Goal: Information Seeking & Learning: Learn about a topic

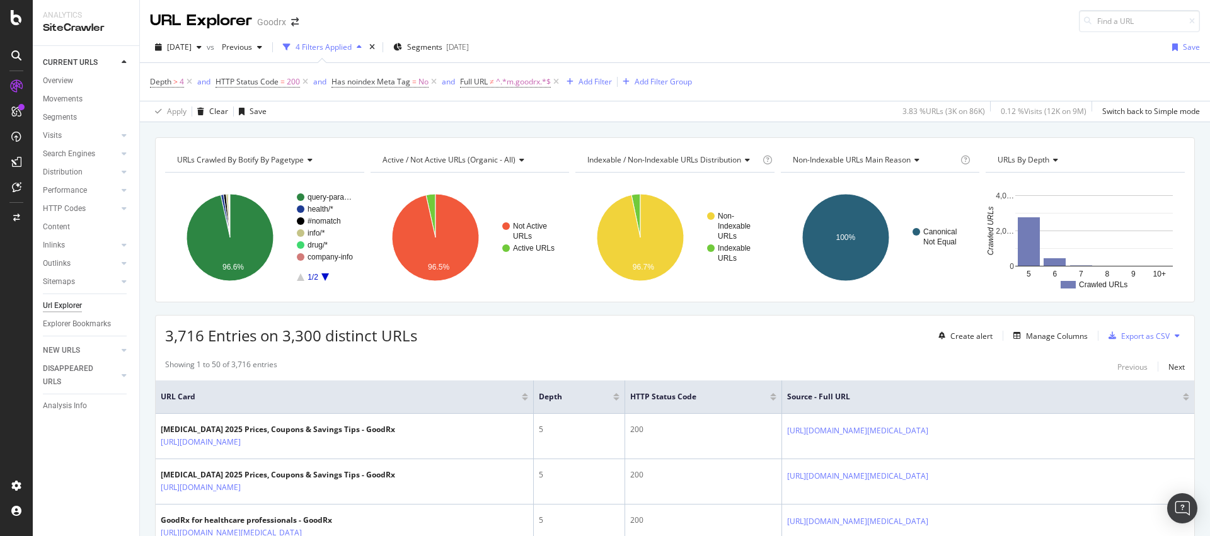
click at [755, 325] on div "3,716 Entries on 3,300 distinct URLs Create alert Manage Columns Export as CSV" at bounding box center [675, 331] width 1038 height 31
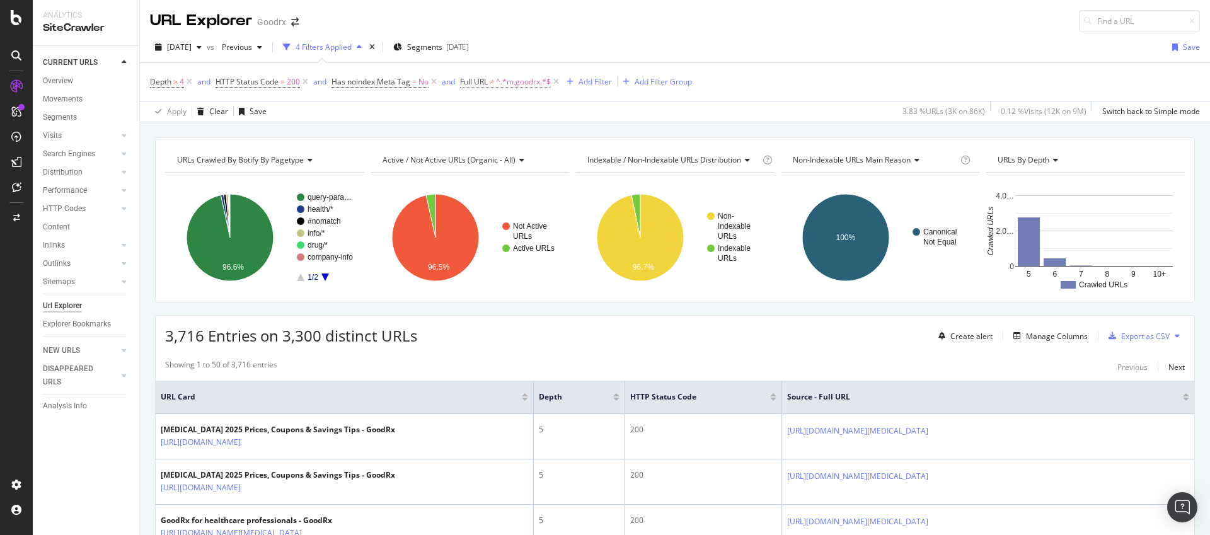
click at [516, 84] on span "^.*m.goodrx.*$" at bounding box center [523, 82] width 55 height 18
click at [516, 112] on span "Doesn't contain" at bounding box center [498, 111] width 55 height 11
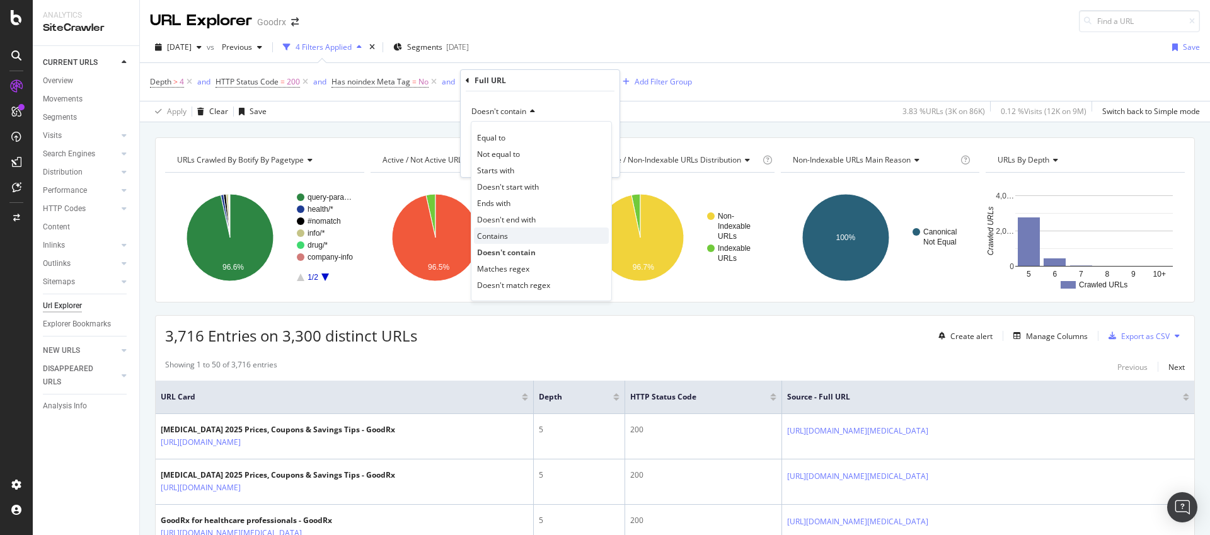
click at [505, 234] on span "Contains" at bounding box center [492, 236] width 31 height 11
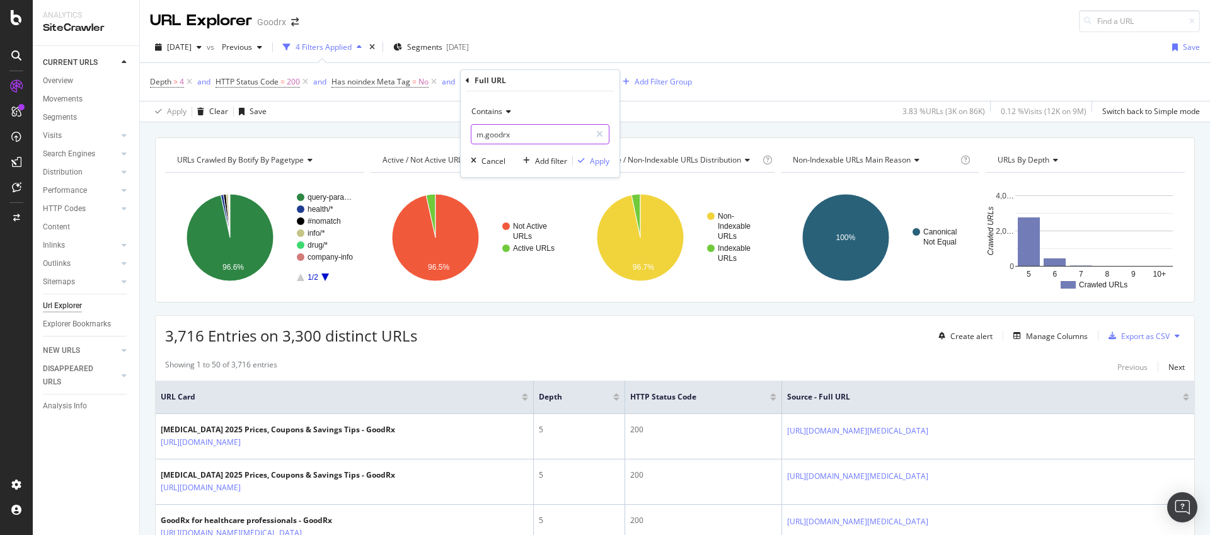
click at [512, 140] on input "m.goodrx" at bounding box center [530, 134] width 119 height 20
type input "/hcp/join?"
click at [593, 160] on div "Apply" at bounding box center [600, 161] width 20 height 11
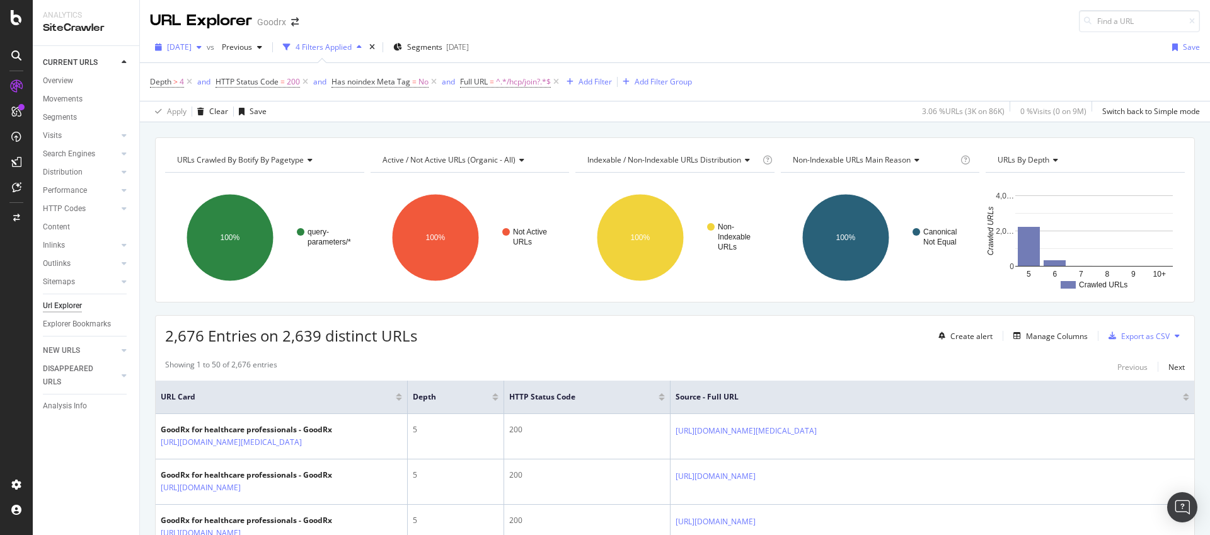
click at [192, 42] on span "[DATE]" at bounding box center [179, 47] width 25 height 11
click at [503, 24] on div "URL Explorer Goodrx" at bounding box center [675, 16] width 1070 height 32
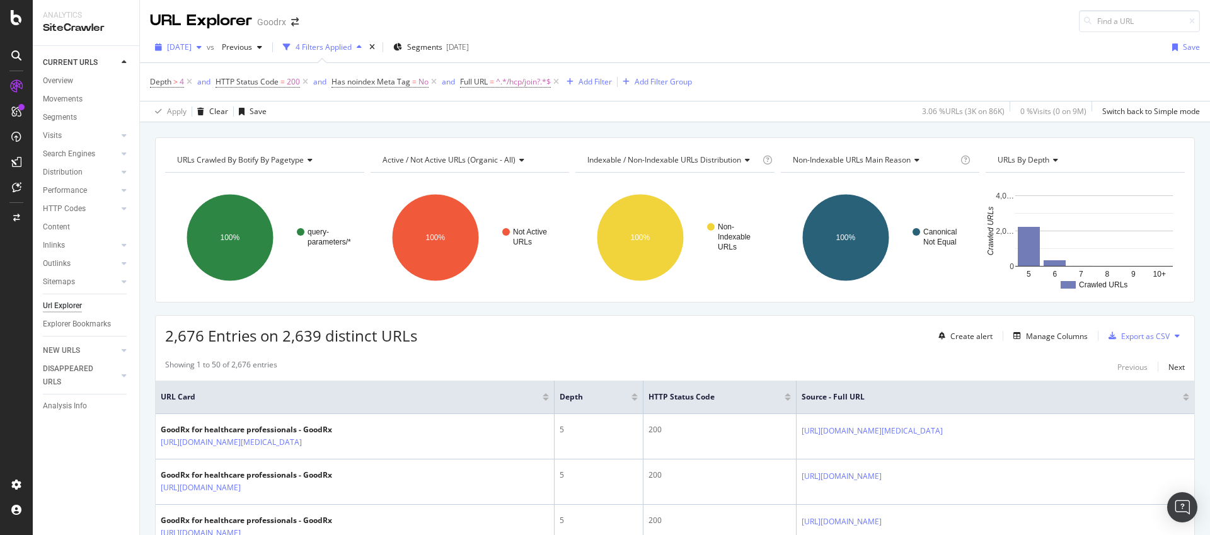
click at [192, 52] on span "[DATE]" at bounding box center [179, 47] width 25 height 11
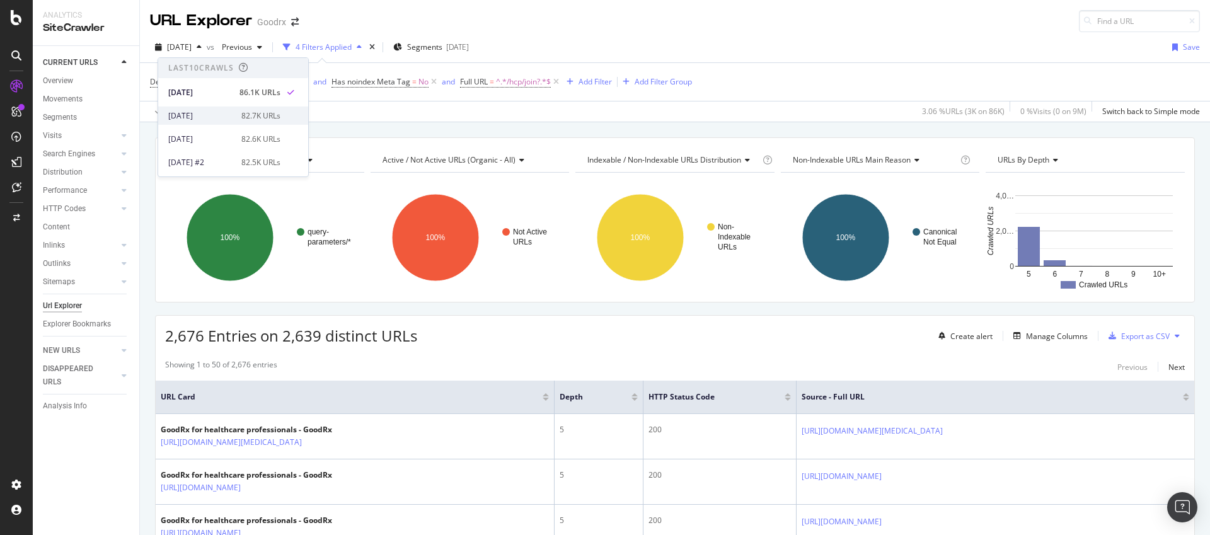
click at [210, 112] on div "[DATE]" at bounding box center [201, 115] width 66 height 11
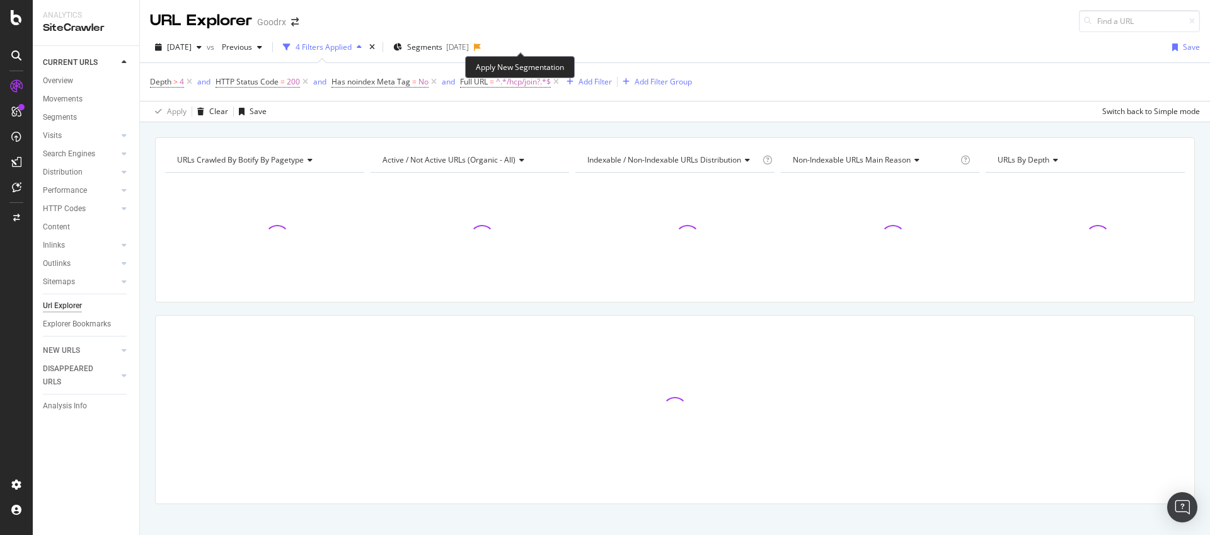
click at [481, 47] on icon at bounding box center [477, 47] width 7 height 8
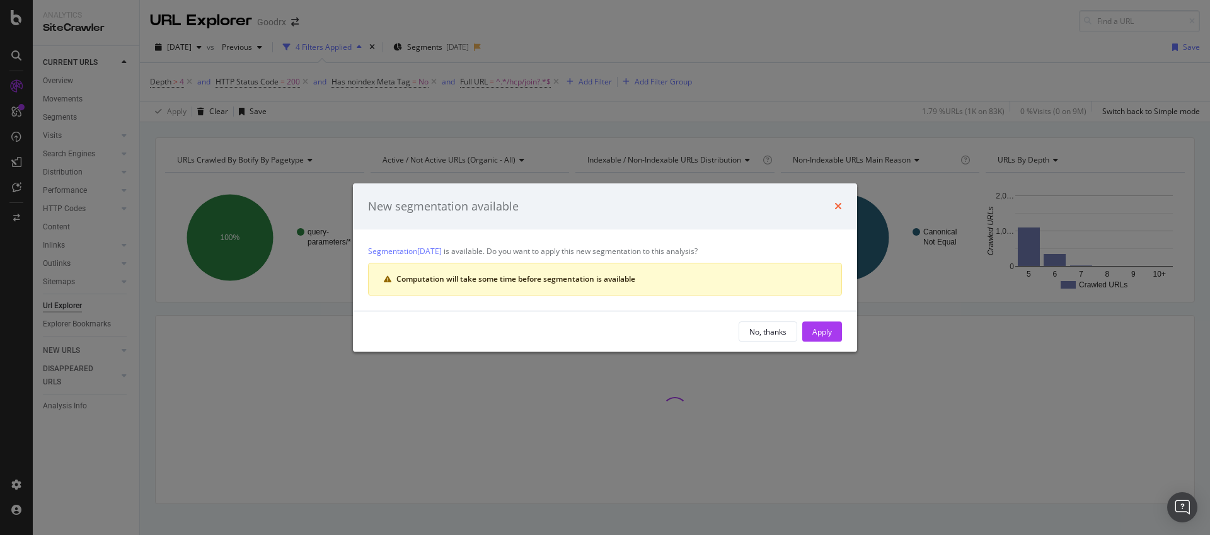
click at [838, 206] on icon "times" at bounding box center [838, 206] width 8 height 10
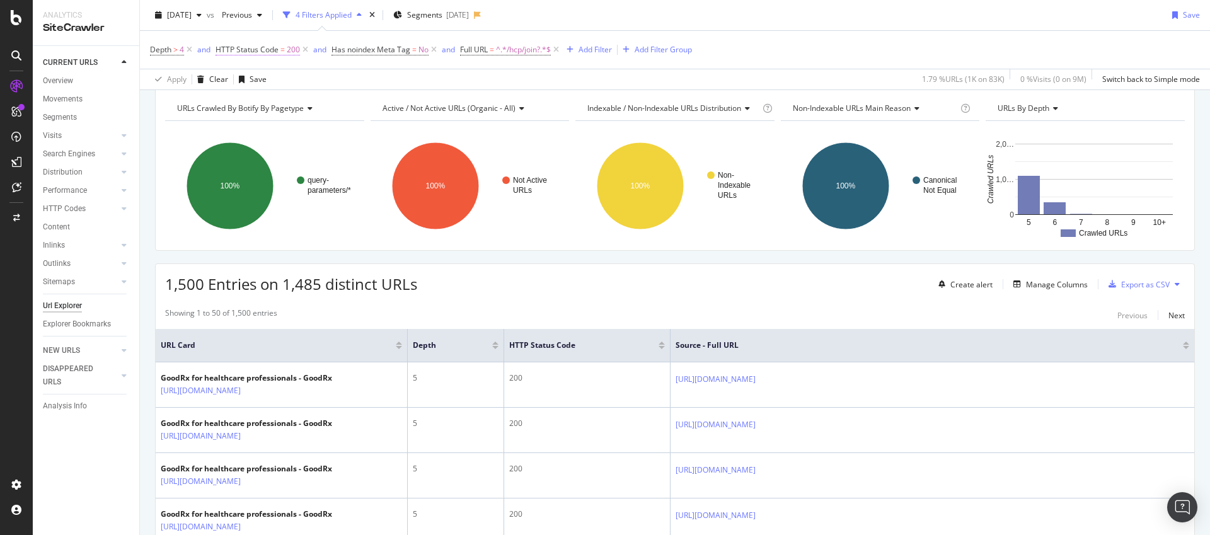
scroll to position [71, 0]
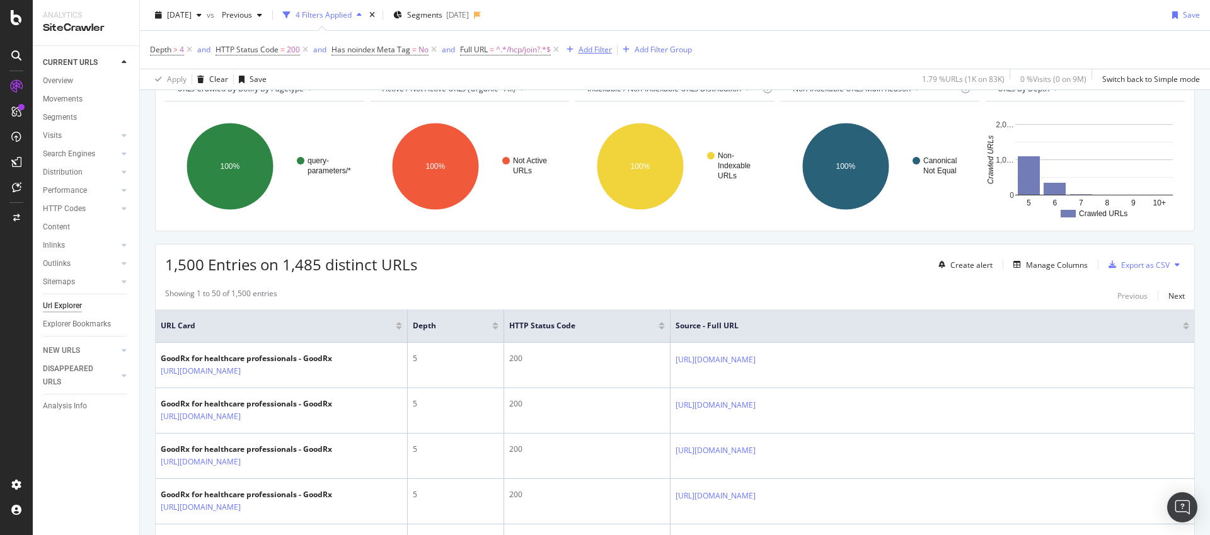
click at [588, 52] on div "Add Filter" at bounding box center [594, 49] width 33 height 11
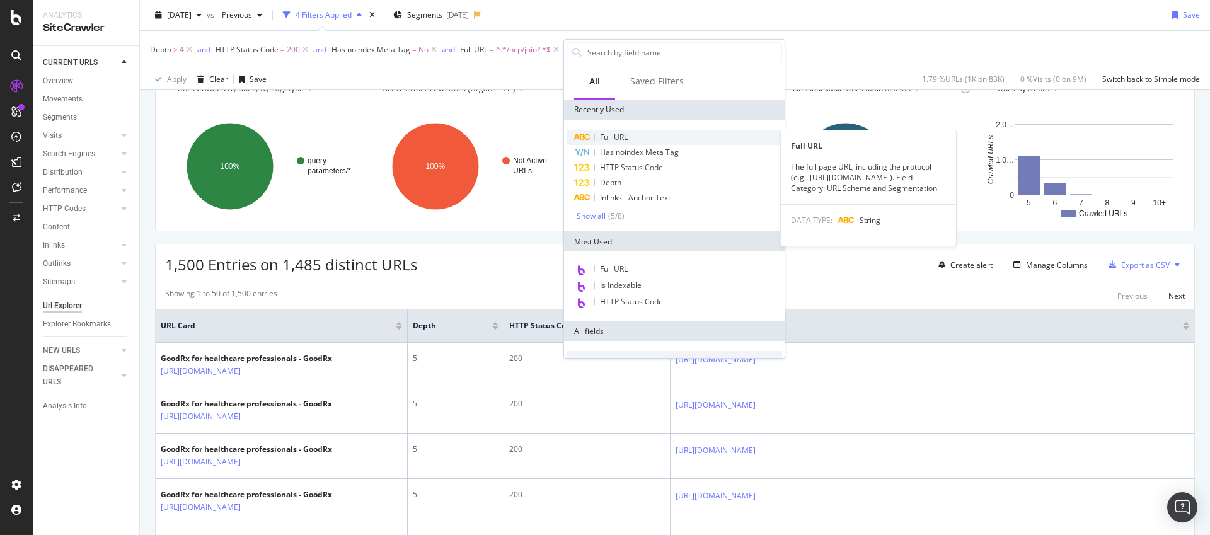
click at [612, 137] on span "Full URL" at bounding box center [614, 137] width 28 height 11
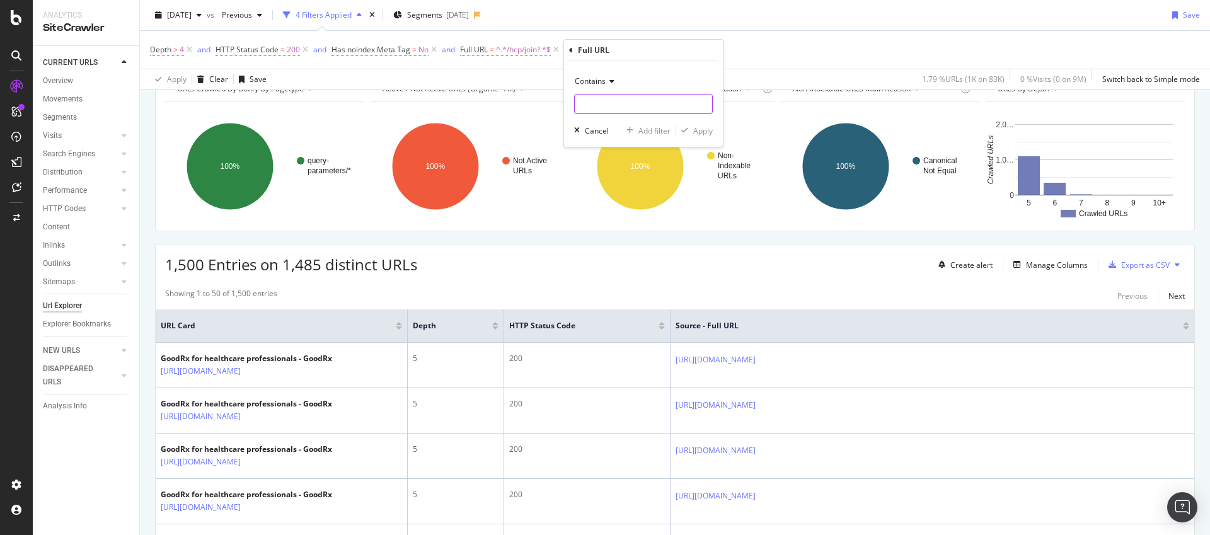
click at [631, 107] on input "text" at bounding box center [643, 104] width 137 height 20
paste input "https://www.goodrx.com/hcp/join?redirectTo=%2Fconditions%2Fpanic-disorder%2F"
type input "https://www.goodrx.com/hcp/join?redirectTo=%2Fconditions%2Fpanic-disorder%2F"
click at [704, 130] on div "Apply" at bounding box center [703, 130] width 20 height 11
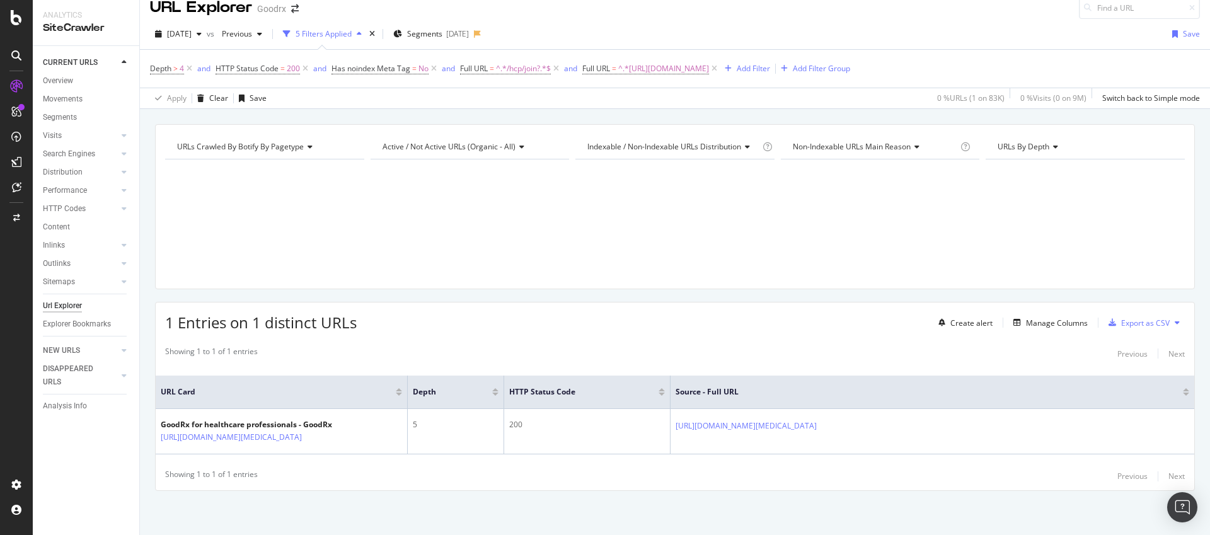
scroll to position [21, 0]
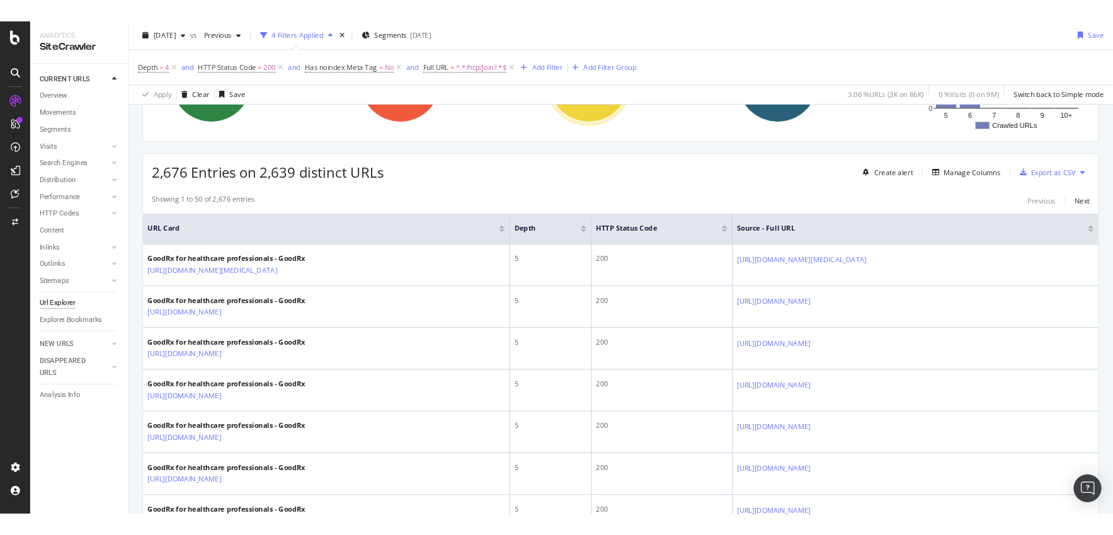
scroll to position [178, 0]
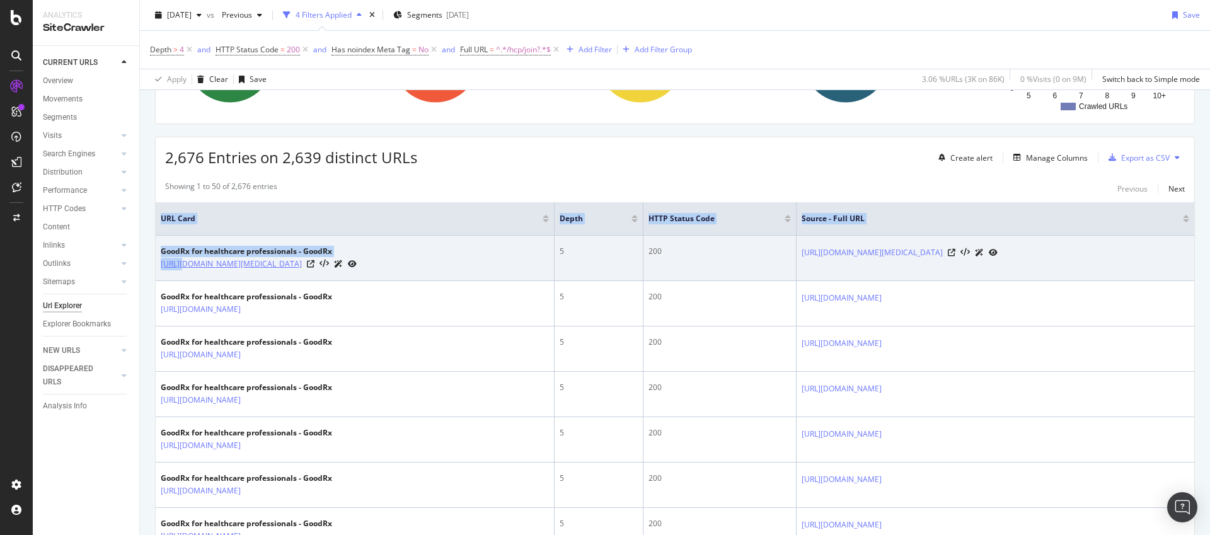
drag, startPoint x: 154, startPoint y: 260, endPoint x: 182, endPoint y: 265, distance: 28.3
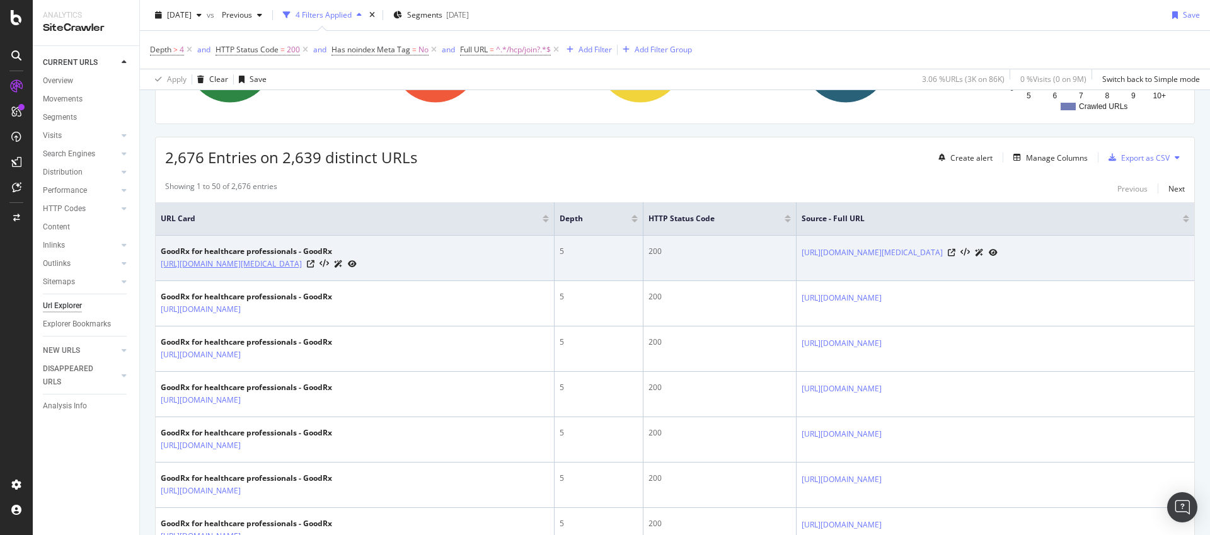
drag, startPoint x: 159, startPoint y: 263, endPoint x: 206, endPoint y: 275, distance: 48.6
click at [206, 275] on td "GoodRx for healthcare professionals - GoodRx https://www.goodrx.com/hcp/join?re…" at bounding box center [355, 258] width 399 height 45
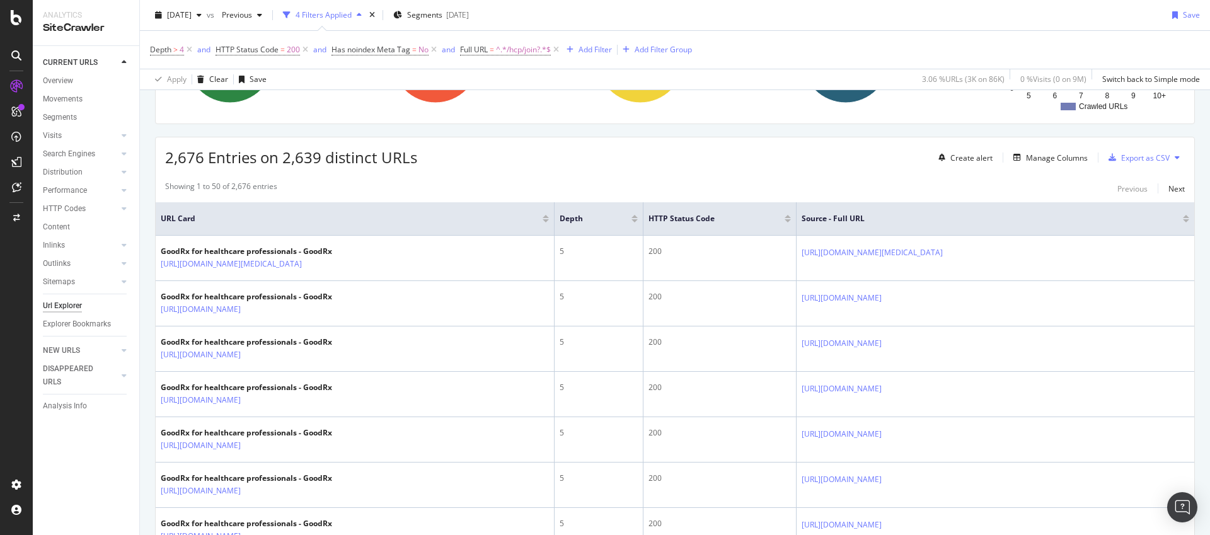
copy link "https://www.goodrx.com/hcp/join?redirectTo=%2Fconditions%2Fpanic-disorder%2Fpan…"
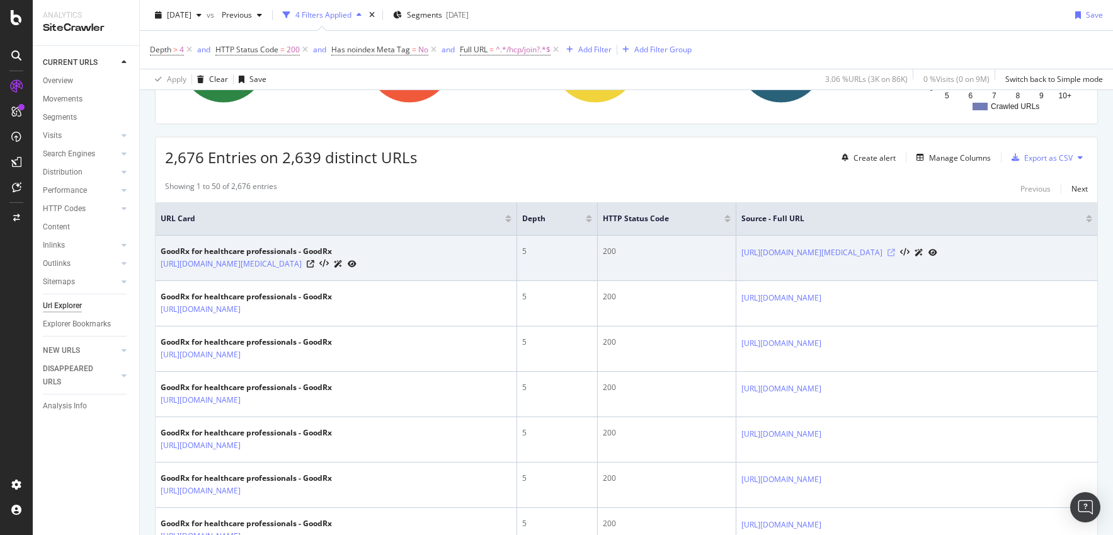
click at [895, 251] on icon at bounding box center [892, 253] width 8 height 8
click at [263, 270] on link "[URL][DOMAIN_NAME][MEDICAL_DATA]" at bounding box center [231, 264] width 141 height 13
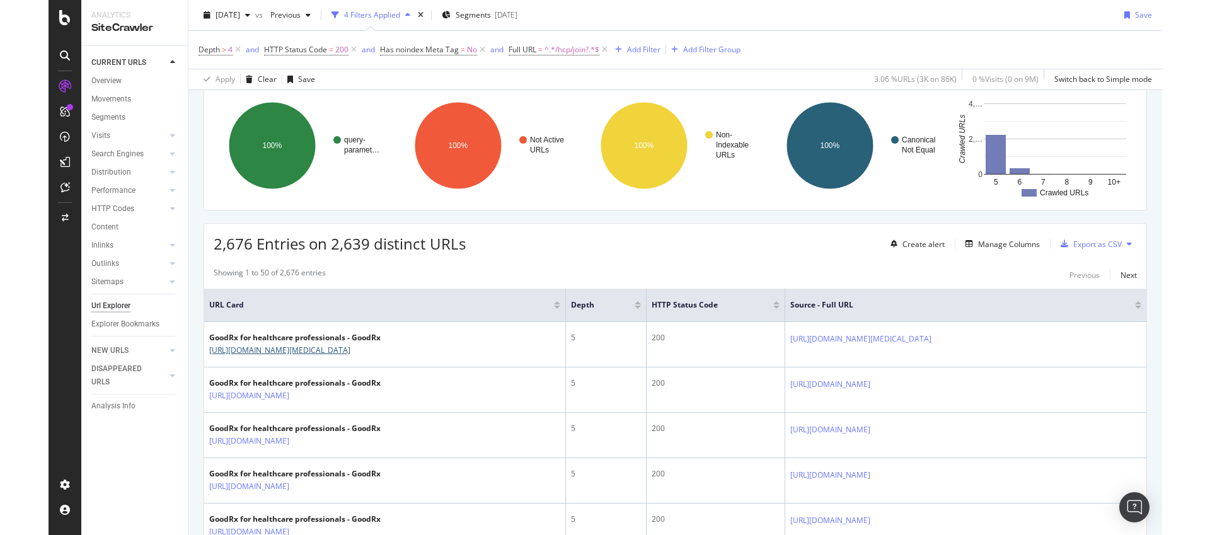
scroll to position [0, 0]
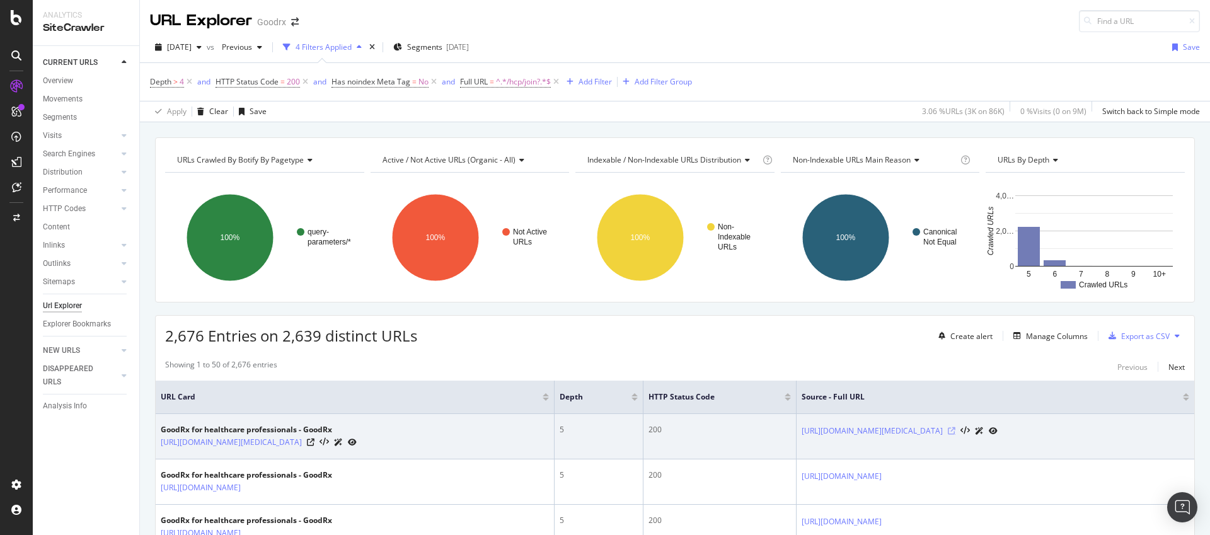
click at [955, 431] on icon at bounding box center [951, 431] width 8 height 8
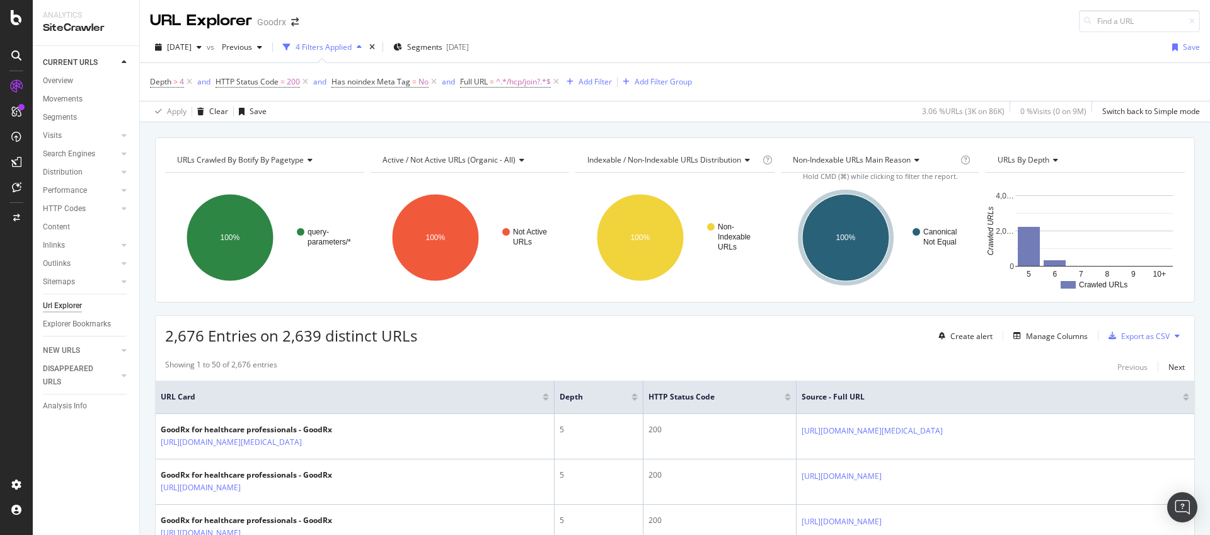
click at [430, 383] on th "URL Card" at bounding box center [355, 396] width 399 height 33
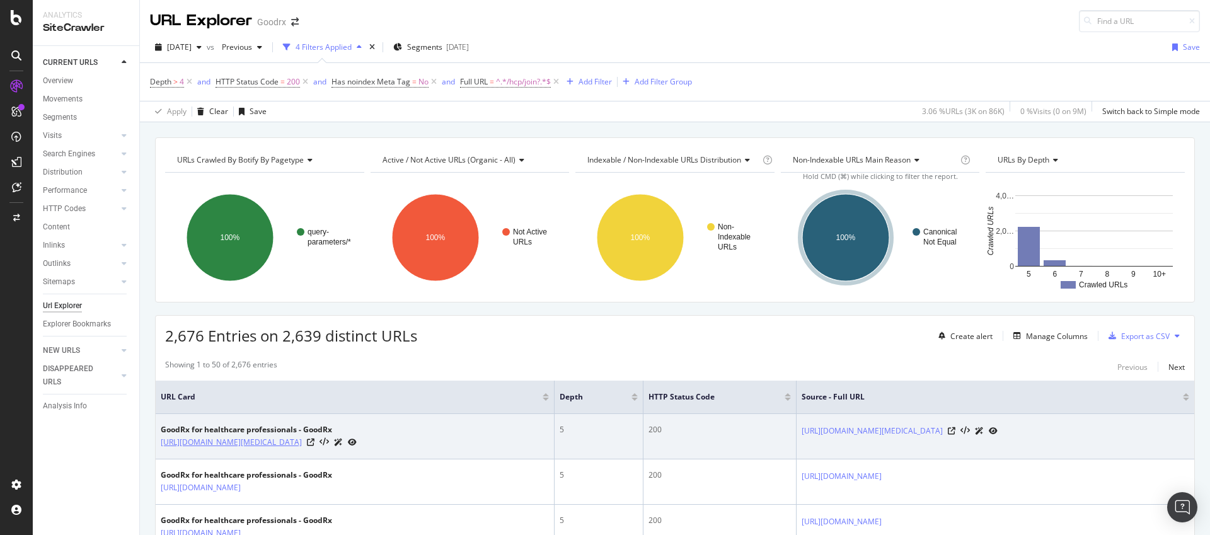
drag, startPoint x: 157, startPoint y: 440, endPoint x: 455, endPoint y: 448, distance: 298.1
click at [455, 448] on td "GoodRx for healthcare professionals - GoodRx https://www.goodrx.com/hcp/join?re…" at bounding box center [355, 436] width 399 height 45
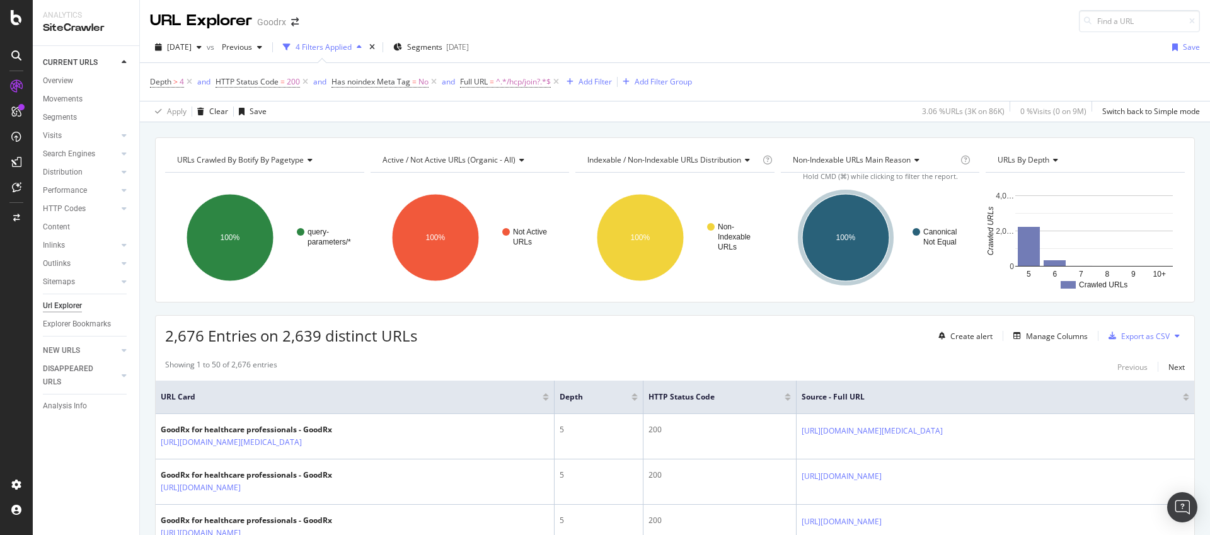
copy link "https://www.goodrx.com/hcp/join?redirectTo=%2Fconditions%2Fpanic-disorder%2F"
click at [595, 78] on div "Add Filter" at bounding box center [594, 81] width 33 height 11
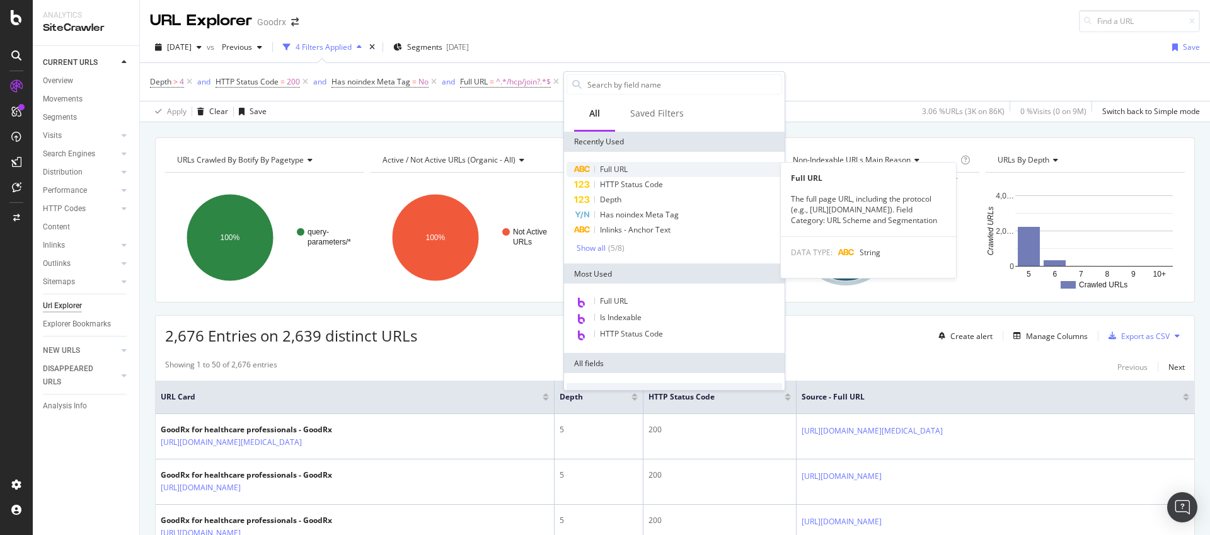
click at [621, 163] on div "Full URL" at bounding box center [673, 169] width 215 height 15
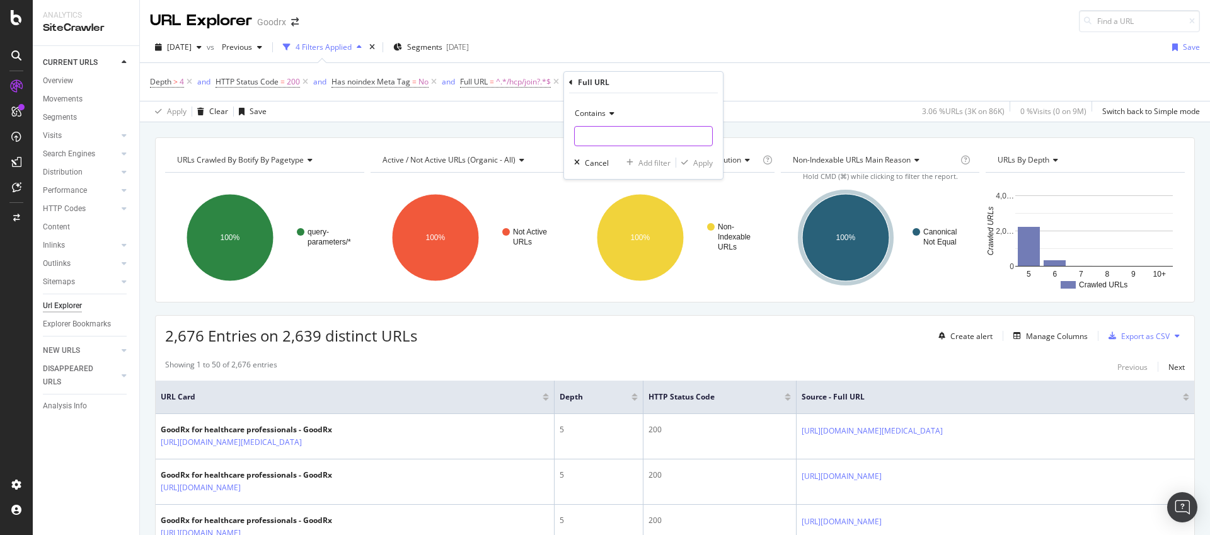
click at [609, 136] on input "text" at bounding box center [643, 136] width 137 height 20
paste input "https://www.goodrx.com/hcp/join?redirectTo=%2Fconditions%2Fpanic-disorder%2F"
type input "https://www.goodrx.com/hcp/join?redirectTo=%2Fconditions%2Fpanic-disorder%2F"
click at [711, 164] on div "Contains https://www.goodrx.com/hcp/join?redirectTo=%2Fconditions%2Fpanic-disor…" at bounding box center [643, 136] width 159 height 86
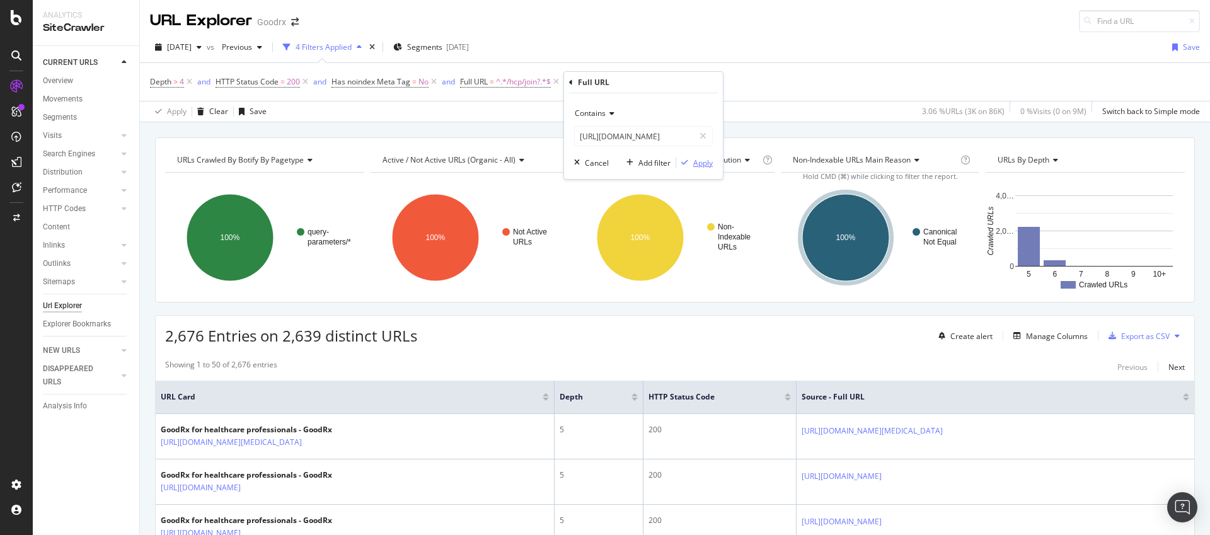
scroll to position [0, 0]
click at [694, 161] on div "Apply" at bounding box center [703, 162] width 20 height 11
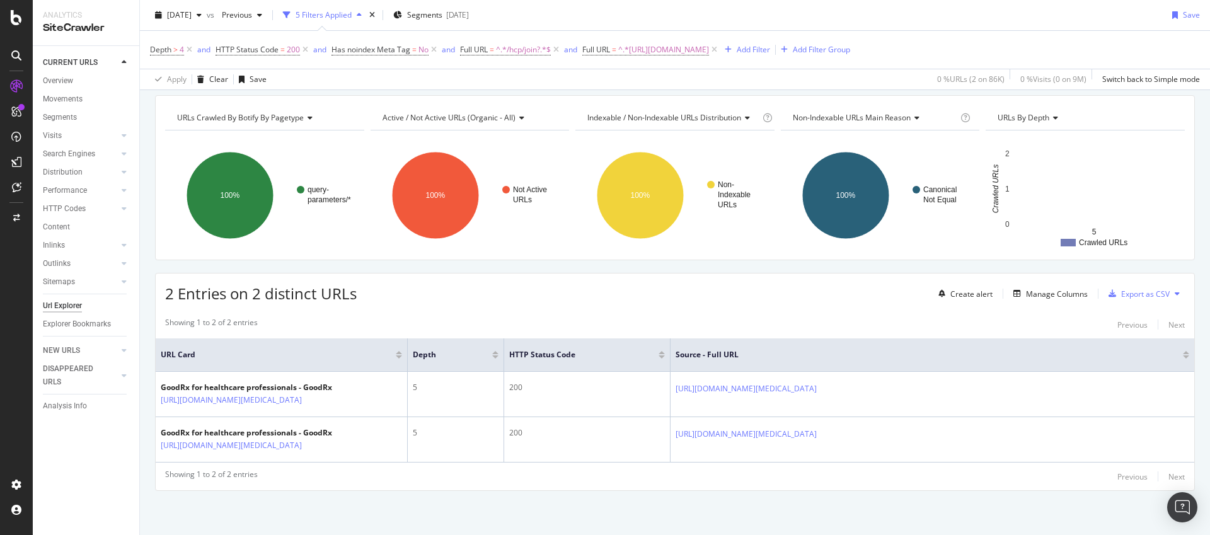
scroll to position [79, 0]
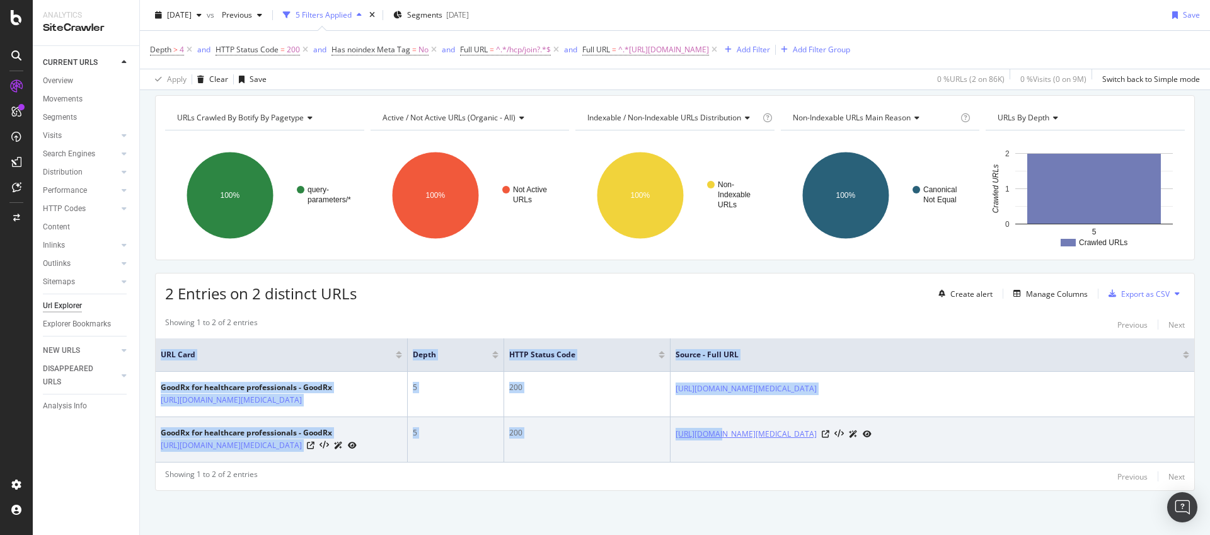
drag, startPoint x: 1000, startPoint y: 423, endPoint x: 718, endPoint y: 423, distance: 282.2
click at [718, 427] on div "[URL][DOMAIN_NAME][MEDICAL_DATA]" at bounding box center [931, 433] width 513 height 13
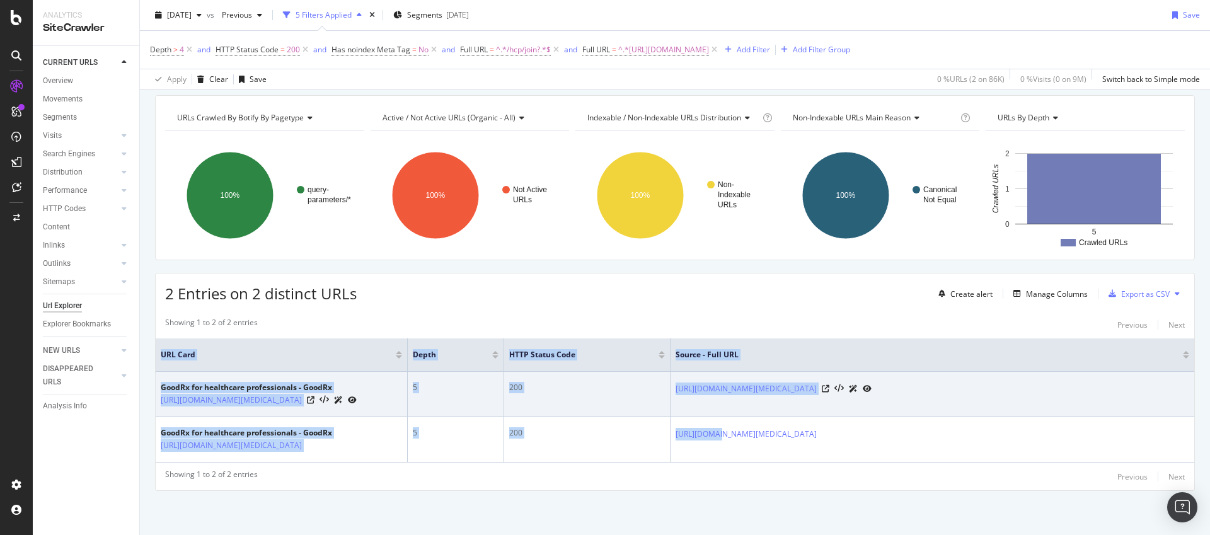
copy table "URL Card Depth HTTP Status Code Source - Full URL GoodRx for healthcare profess…"
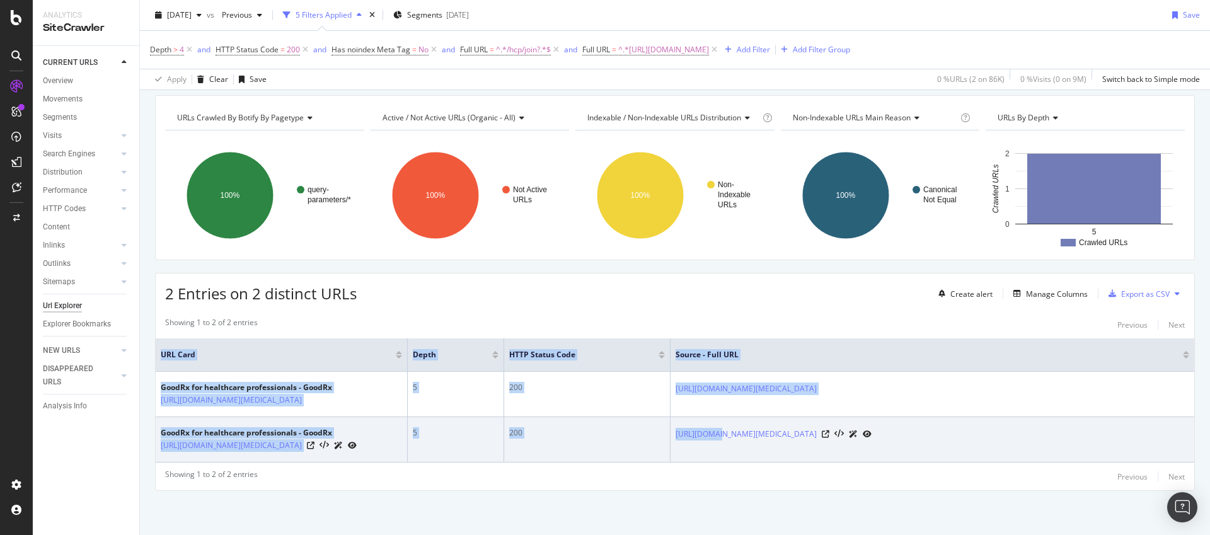
copy table "URL Card Depth HTTP Status Code Source - Full URL GoodRx for healthcare profess…"
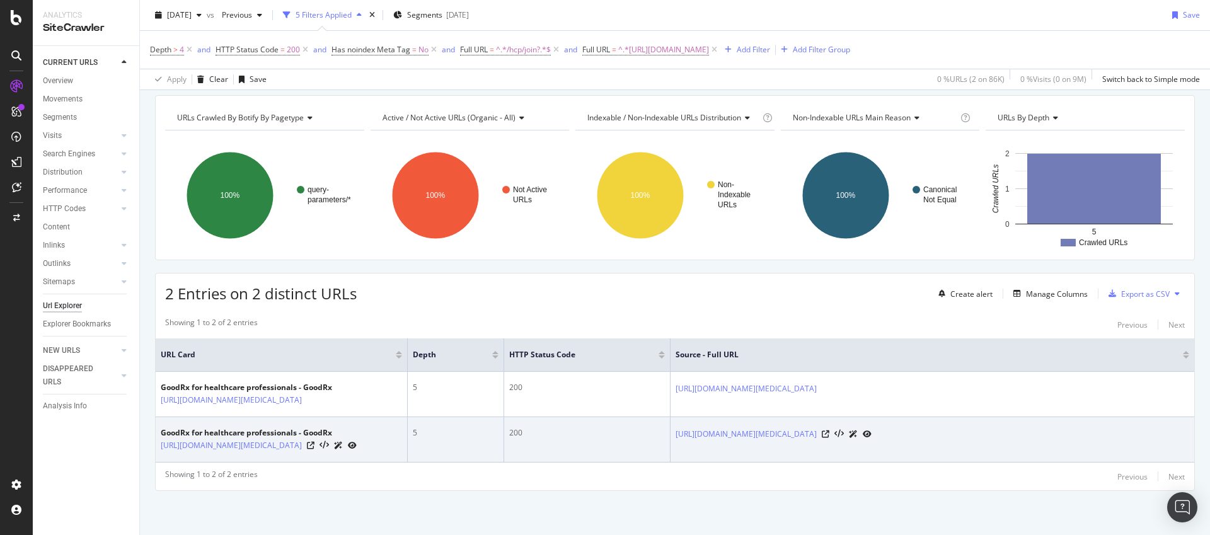
drag, startPoint x: 867, startPoint y: 437, endPoint x: 749, endPoint y: 435, distance: 118.5
click at [866, 437] on td "[URL][DOMAIN_NAME][MEDICAL_DATA]" at bounding box center [931, 439] width 523 height 45
drag, startPoint x: 674, startPoint y: 415, endPoint x: 934, endPoint y: 428, distance: 260.5
click at [934, 428] on td "[URL][DOMAIN_NAME][MEDICAL_DATA]" at bounding box center [931, 439] width 523 height 45
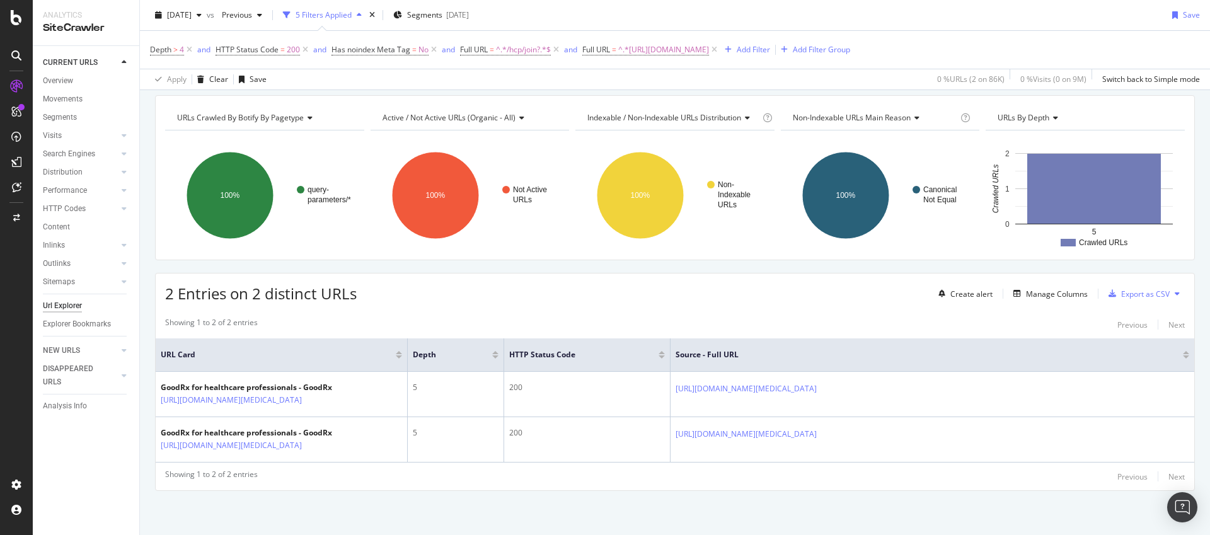
copy link "[URL][DOMAIN_NAME][MEDICAL_DATA]"
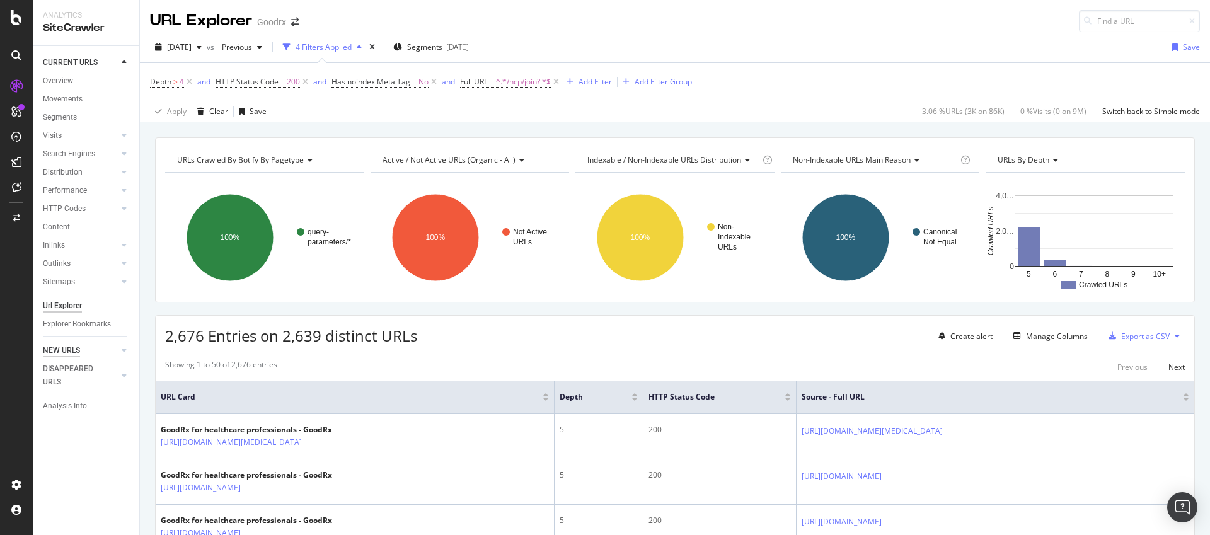
click at [72, 346] on div "NEW URLS" at bounding box center [61, 350] width 37 height 13
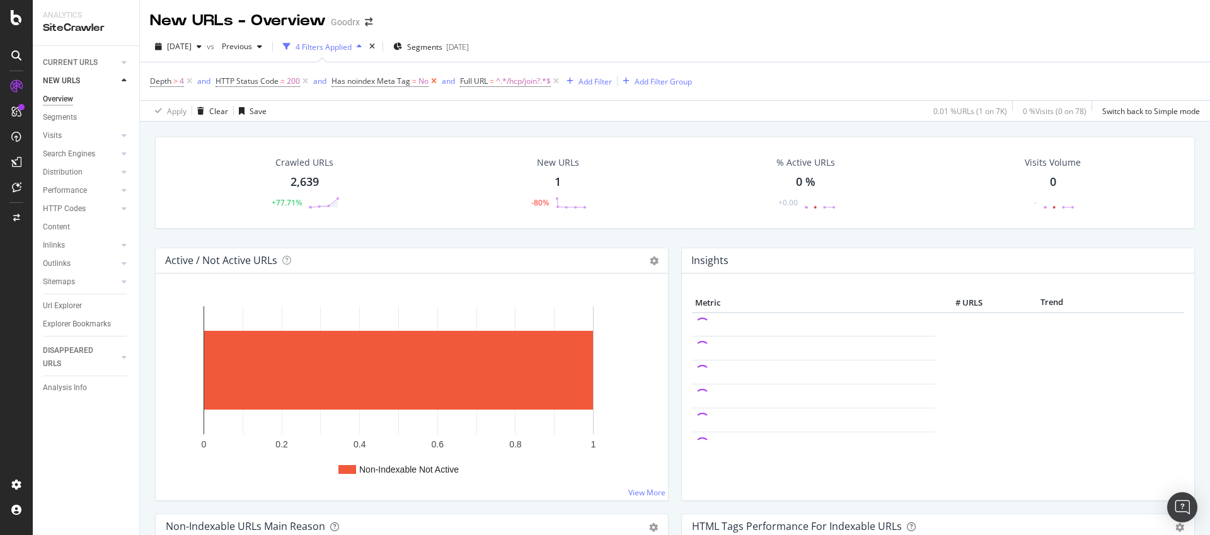
click at [435, 81] on icon at bounding box center [433, 81] width 11 height 13
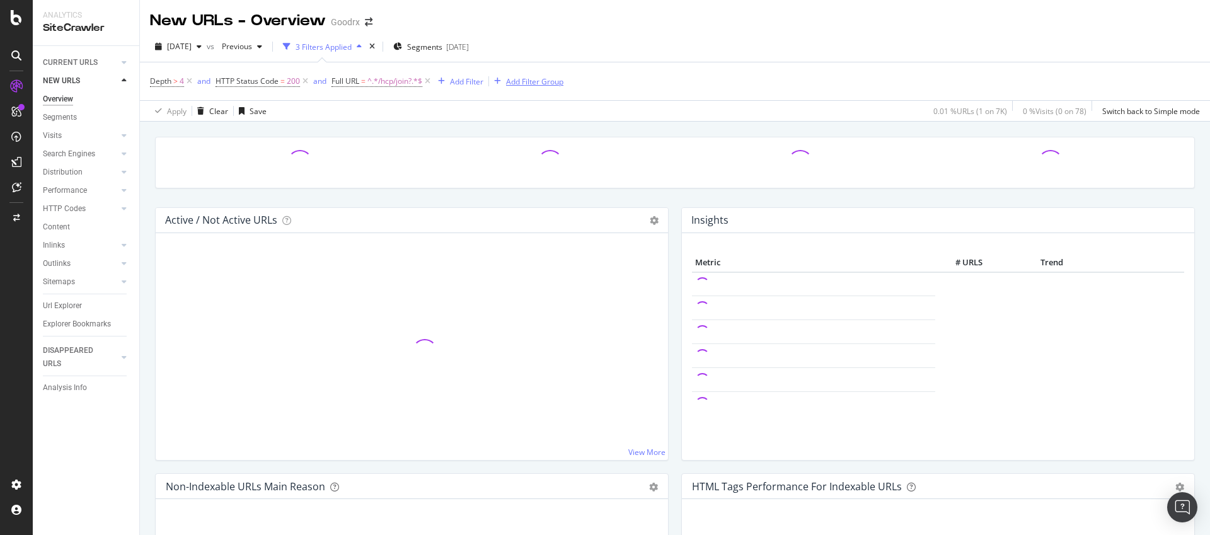
click at [429, 81] on icon at bounding box center [427, 81] width 11 height 13
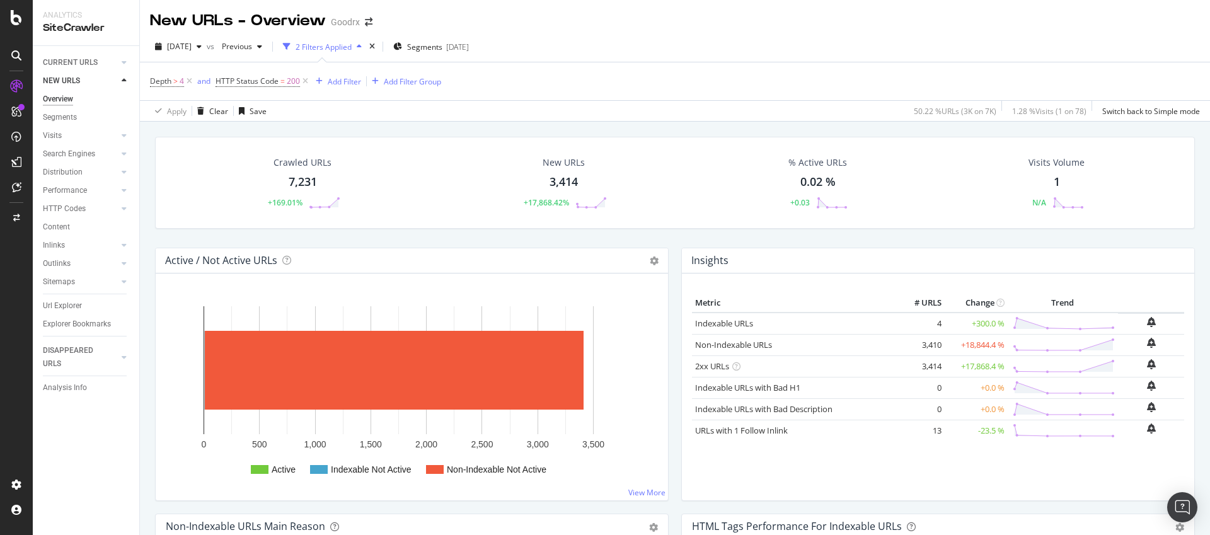
click at [559, 178] on div "3,414" at bounding box center [563, 182] width 28 height 16
click at [192, 45] on span "[DATE]" at bounding box center [179, 46] width 25 height 11
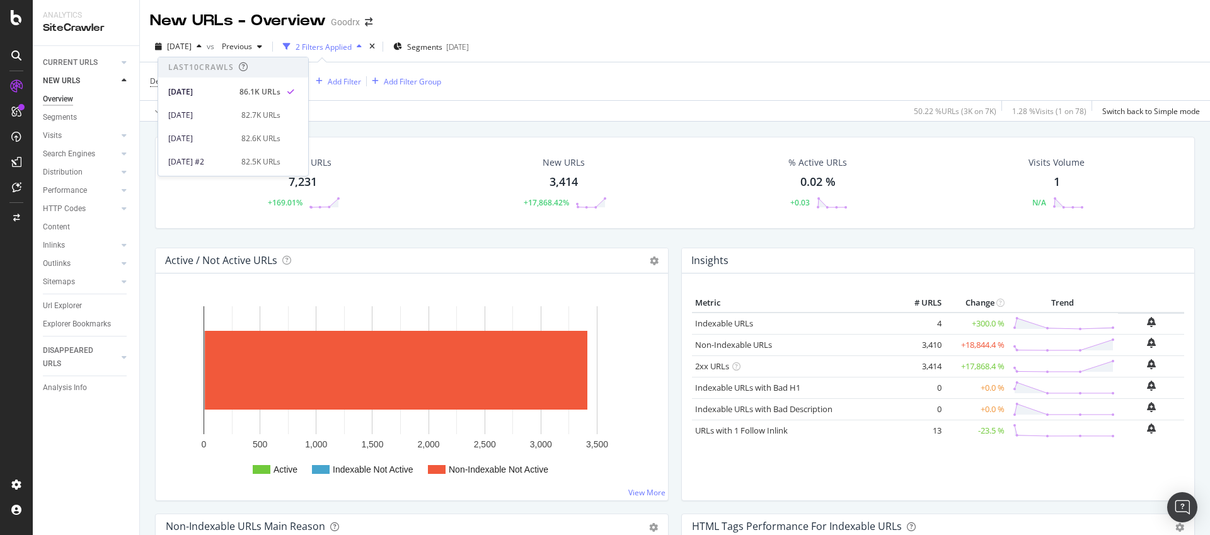
click at [574, 91] on div "Depth > 4 and HTTP Status Code = 200 Add Filter Add Filter Group" at bounding box center [674, 81] width 1049 height 38
click at [568, 180] on div "3,414" at bounding box center [563, 182] width 28 height 16
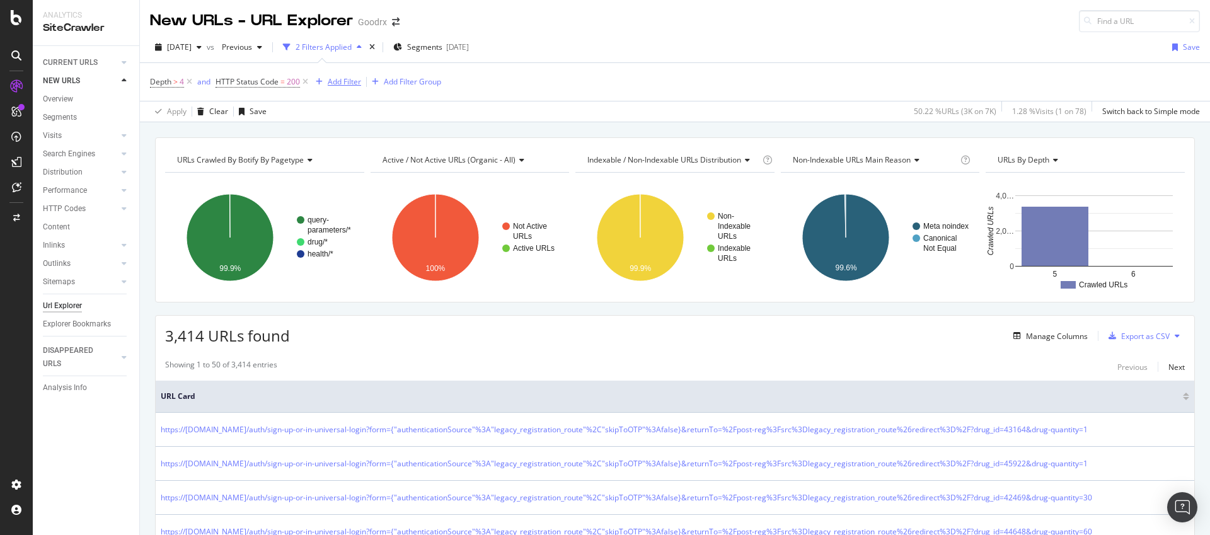
click at [331, 80] on div "Add Filter" at bounding box center [344, 81] width 33 height 11
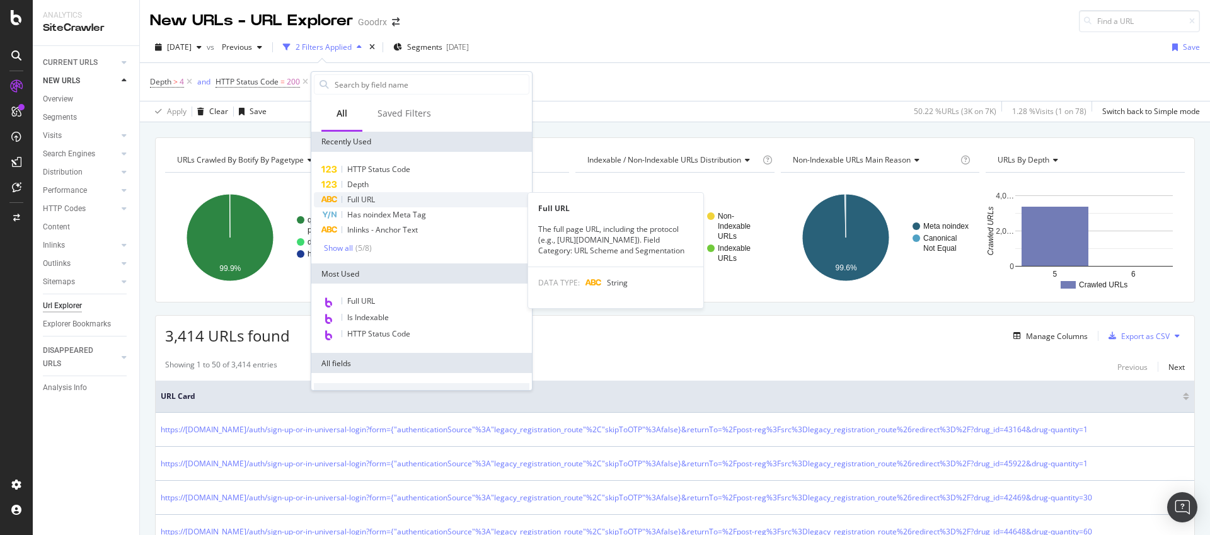
click at [370, 204] on span "Full URL" at bounding box center [361, 199] width 28 height 11
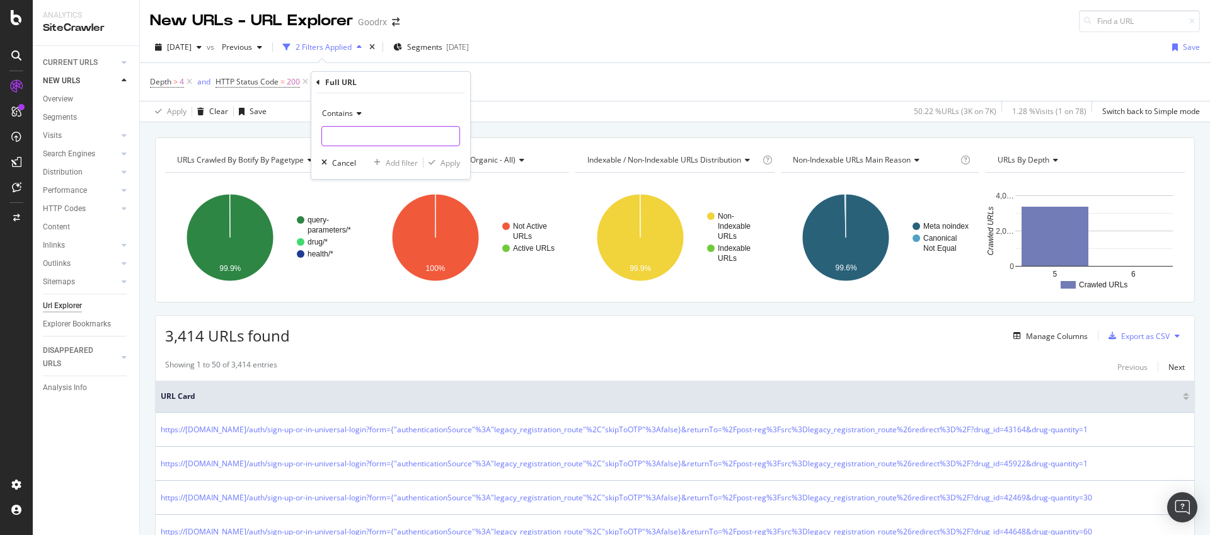
click at [397, 143] on input "text" at bounding box center [390, 136] width 137 height 20
paste input "https://www.goodrx.com/atorvastatin/atorvastatin-uses-side-effects-tips"
type input "https://www.goodrx.com/atorvastatin/atorvastatin-uses-side-effects-tips"
click at [455, 163] on div "Apply" at bounding box center [450, 162] width 20 height 11
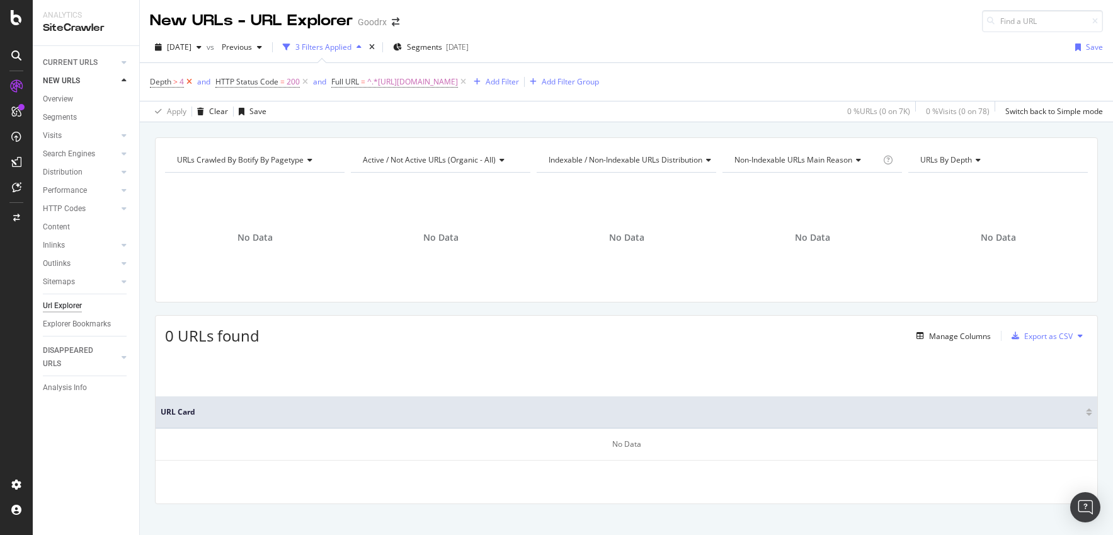
click at [190, 80] on icon at bounding box center [189, 82] width 11 height 13
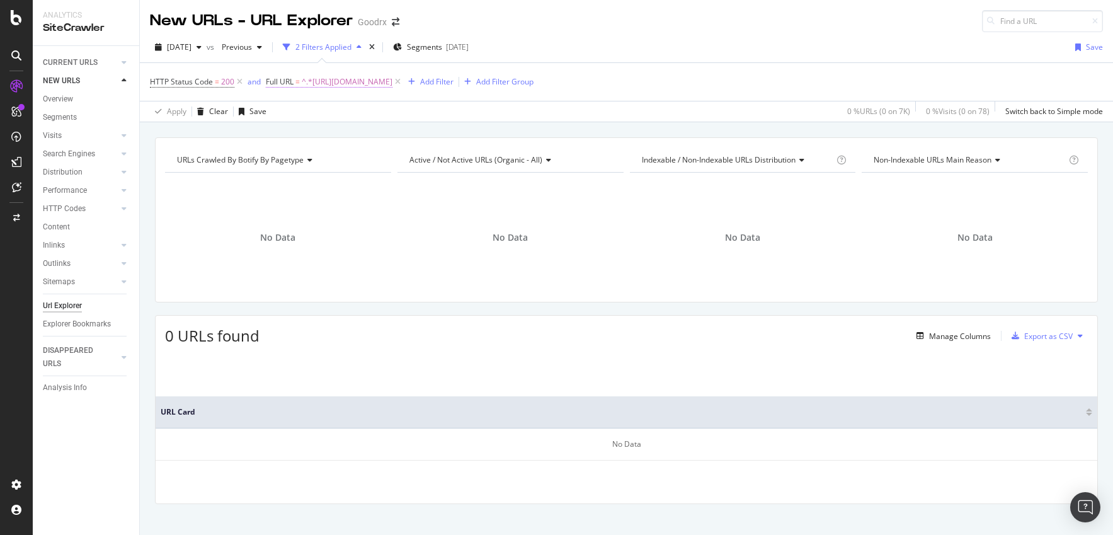
click at [316, 83] on span "^.*https://www.goodrx.com/atorvastatin/atorvastatin-uses-side-effects-tips.*$" at bounding box center [347, 82] width 91 height 18
click at [345, 135] on input "https://www.goodrx.com/atorvastatin/atorvastatin-uses-side-effects-tips" at bounding box center [336, 134] width 119 height 20
paste input "conditions/panic-disorder/panicking-vs-panic-attack"
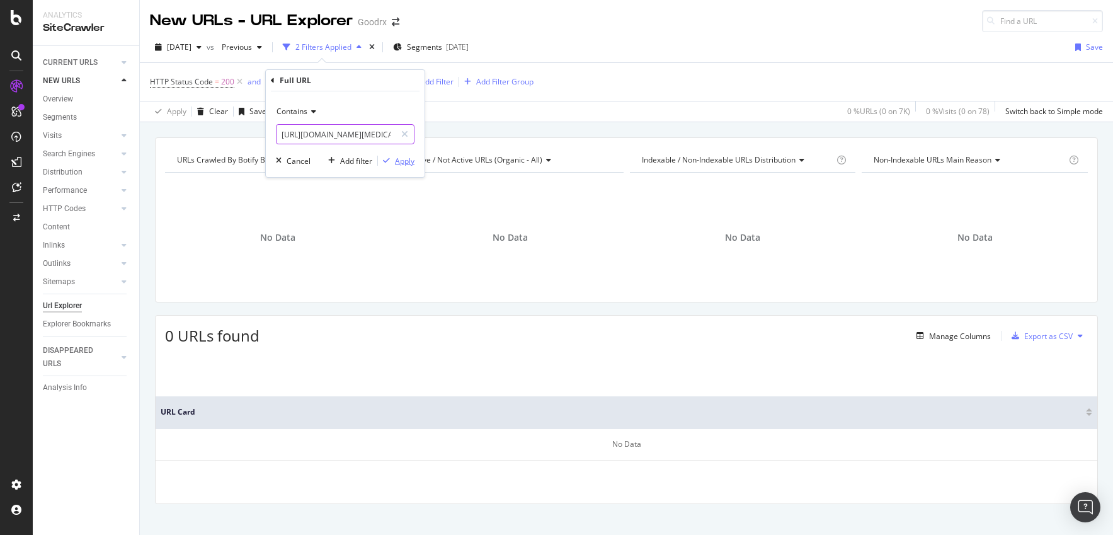
scroll to position [0, 163]
type input "https://www.goodrx.com/conditions/panic-disorder/panicking-vs-panic-attack"
drag, startPoint x: 399, startPoint y: 162, endPoint x: 306, endPoint y: 129, distance: 99.6
click at [401, 161] on div "Apply" at bounding box center [405, 161] width 20 height 11
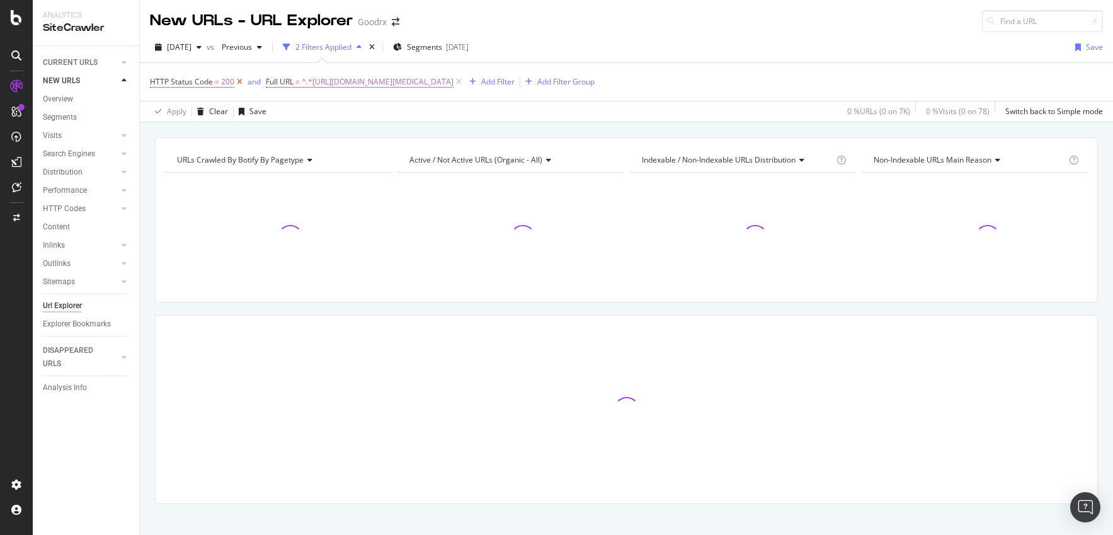
click at [239, 86] on icon at bounding box center [239, 82] width 11 height 13
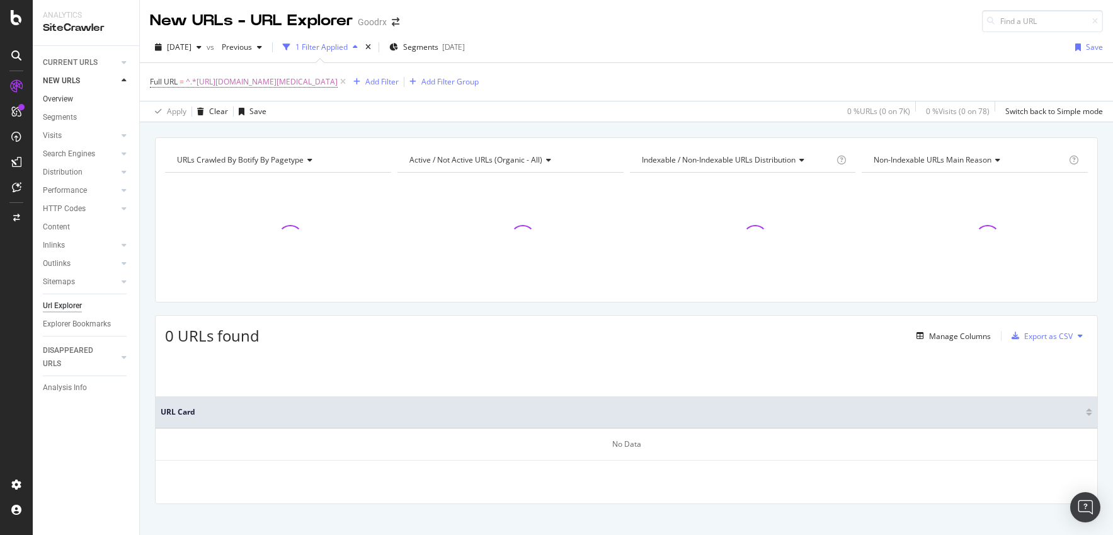
click at [76, 95] on link "Overview" at bounding box center [87, 99] width 88 height 13
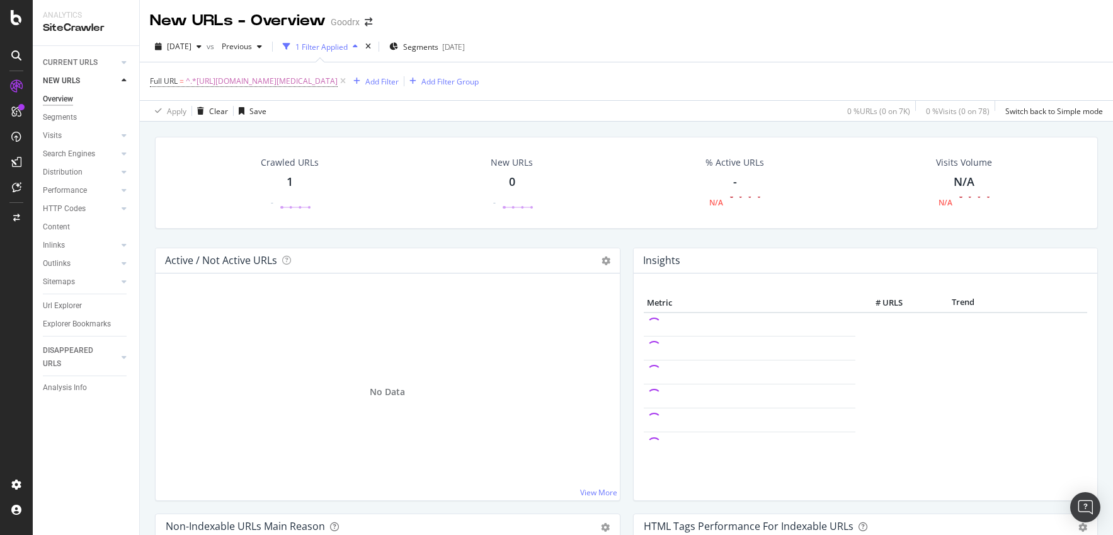
click at [292, 186] on div "Crawled URLs 1 -" at bounding box center [289, 183] width 83 height 66
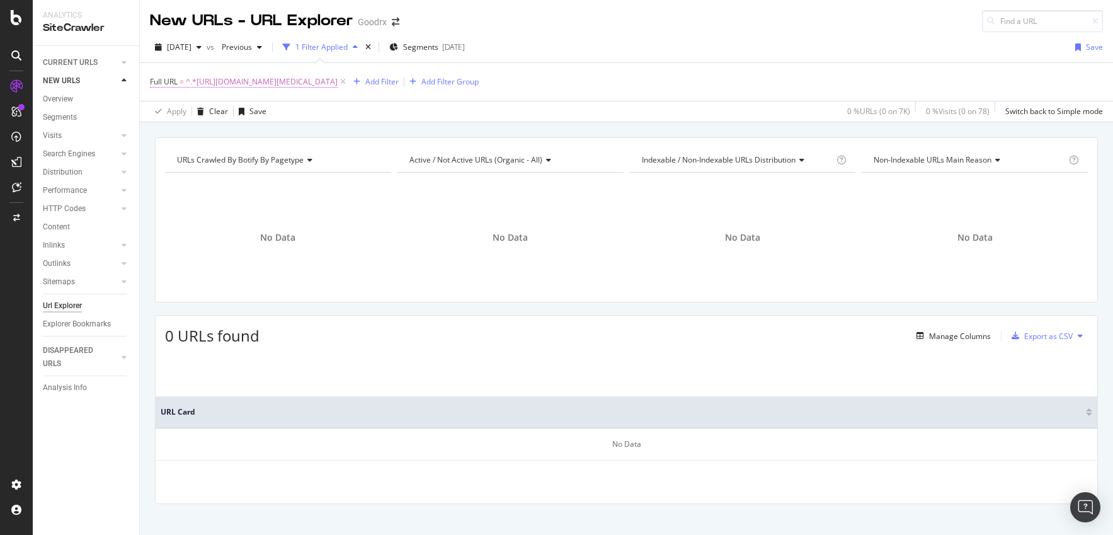
click at [316, 83] on span "^.*https://www.goodrx.com/conditions/panic-disorder/panicking-vs-panic-attack.*$" at bounding box center [262, 82] width 152 height 18
click at [227, 142] on input "[URL][DOMAIN_NAME][MEDICAL_DATA]" at bounding box center [220, 134] width 119 height 20
click at [227, 141] on input "[URL][DOMAIN_NAME][MEDICAL_DATA]" at bounding box center [220, 134] width 119 height 20
click at [226, 141] on input "[URL][DOMAIN_NAME][MEDICAL_DATA]" at bounding box center [220, 134] width 119 height 20
paste input "text"
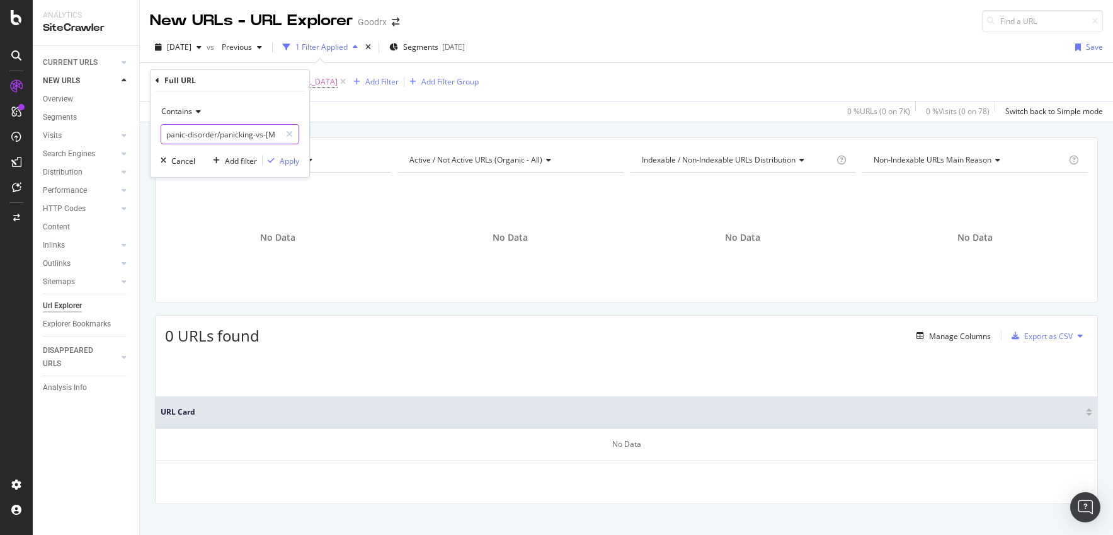
scroll to position [0, 33]
type input "panic-disorder/panicking-vs-panic-attack"
click at [293, 162] on div "Apply" at bounding box center [290, 161] width 20 height 11
click at [129, 76] on div at bounding box center [124, 80] width 13 height 13
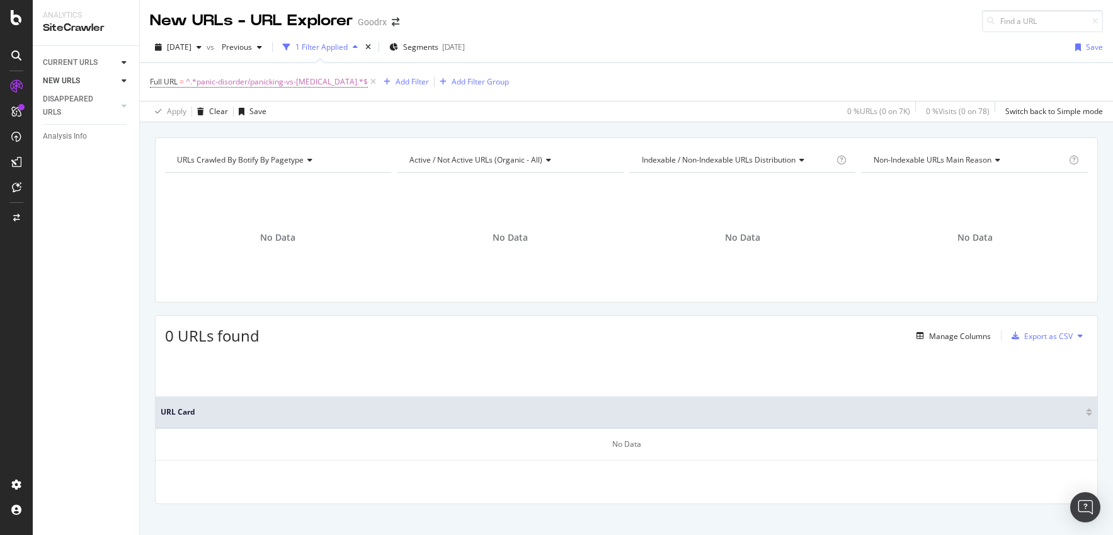
click at [126, 60] on icon at bounding box center [124, 63] width 5 height 8
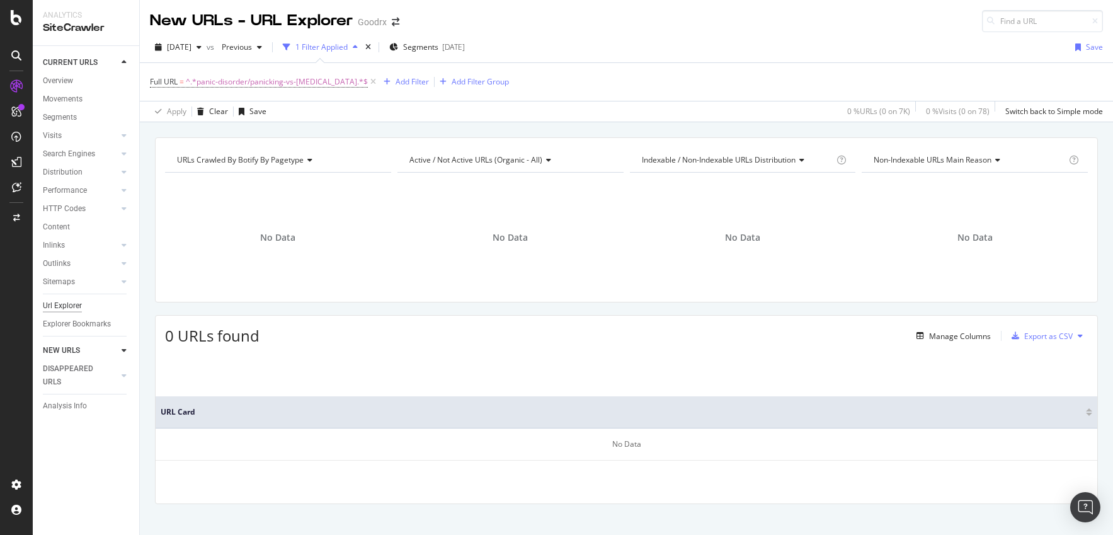
click at [62, 306] on div "Url Explorer" at bounding box center [62, 305] width 39 height 13
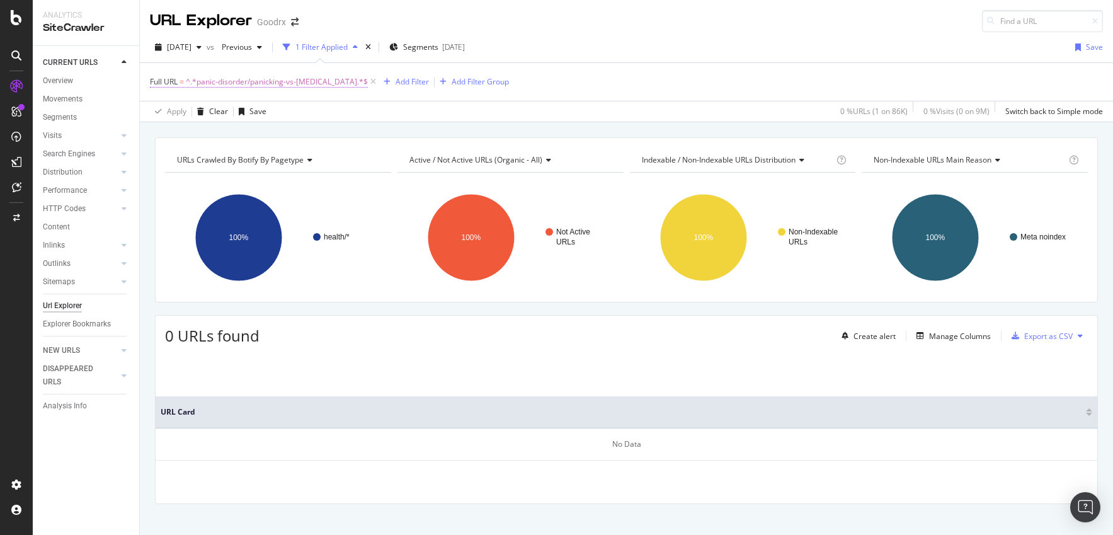
click at [303, 84] on span "^.*panic-disorder/panicking-vs-panic-attack.*$" at bounding box center [277, 82] width 182 height 18
click at [333, 107] on div "Apply Clear Save 0 % URLs ( 1 on 86K ) 0 % Visits ( 0 on 9M ) Switch back to Si…" at bounding box center [626, 111] width 973 height 21
click at [368, 82] on icon at bounding box center [373, 82] width 11 height 13
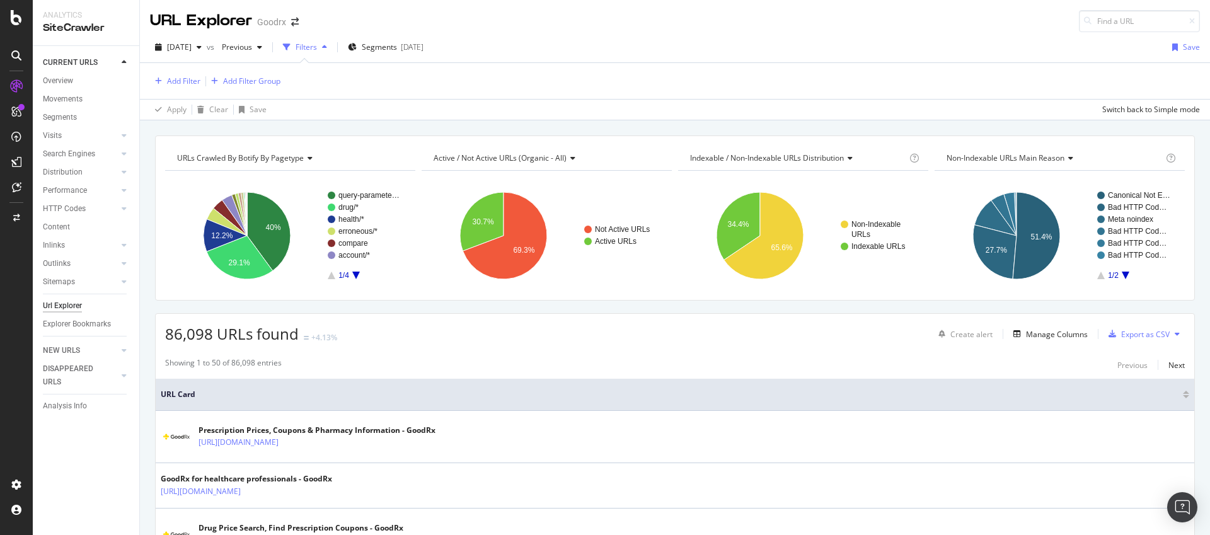
click at [317, 51] on div "Filters" at bounding box center [305, 47] width 21 height 11
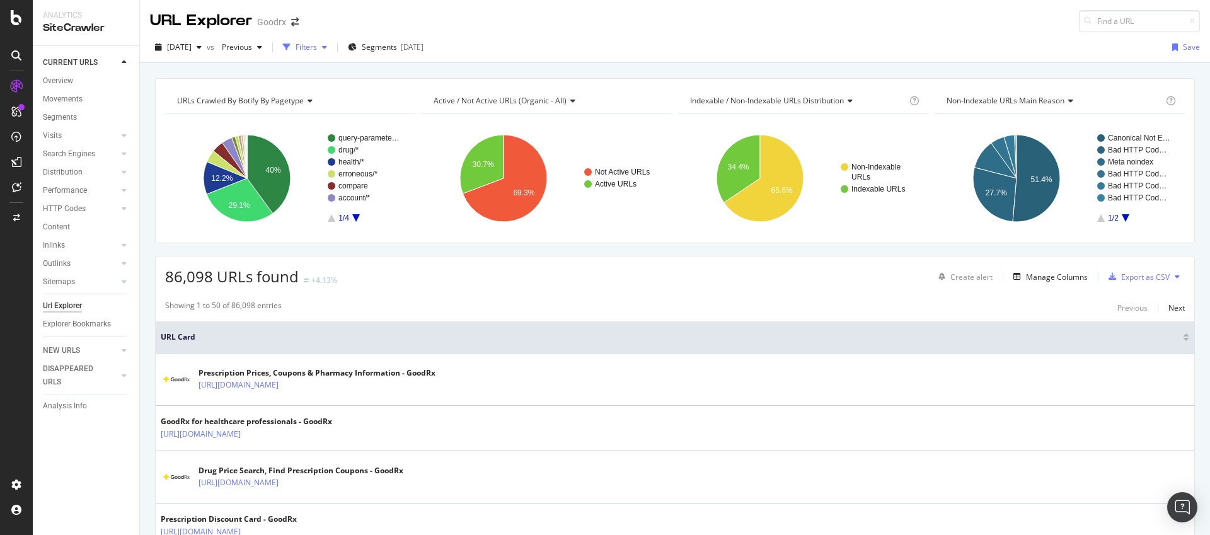
click at [317, 51] on div "Filters" at bounding box center [305, 47] width 21 height 11
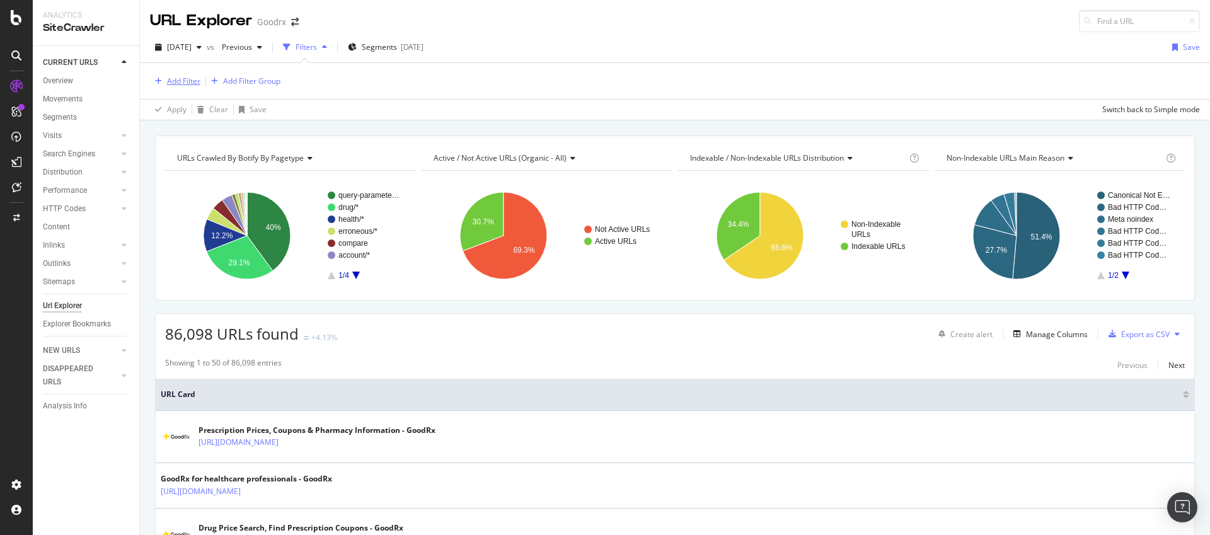
click at [171, 75] on div "Add Filter" at bounding box center [175, 81] width 50 height 14
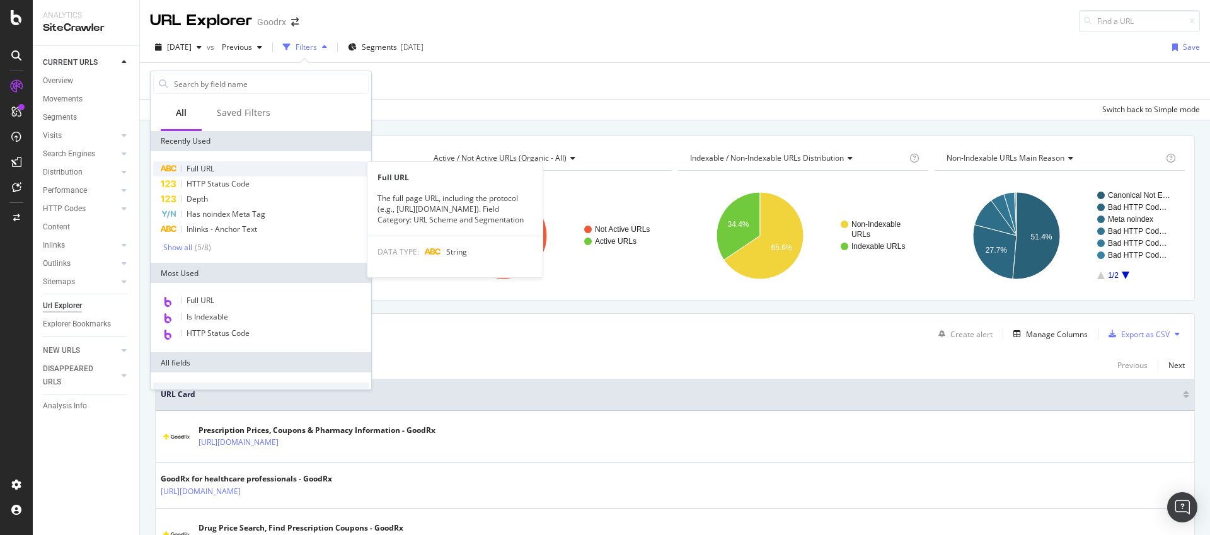
click at [208, 164] on span "Full URL" at bounding box center [200, 168] width 28 height 11
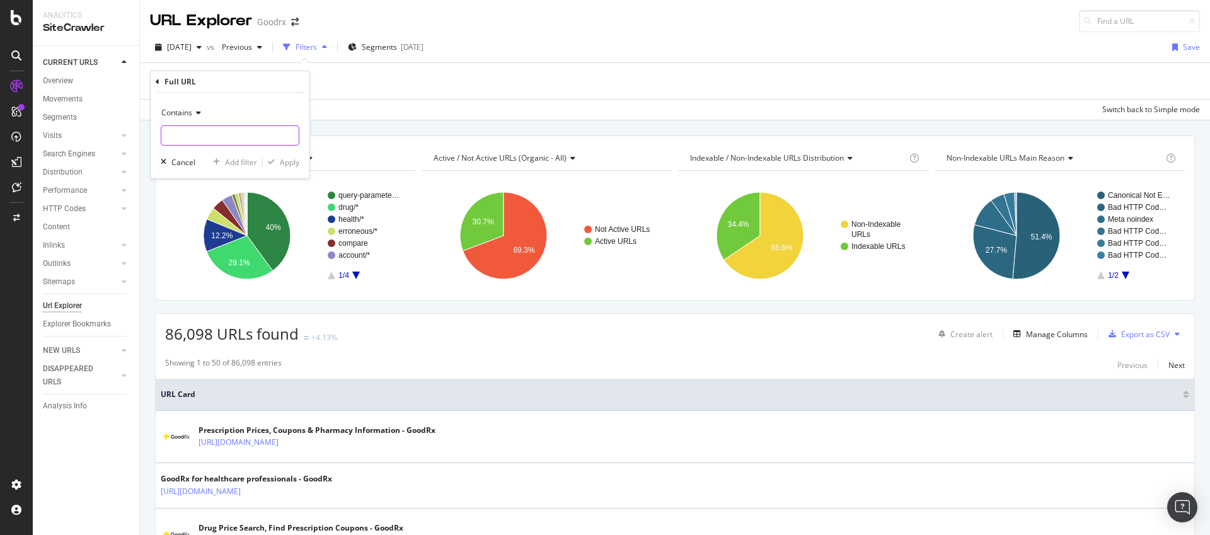
click at [236, 138] on input "text" at bounding box center [229, 135] width 137 height 20
paste input "itions/panic-disorder/panicking-vs-panic-attack"
type input "itions/panic-disorder/panicking-vs-panic-attack"
click at [288, 162] on div "Apply" at bounding box center [290, 162] width 20 height 11
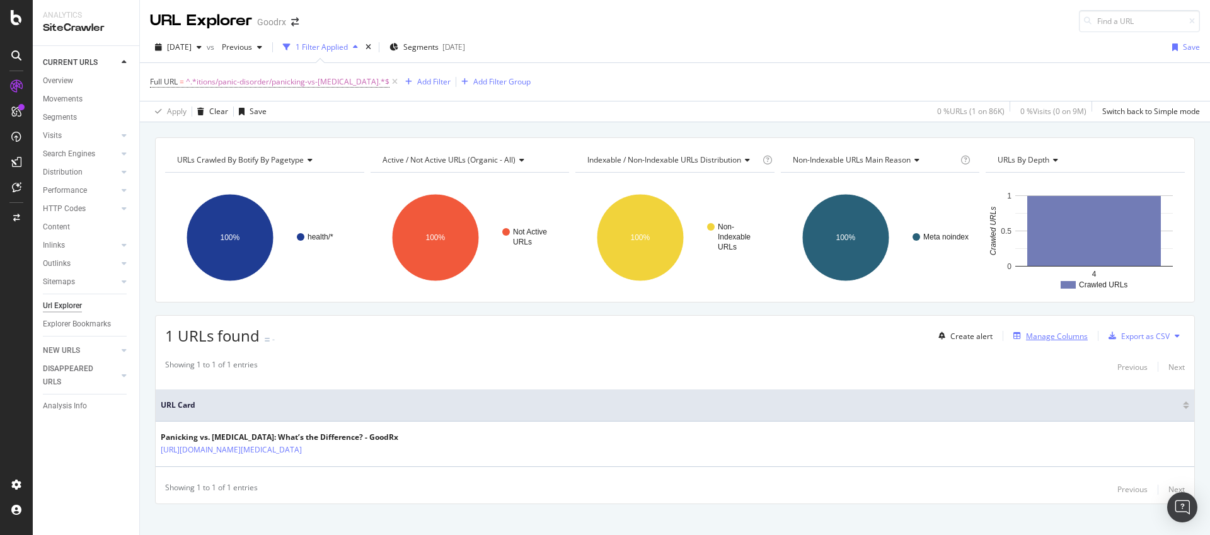
click at [1026, 334] on div "Manage Columns" at bounding box center [1057, 336] width 62 height 11
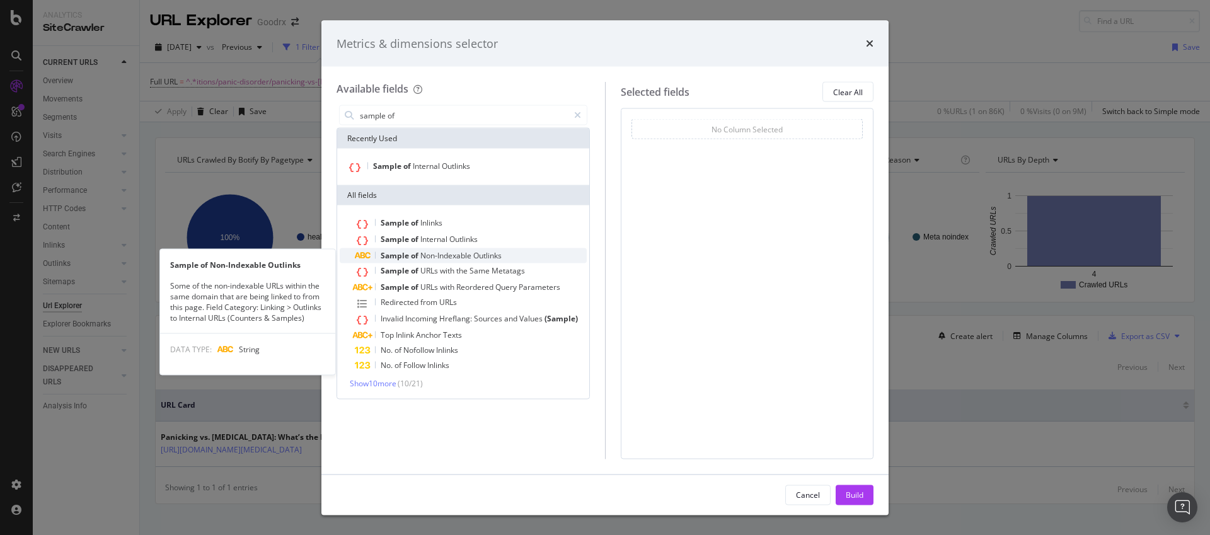
type input "sample of"
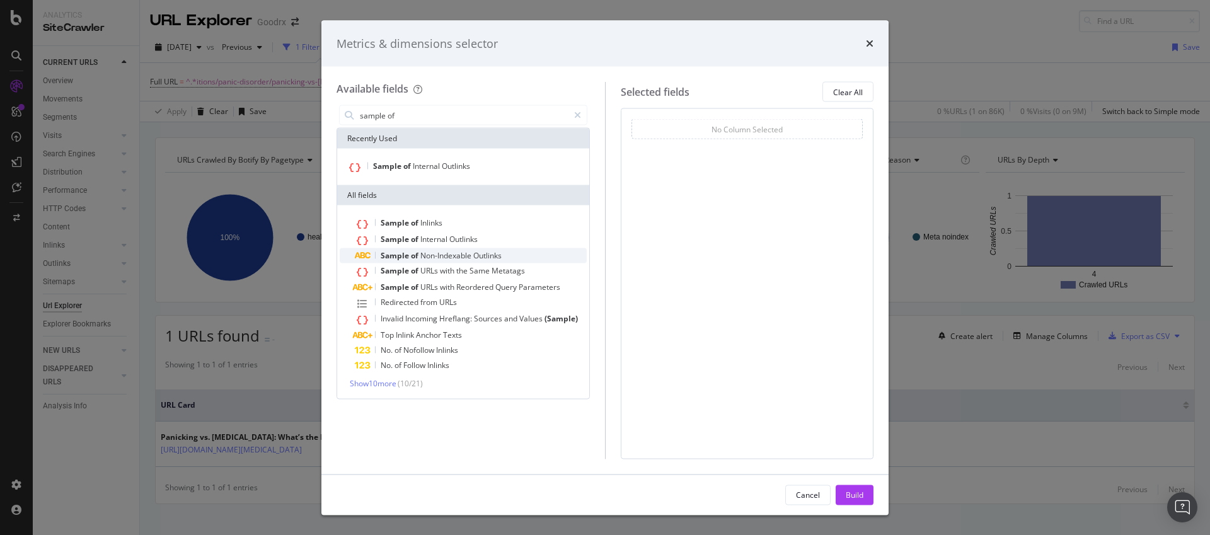
click at [494, 256] on span "Outlinks" at bounding box center [487, 255] width 28 height 11
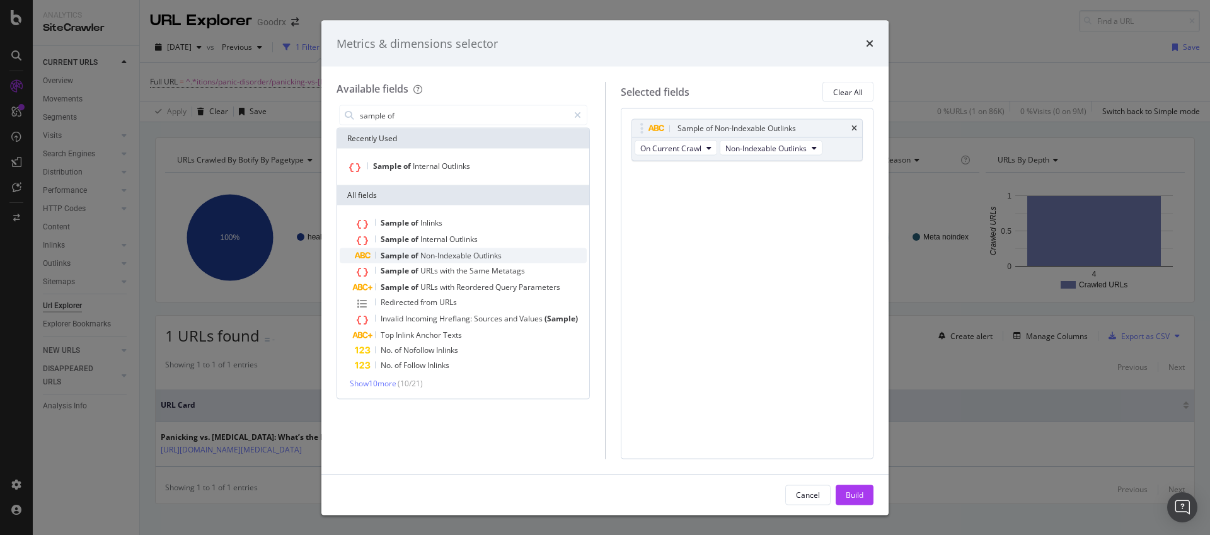
click at [464, 250] on span "Non-Indexable" at bounding box center [446, 255] width 53 height 11
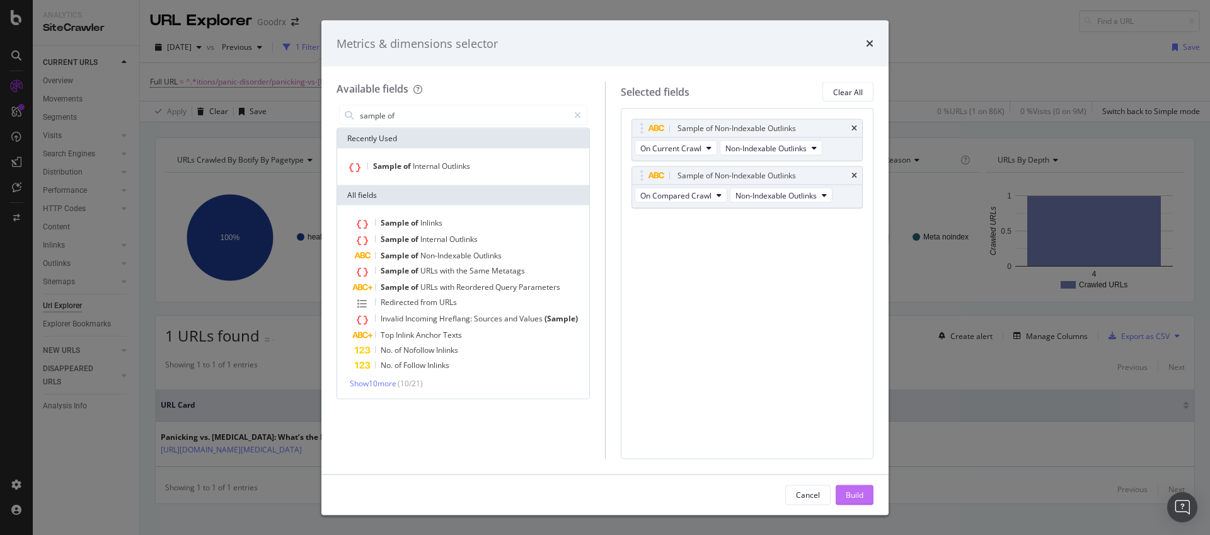
click at [853, 493] on div "Build" at bounding box center [854, 494] width 18 height 11
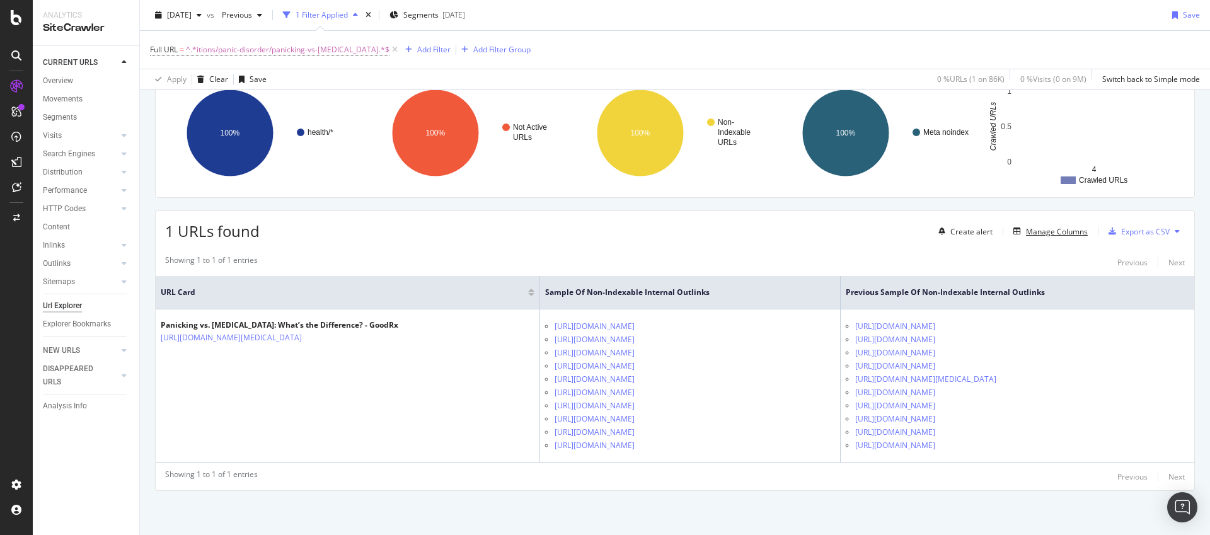
scroll to position [107, 0]
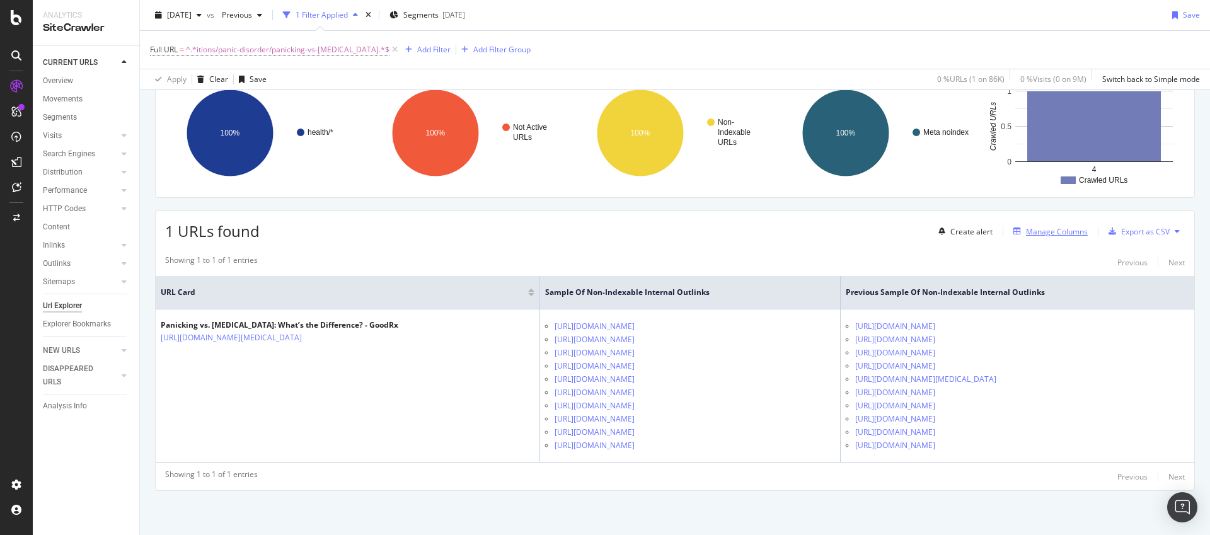
click at [1049, 230] on div "Manage Columns" at bounding box center [1057, 231] width 62 height 11
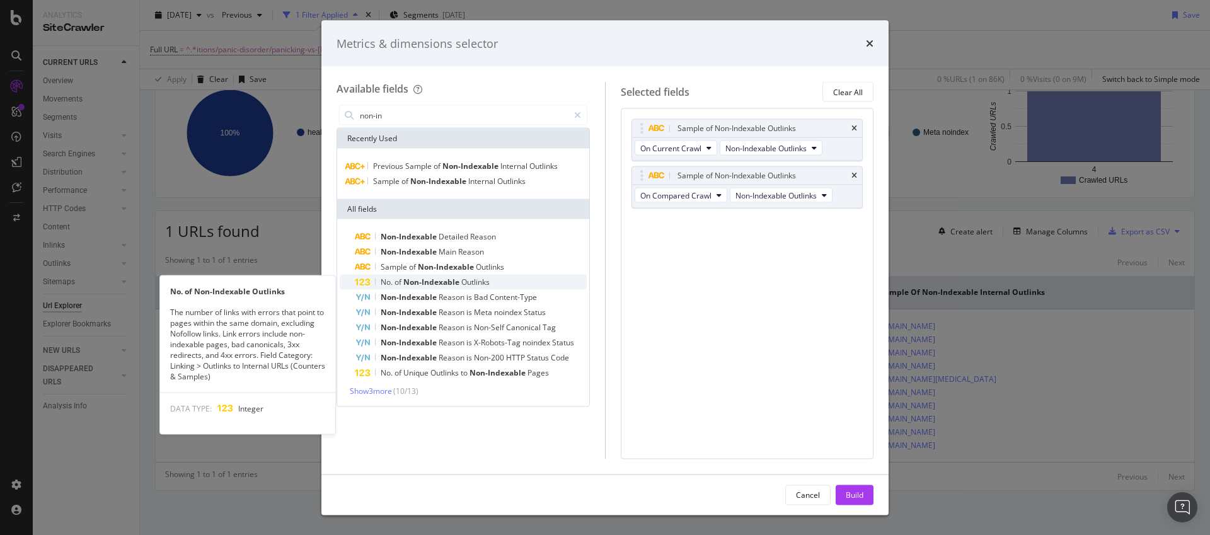
type input "non-in"
click at [473, 277] on span "Outlinks" at bounding box center [475, 282] width 28 height 11
click at [460, 280] on span "Non-Indexable" at bounding box center [432, 282] width 58 height 11
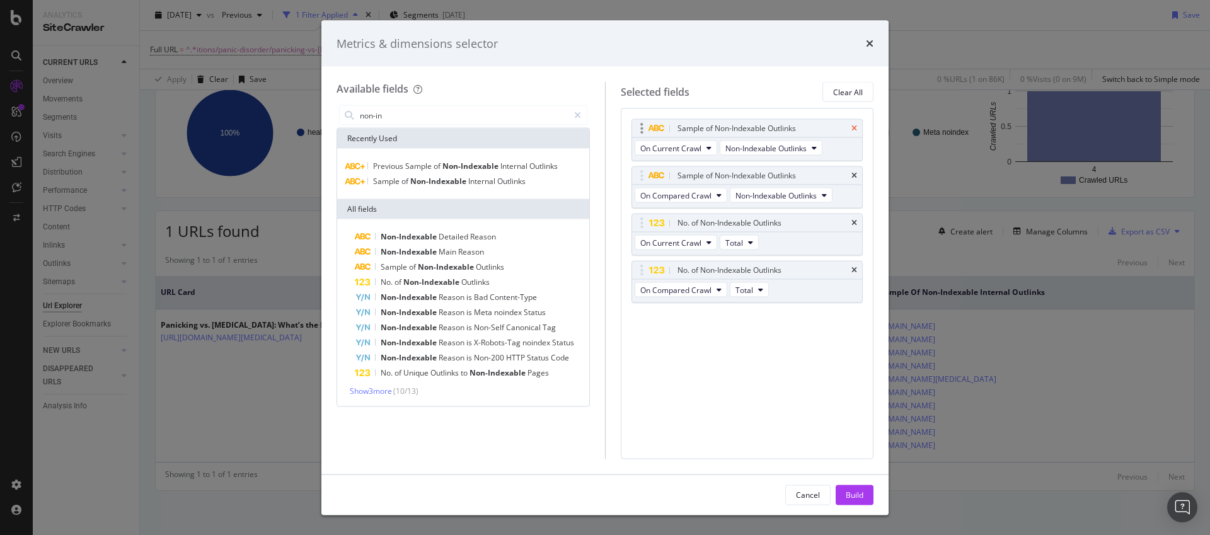
click at [855, 129] on icon "times" at bounding box center [854, 129] width 6 height 8
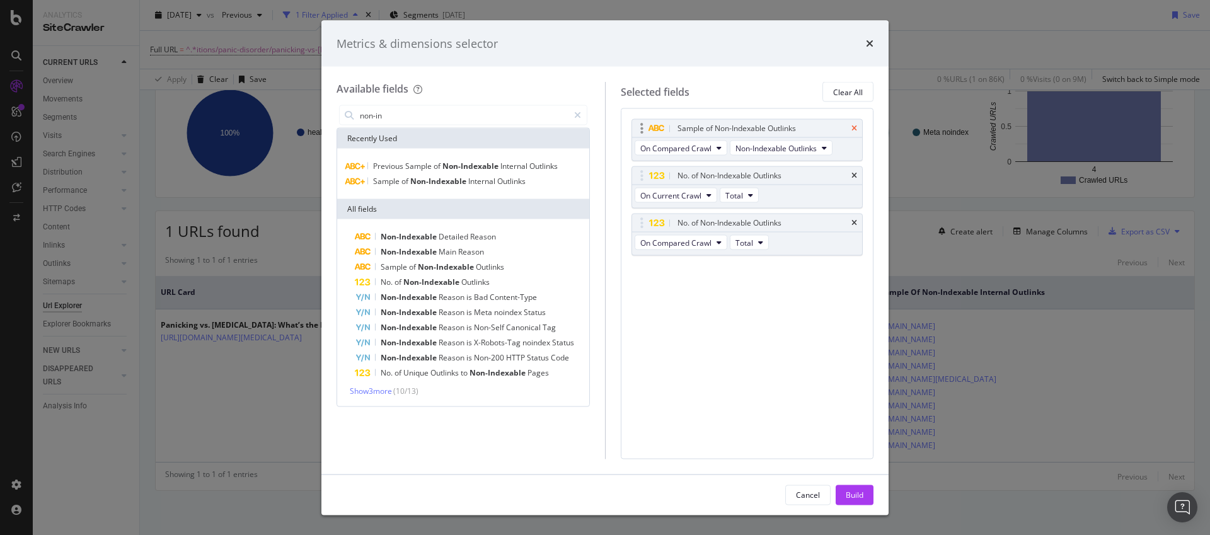
click at [854, 129] on icon "times" at bounding box center [854, 129] width 6 height 8
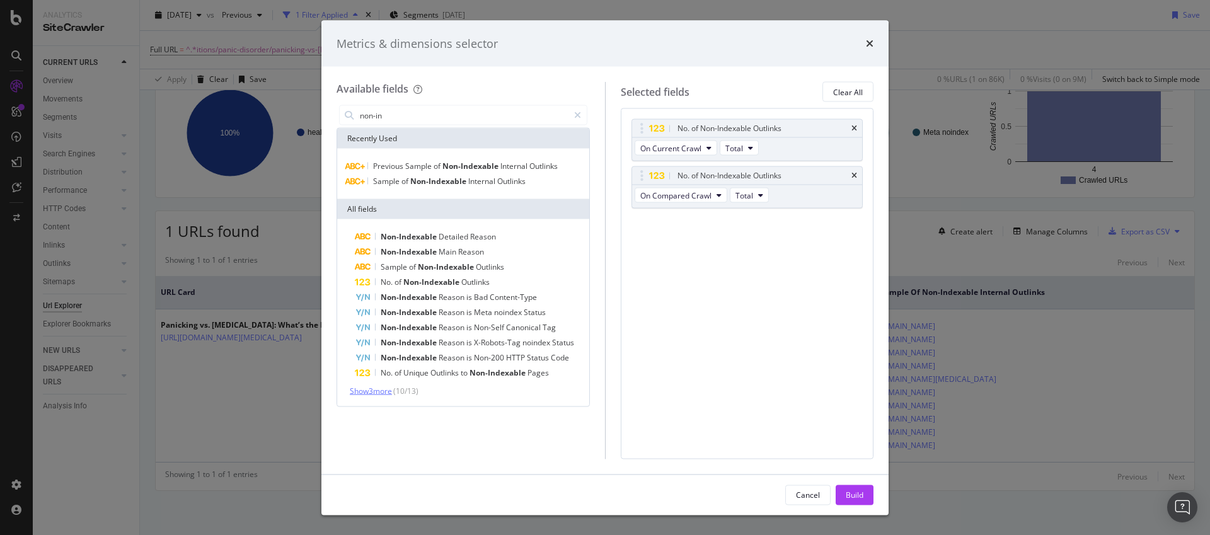
click at [384, 394] on span "Show 3 more" at bounding box center [371, 391] width 42 height 11
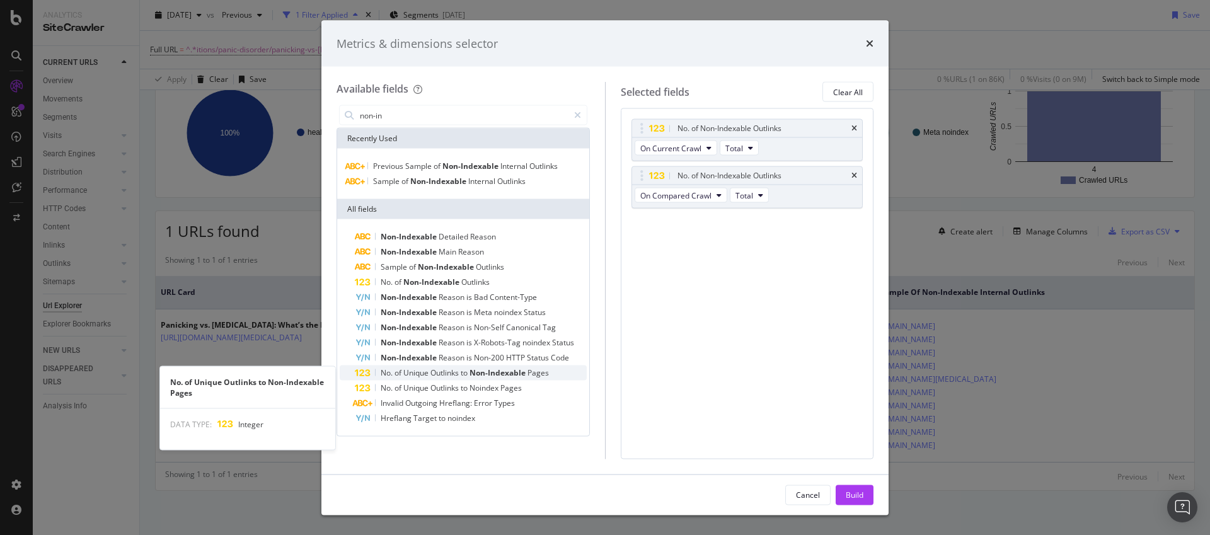
click at [460, 374] on span "Outlinks" at bounding box center [445, 372] width 30 height 11
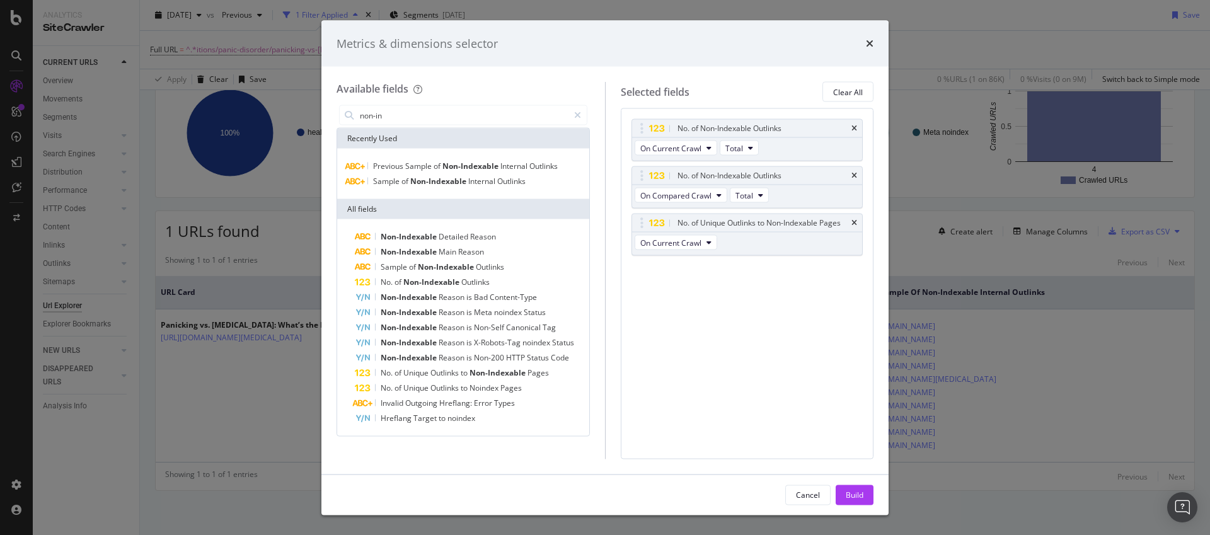
click at [460, 374] on span "Outlinks" at bounding box center [445, 372] width 30 height 11
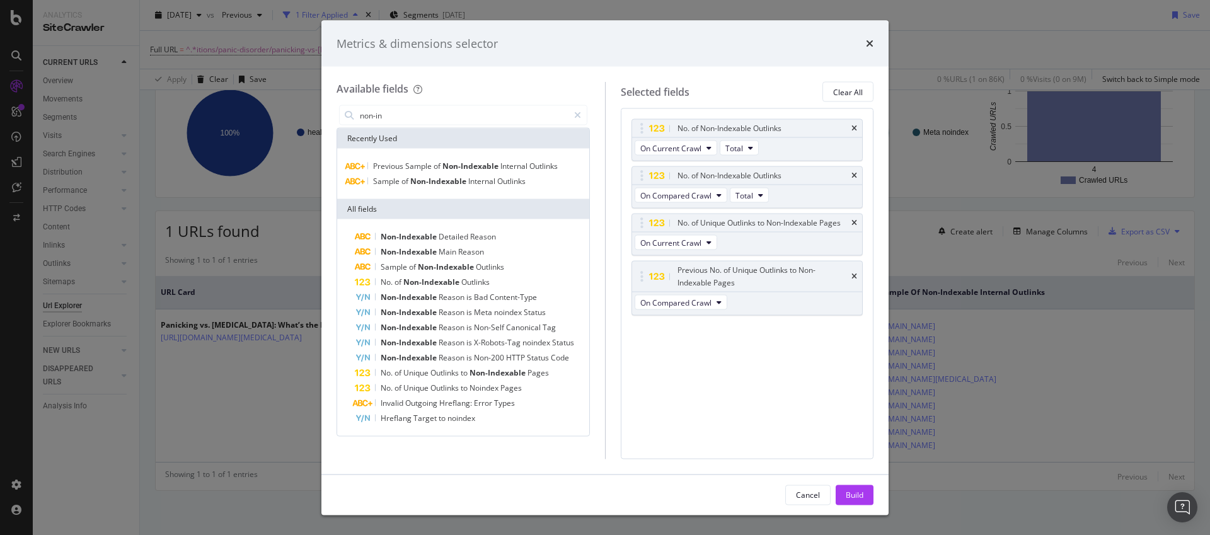
click at [860, 492] on div "Build" at bounding box center [854, 494] width 18 height 11
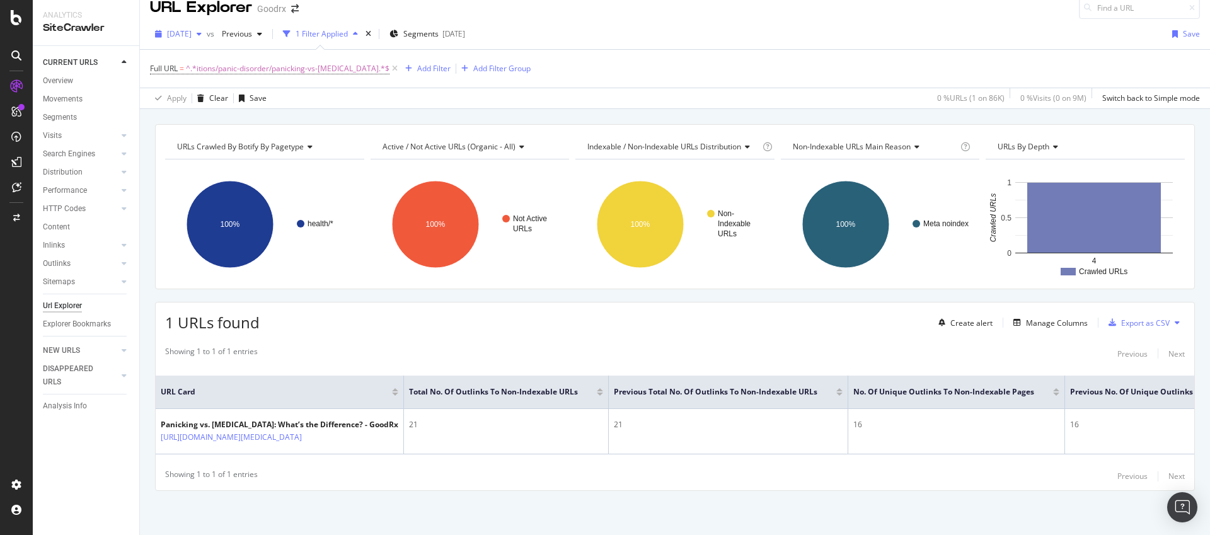
click at [190, 37] on span "[DATE]" at bounding box center [179, 33] width 25 height 11
click at [537, 336] on div "1 URLs found Create alert Manage Columns Export as CSV Showing 1 to 1 of 1 entr…" at bounding box center [674, 396] width 1039 height 189
click at [1043, 320] on div "Manage Columns" at bounding box center [1057, 322] width 62 height 11
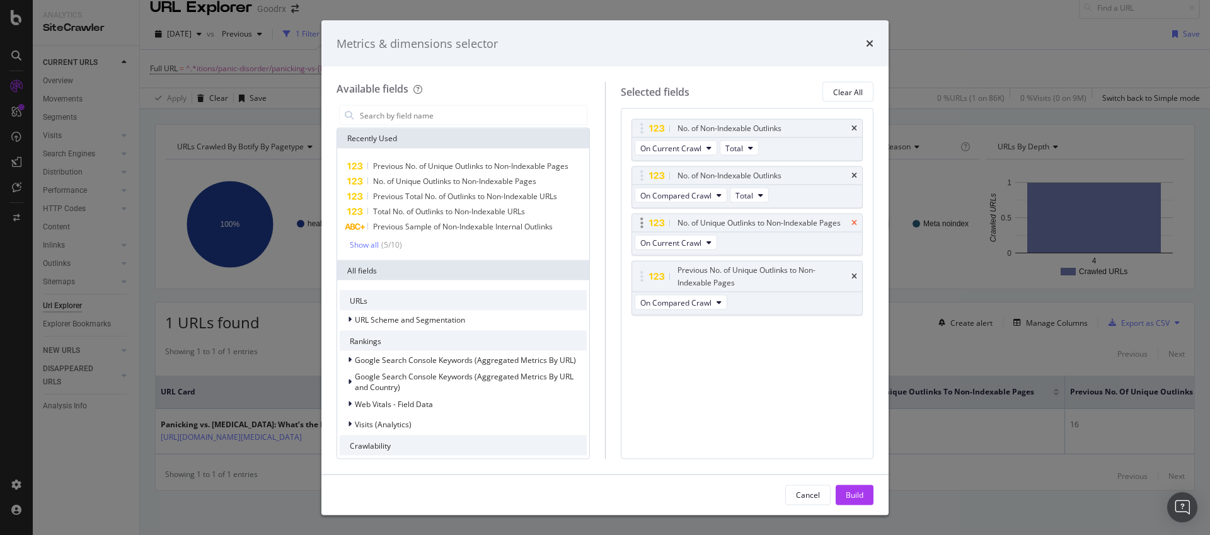
click at [855, 225] on icon "times" at bounding box center [854, 223] width 6 height 8
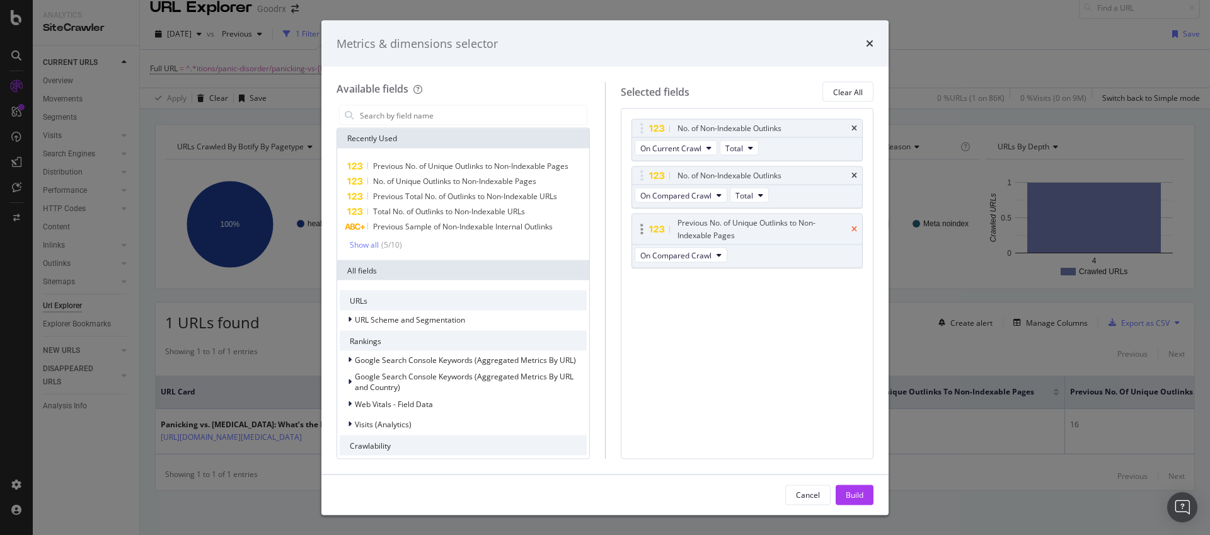
click at [855, 231] on icon "times" at bounding box center [854, 230] width 6 height 8
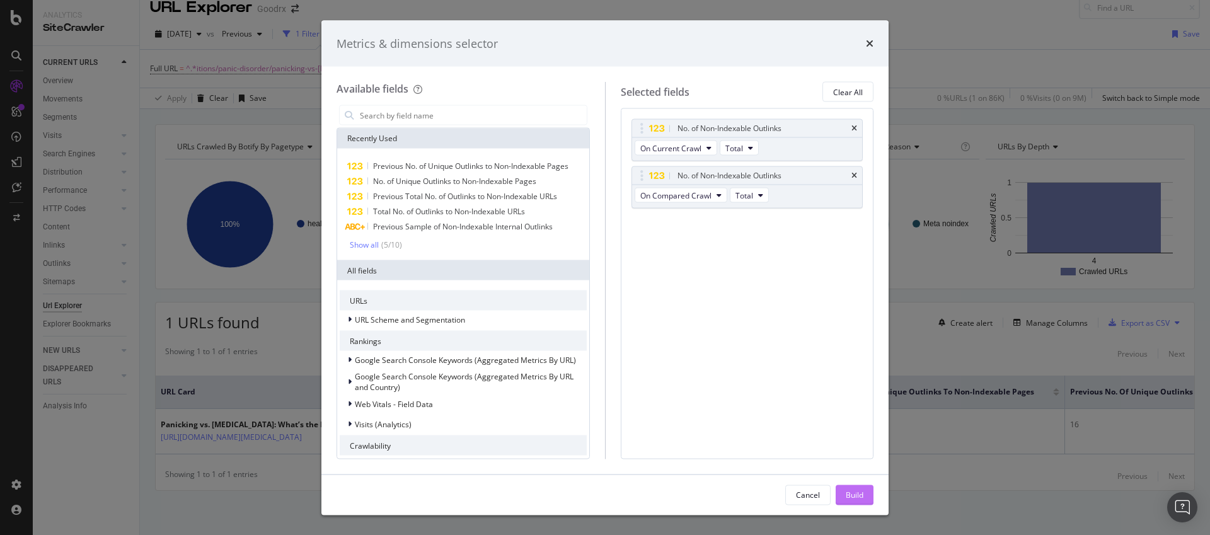
click at [864, 486] on button "Build" at bounding box center [854, 494] width 38 height 20
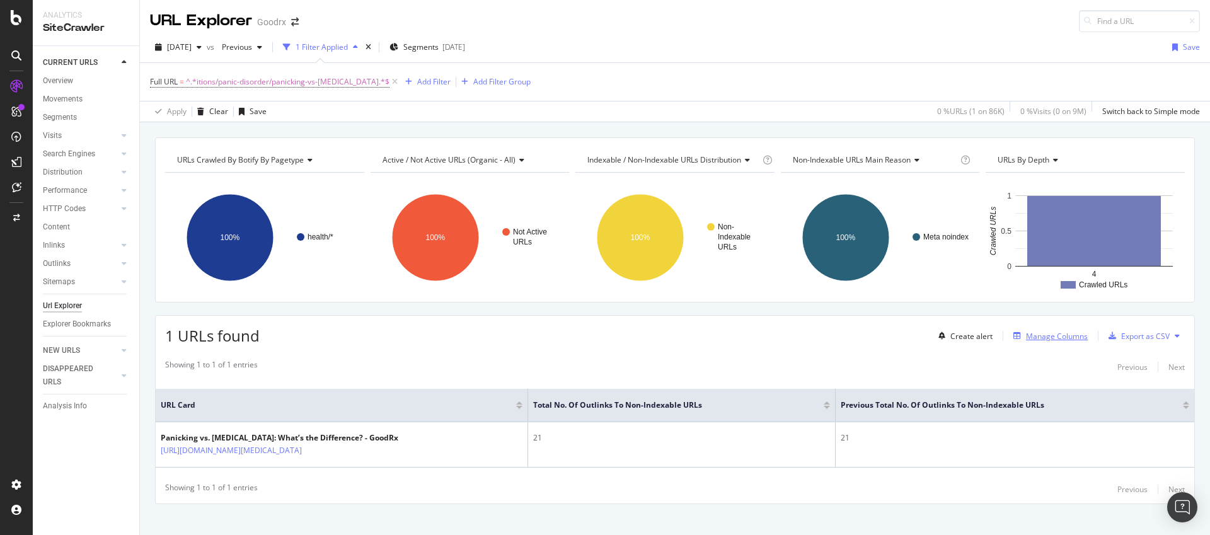
click at [1034, 337] on div "Manage Columns" at bounding box center [1057, 336] width 62 height 11
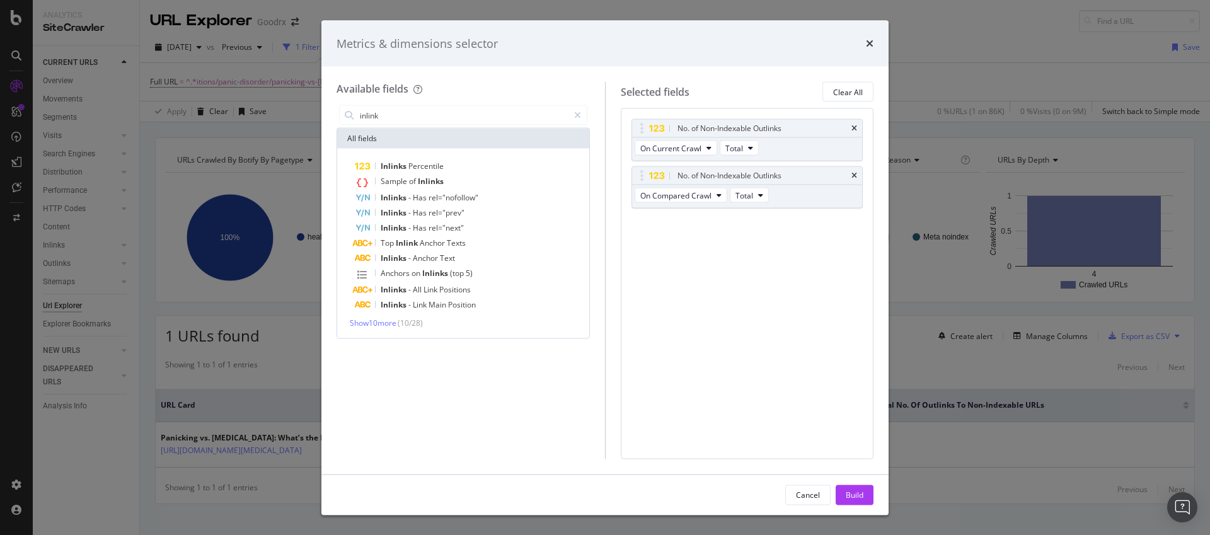
click at [405, 323] on span "( 10 / 28 )" at bounding box center [409, 322] width 25 height 11
click at [396, 324] on span "Show 10 more" at bounding box center [373, 322] width 47 height 11
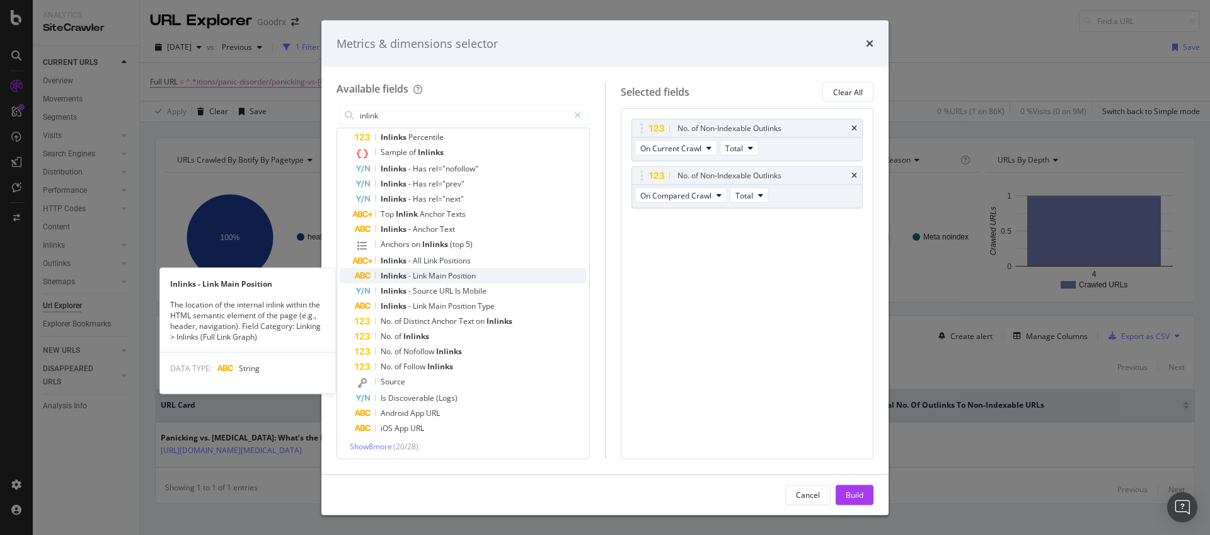
scroll to position [32, 0]
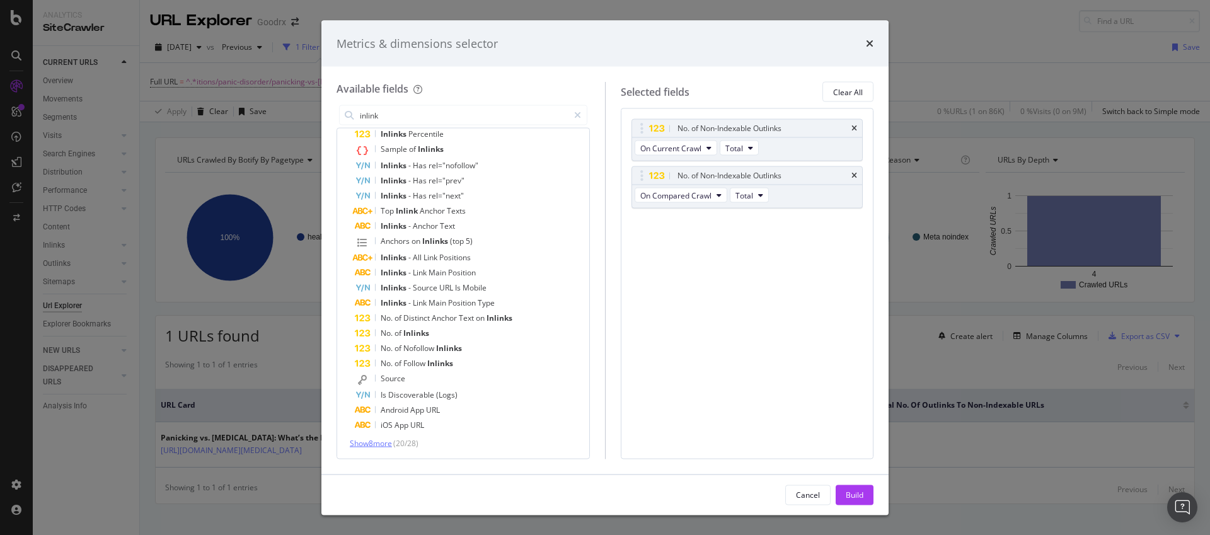
click at [386, 438] on span "Show 8 more" at bounding box center [371, 443] width 42 height 11
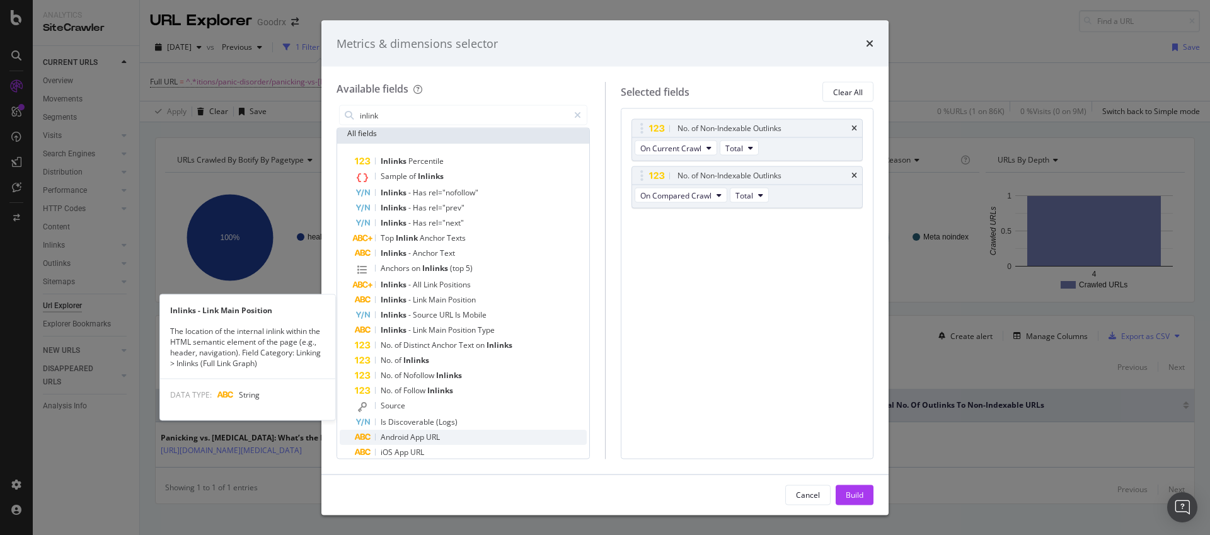
scroll to position [0, 0]
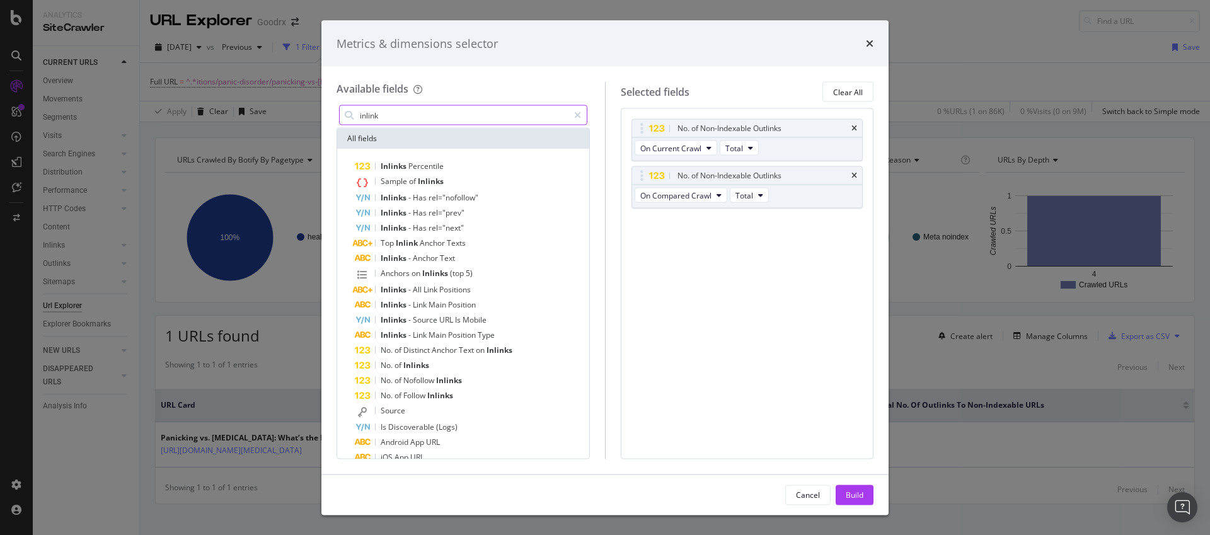
click at [370, 112] on input "inlink" at bounding box center [463, 115] width 210 height 19
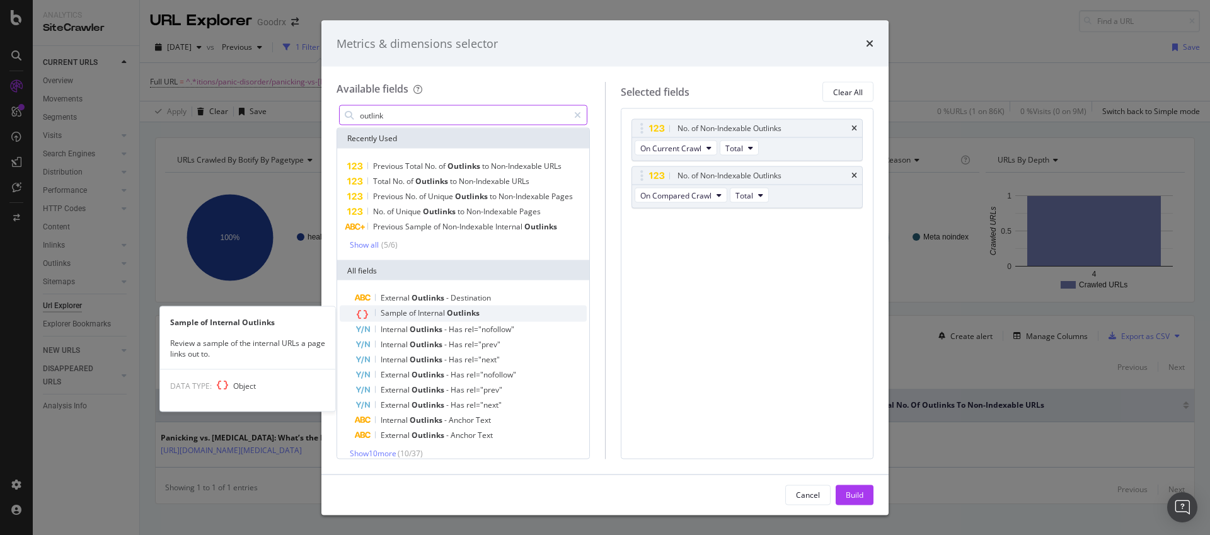
type input "outlink"
click at [480, 313] on div "Sample of Internal Outlinks" at bounding box center [471, 314] width 232 height 16
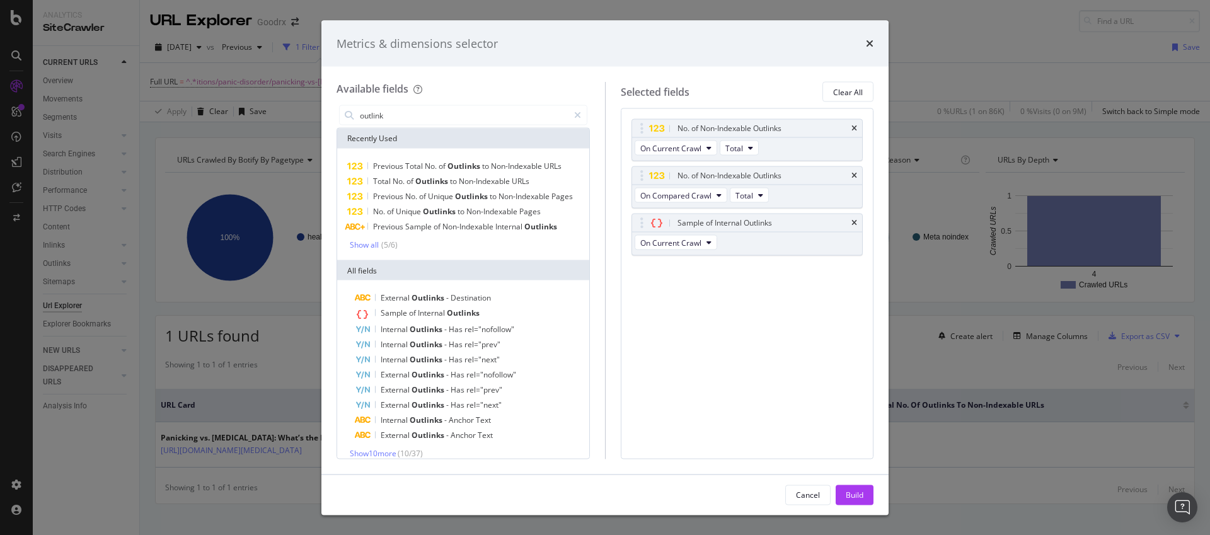
click at [848, 493] on div "Build" at bounding box center [854, 494] width 18 height 11
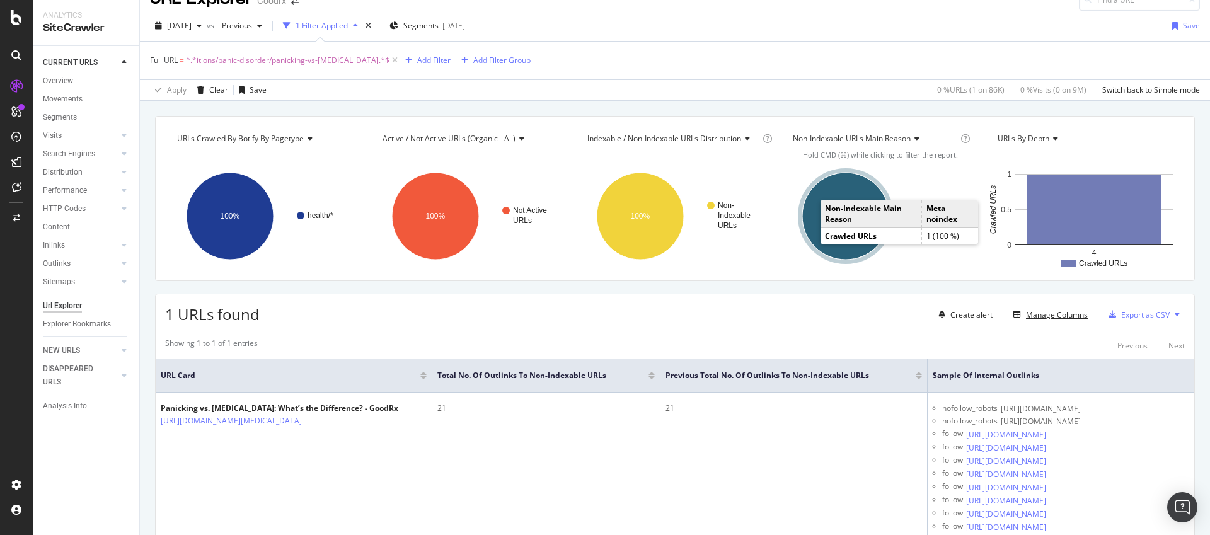
scroll to position [23, 0]
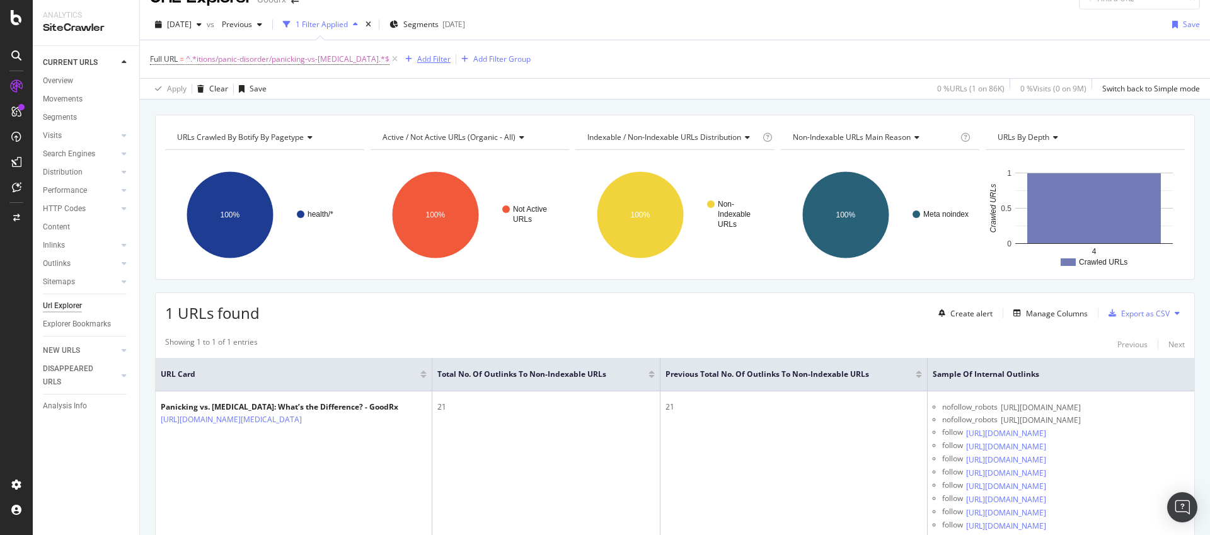
click at [417, 62] on div "Add Filter" at bounding box center [433, 59] width 33 height 11
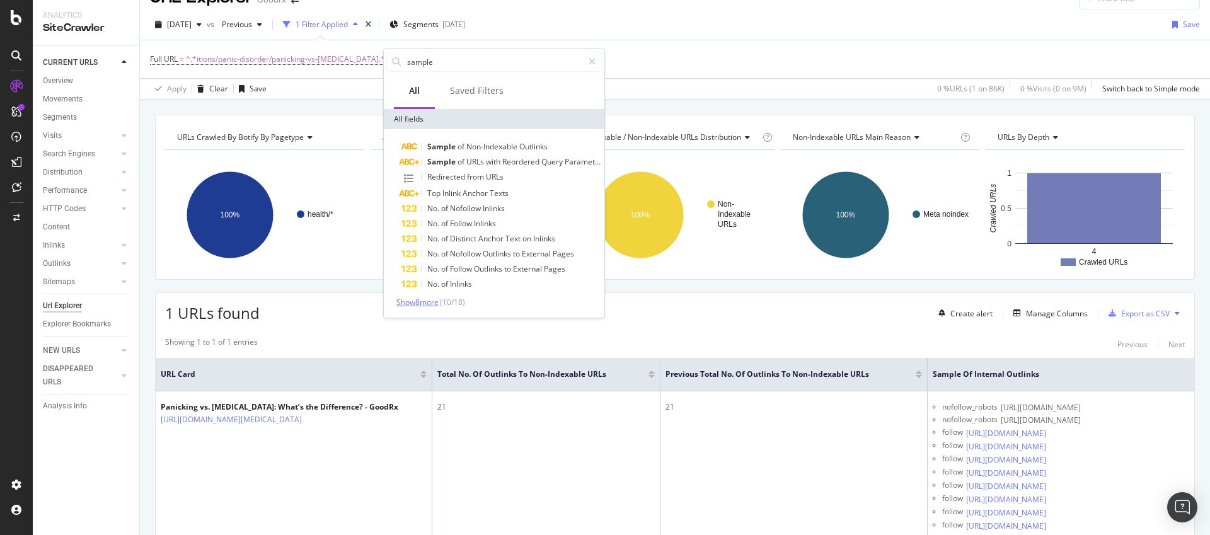
type input "sample"
click at [433, 304] on span "Show 8 more" at bounding box center [417, 302] width 42 height 11
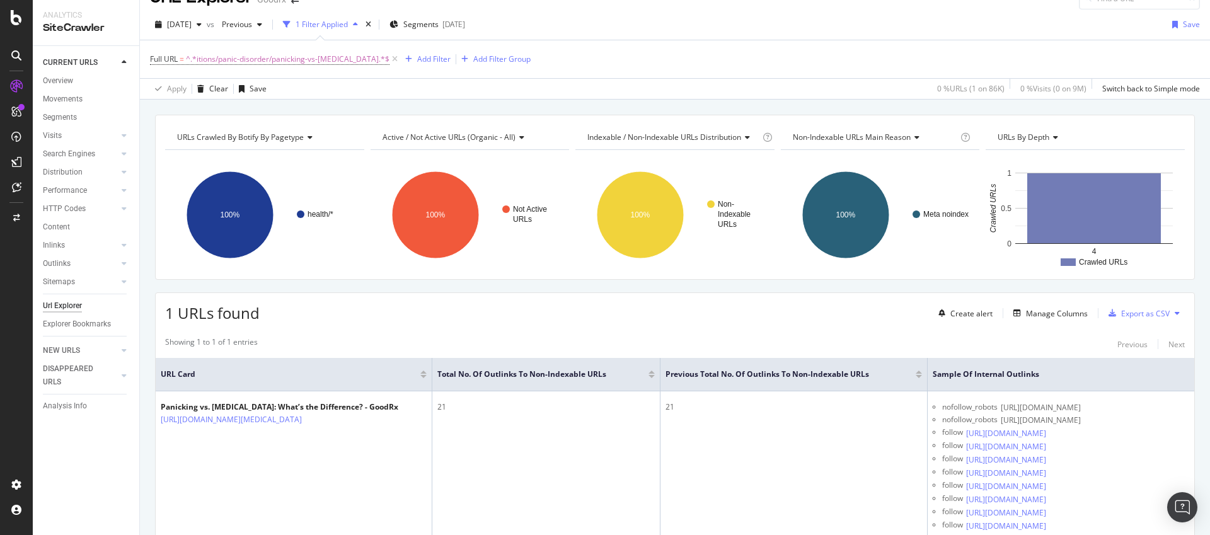
click at [691, 72] on div "Full URL = ^.*itions/panic-disorder/panicking-vs-panic-attack.*$ Add Filter Add…" at bounding box center [674, 59] width 1049 height 38
click at [417, 59] on div "Add Filter" at bounding box center [433, 59] width 33 height 11
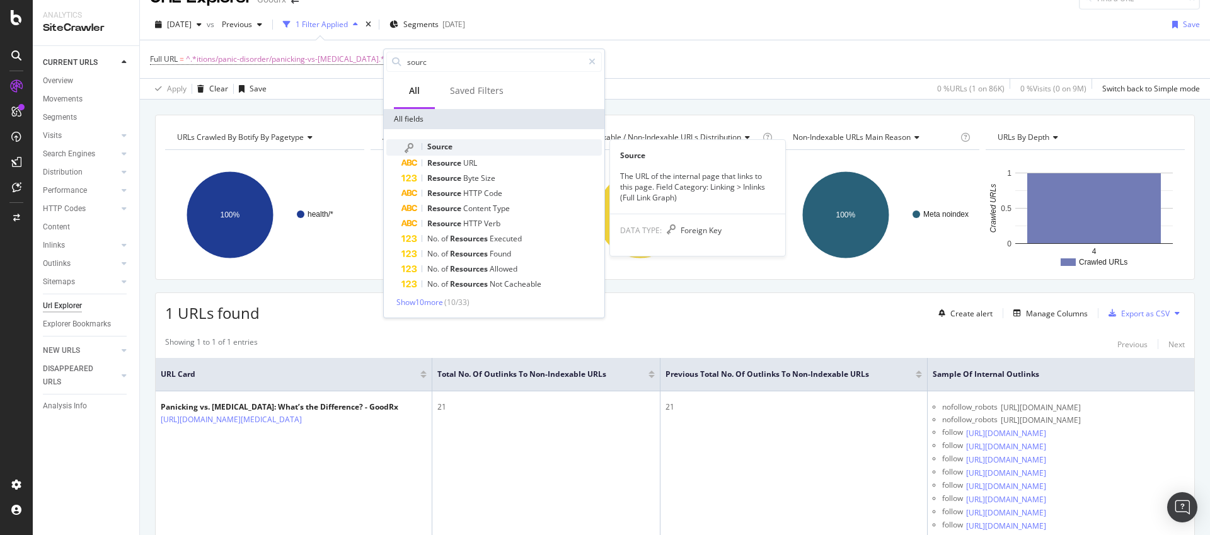
type input "sourc"
click at [453, 144] on div "Source" at bounding box center [501, 147] width 200 height 16
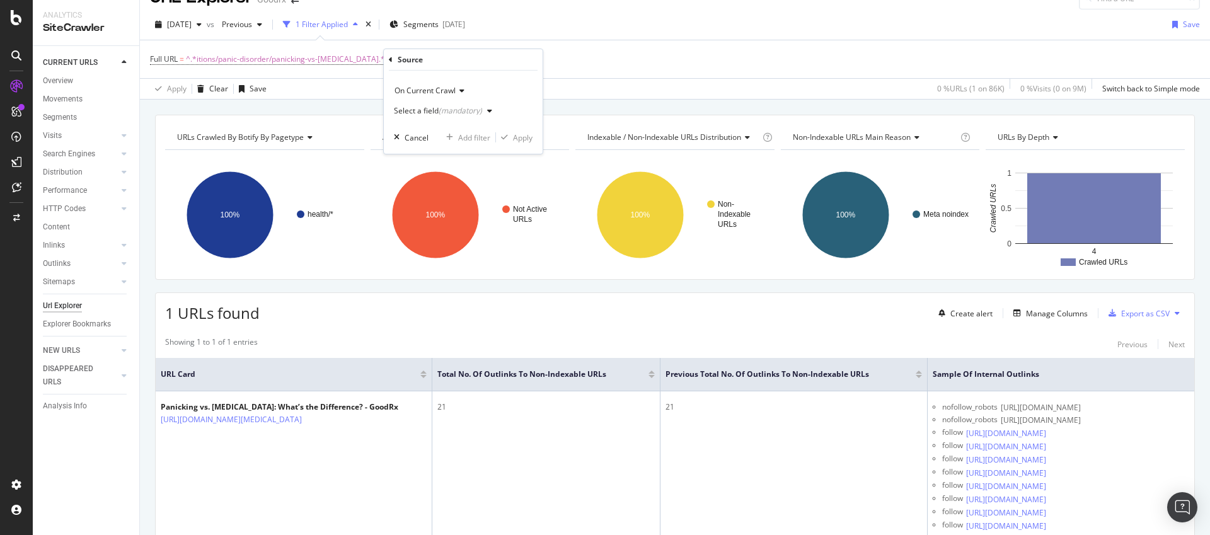
click at [443, 103] on div "Select a field (mandatory)" at bounding box center [445, 110] width 103 height 19
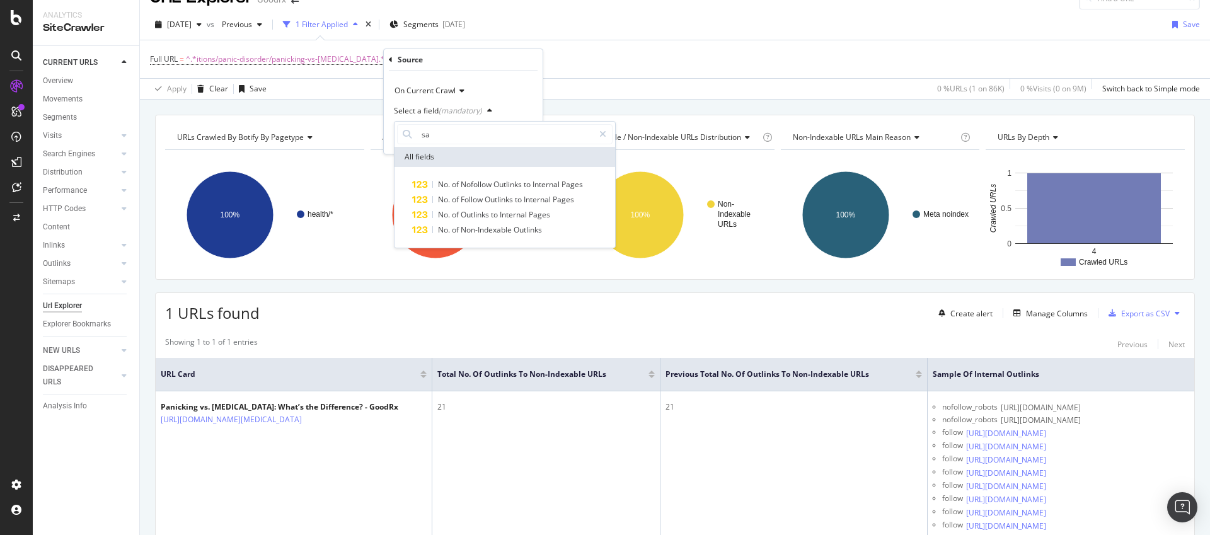
type input "s"
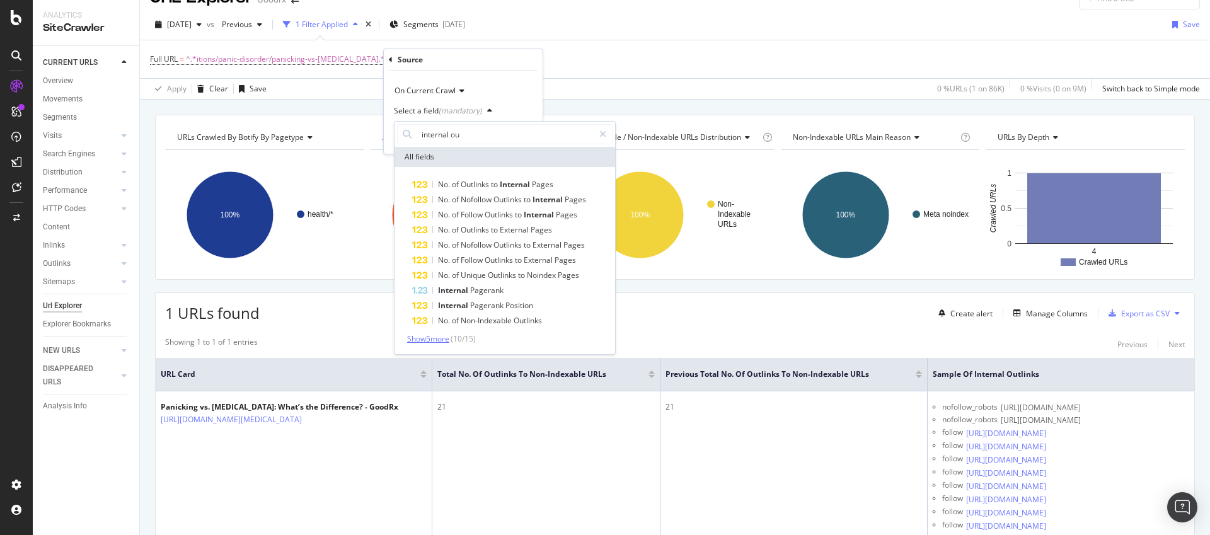
type input "internal ou"
click at [449, 338] on span "Show 5 more" at bounding box center [428, 338] width 42 height 11
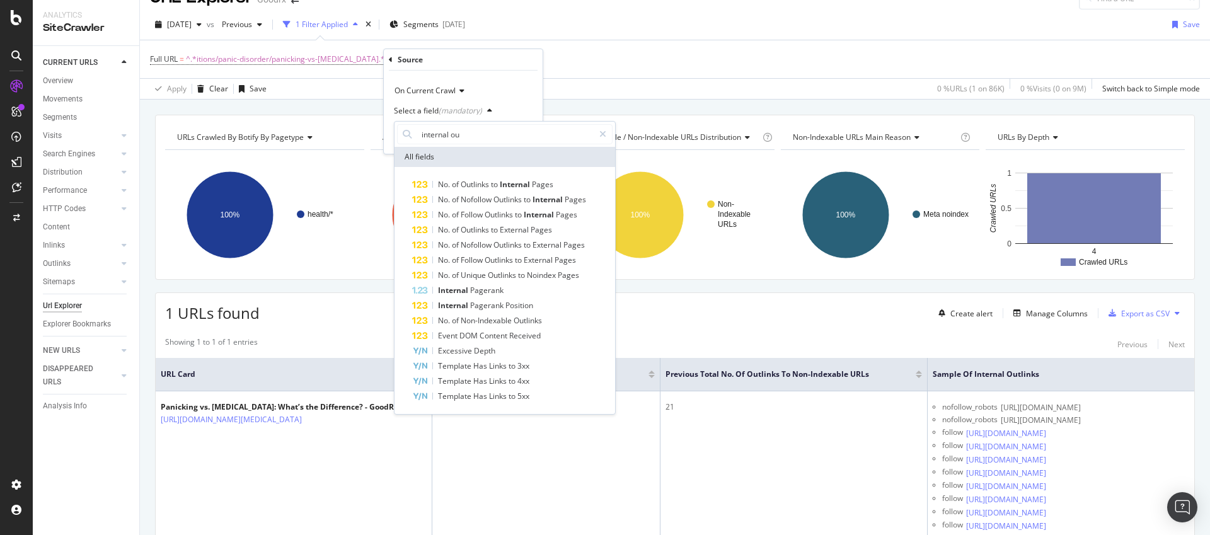
click at [673, 78] on div "Apply Clear Save 0 % URLs ( 1 on 86K ) 0 % Visits ( 0 on 9M ) Switch back to Si…" at bounding box center [675, 88] width 1070 height 21
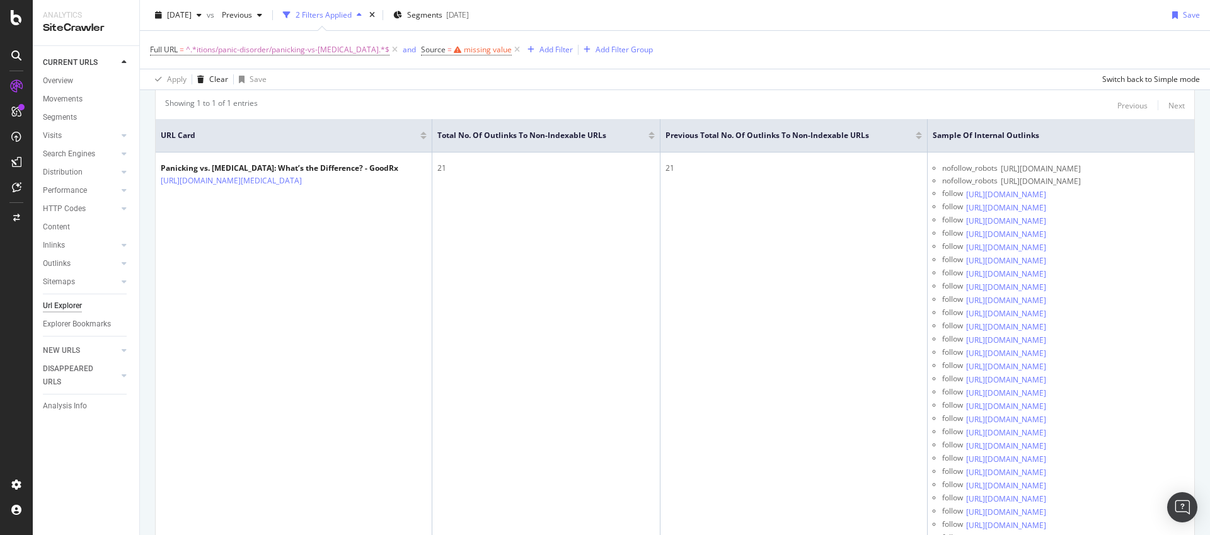
scroll to position [0, 0]
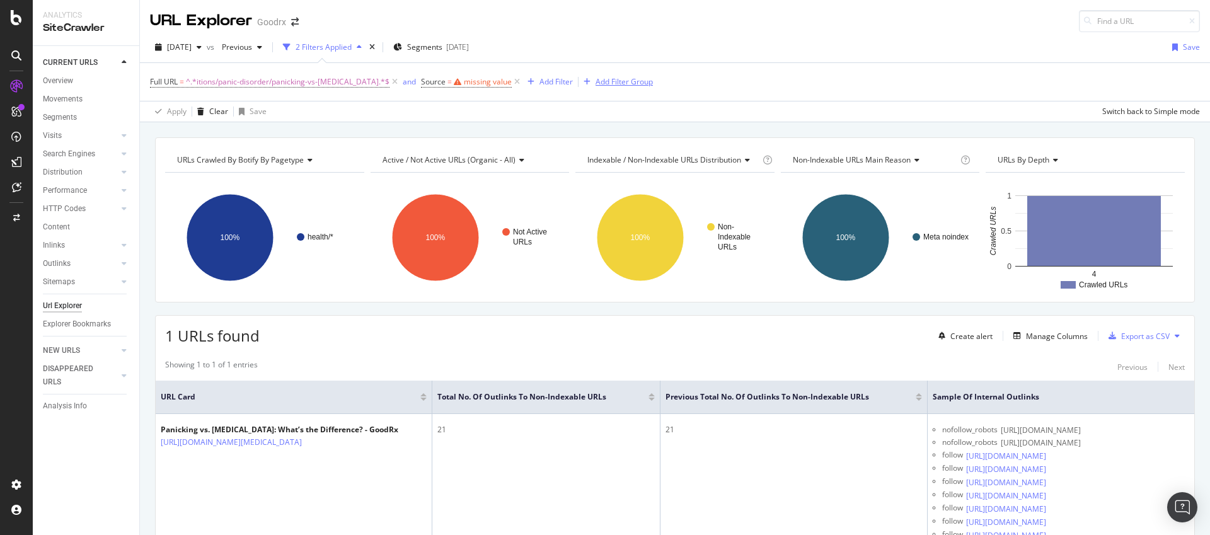
click at [512, 82] on icon at bounding box center [517, 82] width 11 height 13
click at [1031, 339] on div "Manage Columns" at bounding box center [1057, 336] width 62 height 11
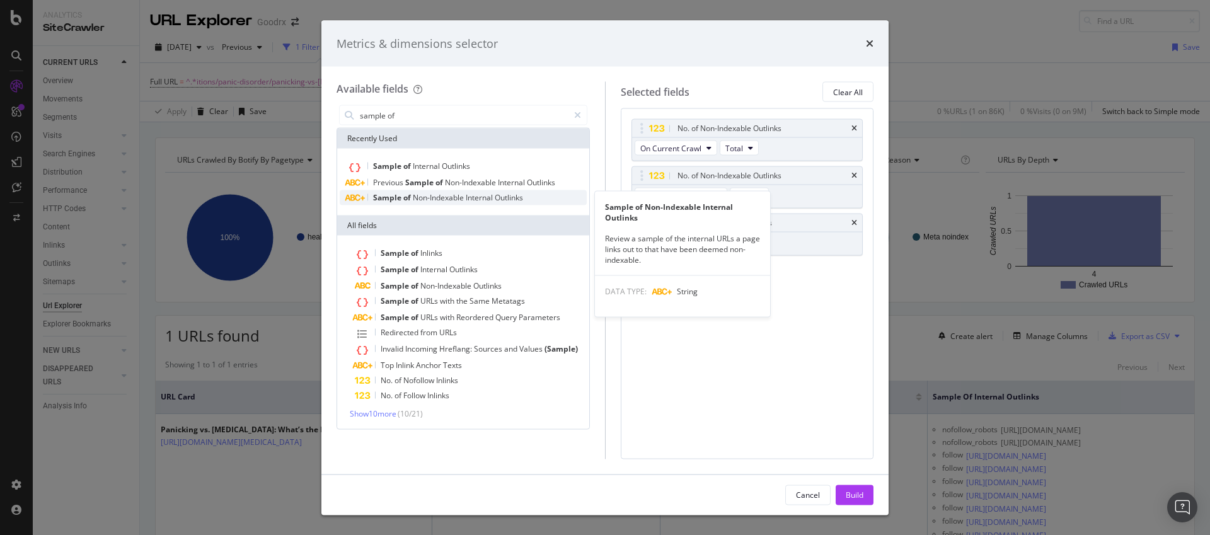
type input "sample of"
click at [507, 196] on span "Outlinks" at bounding box center [509, 197] width 28 height 11
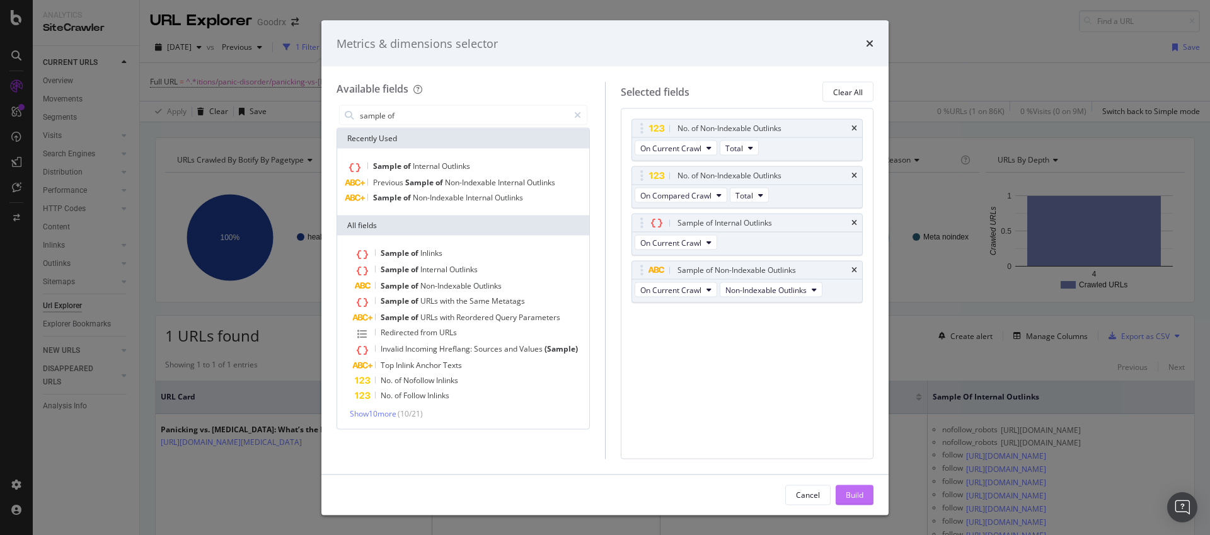
click at [854, 498] on div "Build" at bounding box center [854, 494] width 18 height 11
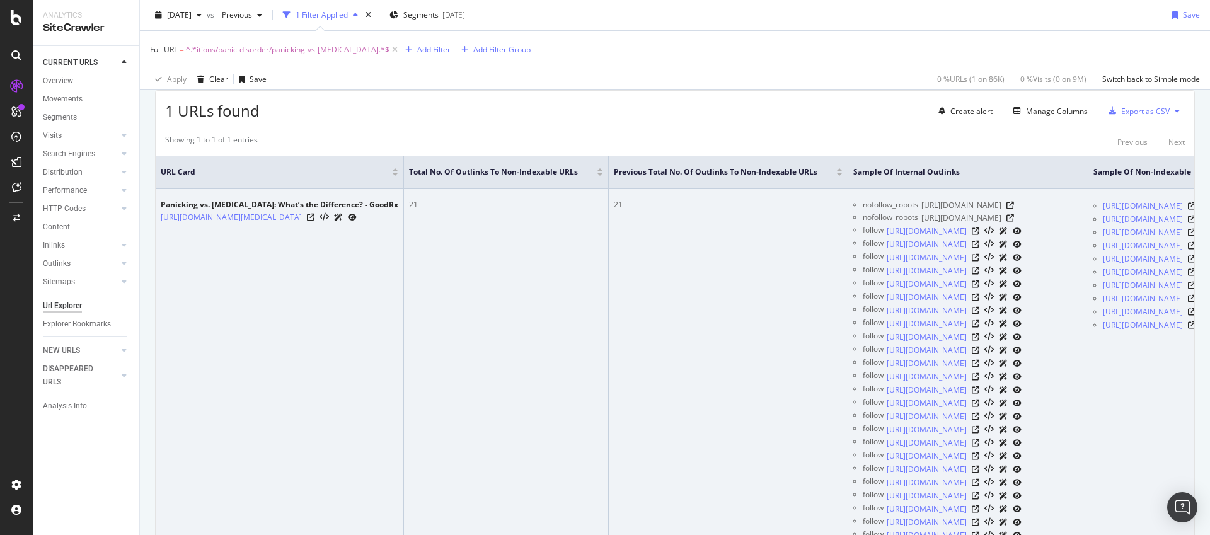
scroll to position [222, 0]
drag, startPoint x: 813, startPoint y: 372, endPoint x: 529, endPoint y: 366, distance: 284.8
drag, startPoint x: 758, startPoint y: 348, endPoint x: 576, endPoint y: 335, distance: 182.5
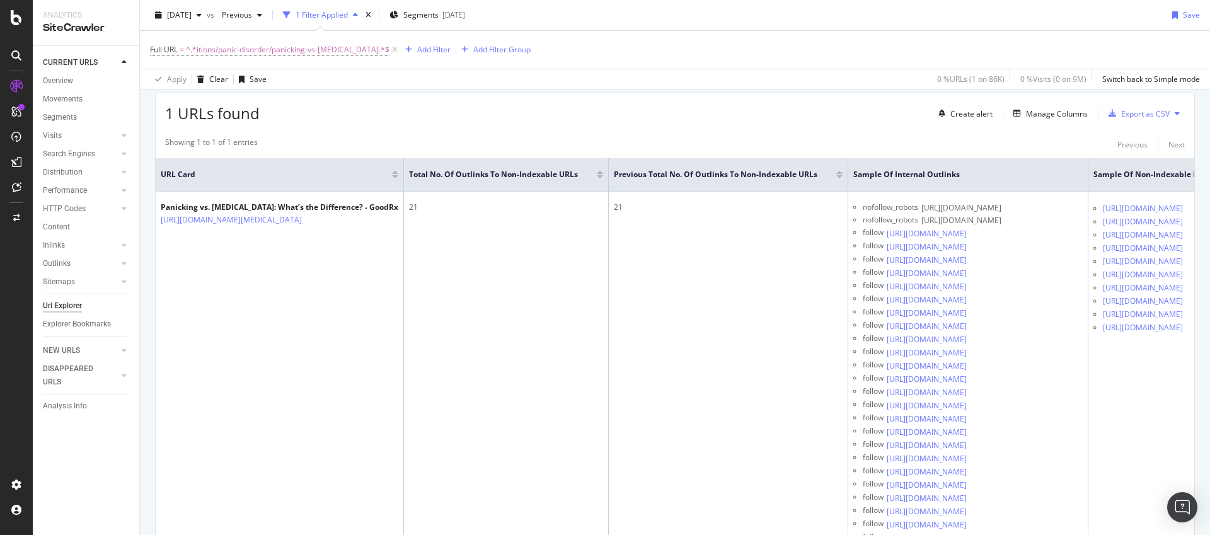
click at [753, 163] on th "Previous Total No. of Outlinks to Non-Indexable URLs" at bounding box center [728, 174] width 239 height 33
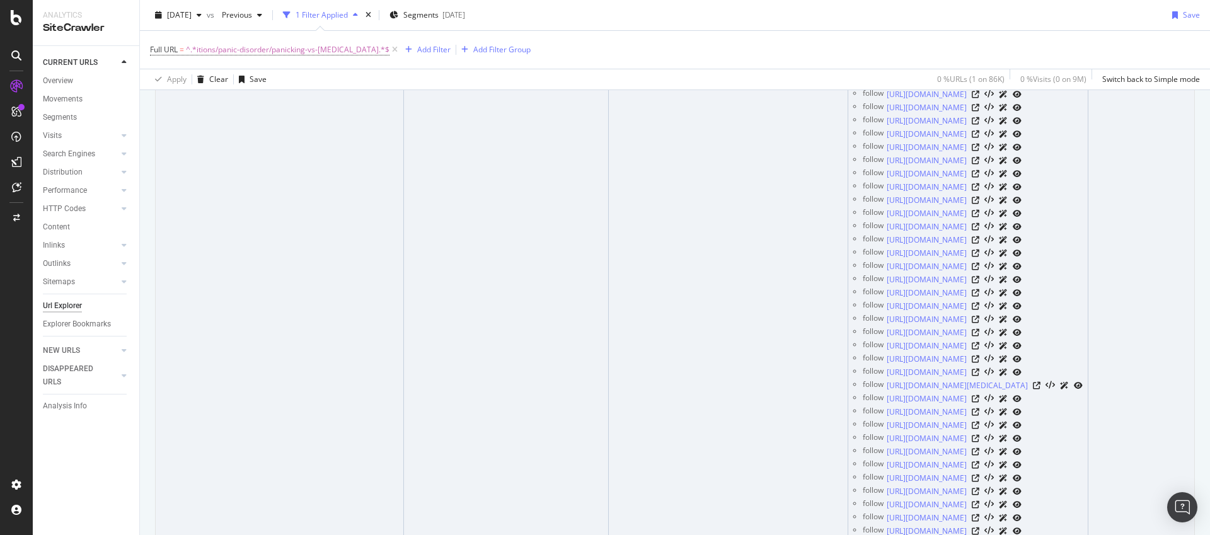
drag, startPoint x: 762, startPoint y: 134, endPoint x: 627, endPoint y: 138, distance: 135.5
click at [627, 138] on tr "Panicking vs. Panic Attack: What’s the Difference? - GoodRx https://www.goodrx.…" at bounding box center [719, 498] width 1126 height 1633
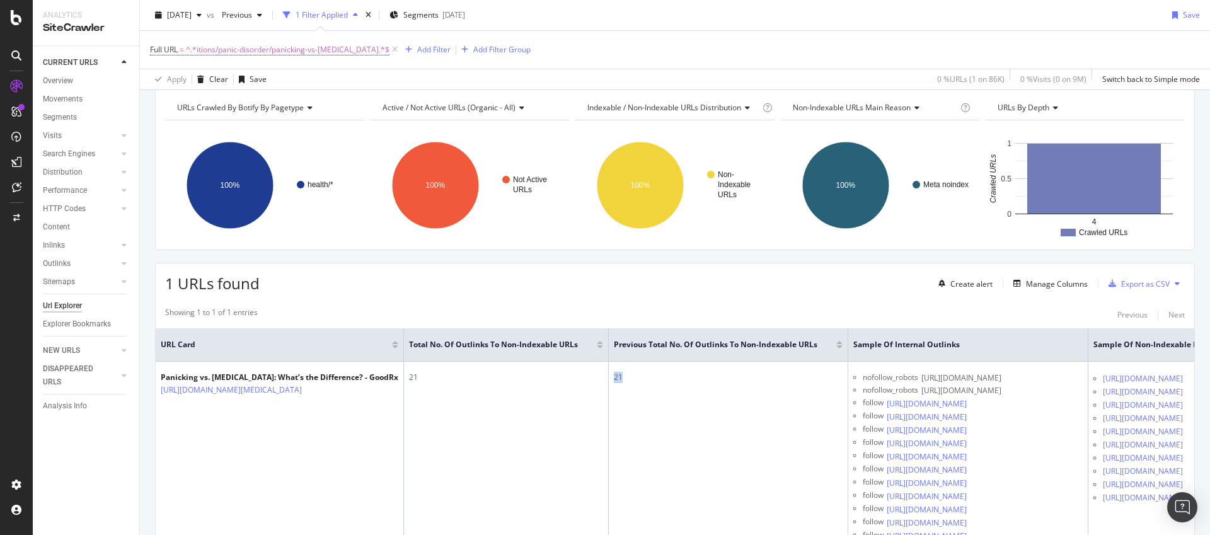
scroll to position [122, 0]
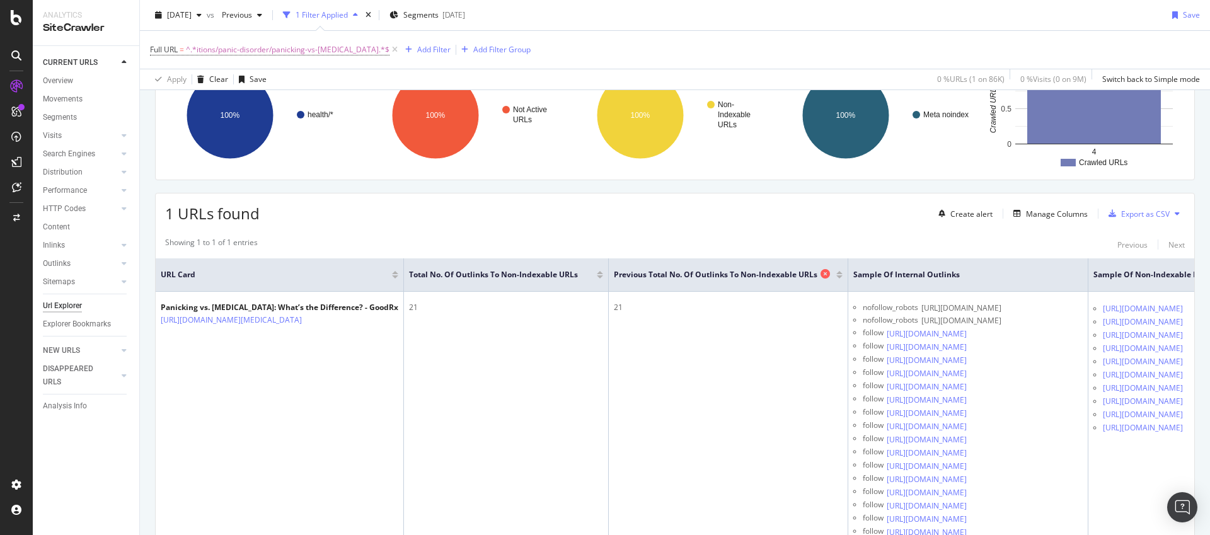
click at [830, 275] on icon at bounding box center [824, 273] width 9 height 9
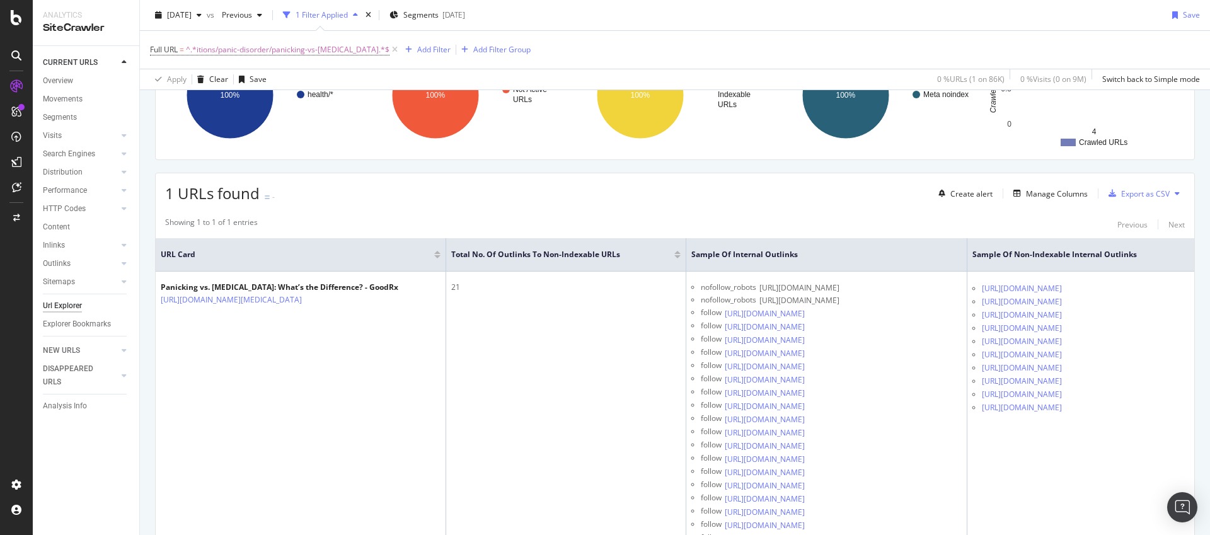
scroll to position [158, 0]
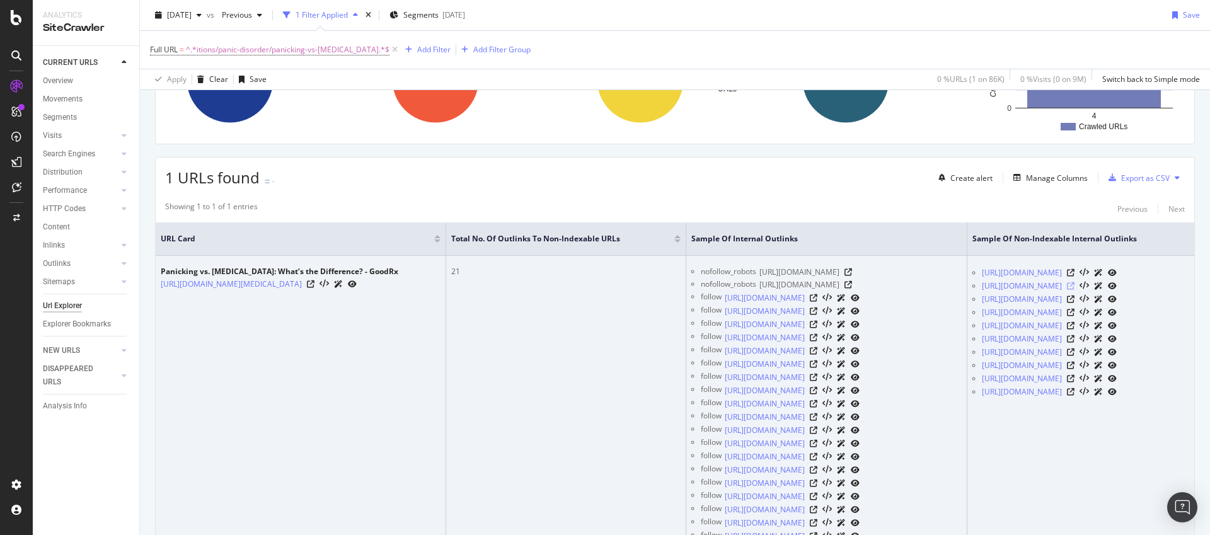
click at [1074, 286] on icon at bounding box center [1071, 286] width 8 height 8
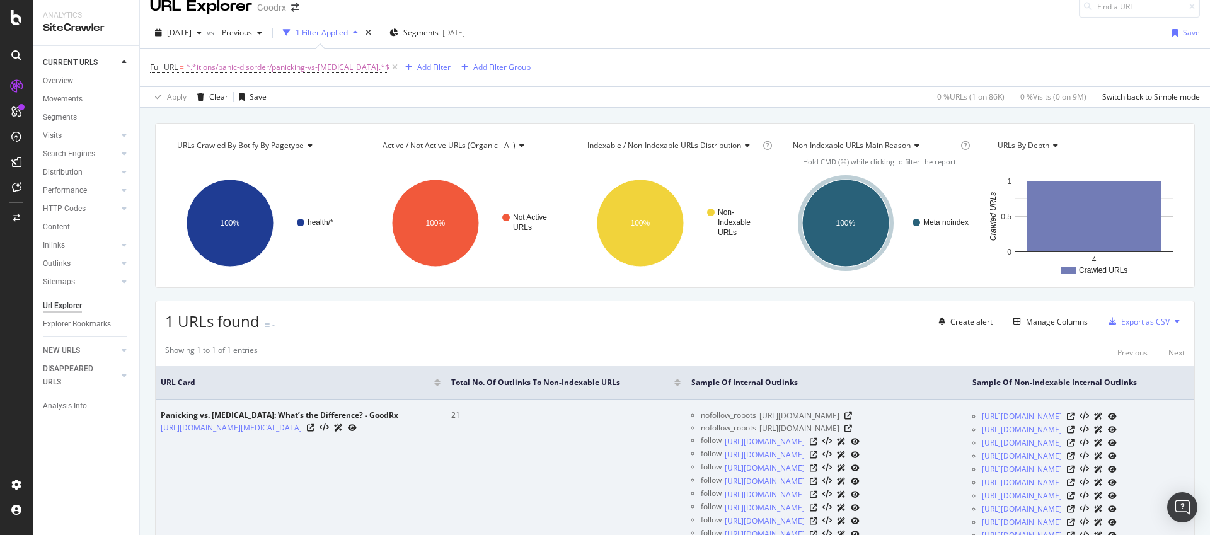
scroll to position [0, 0]
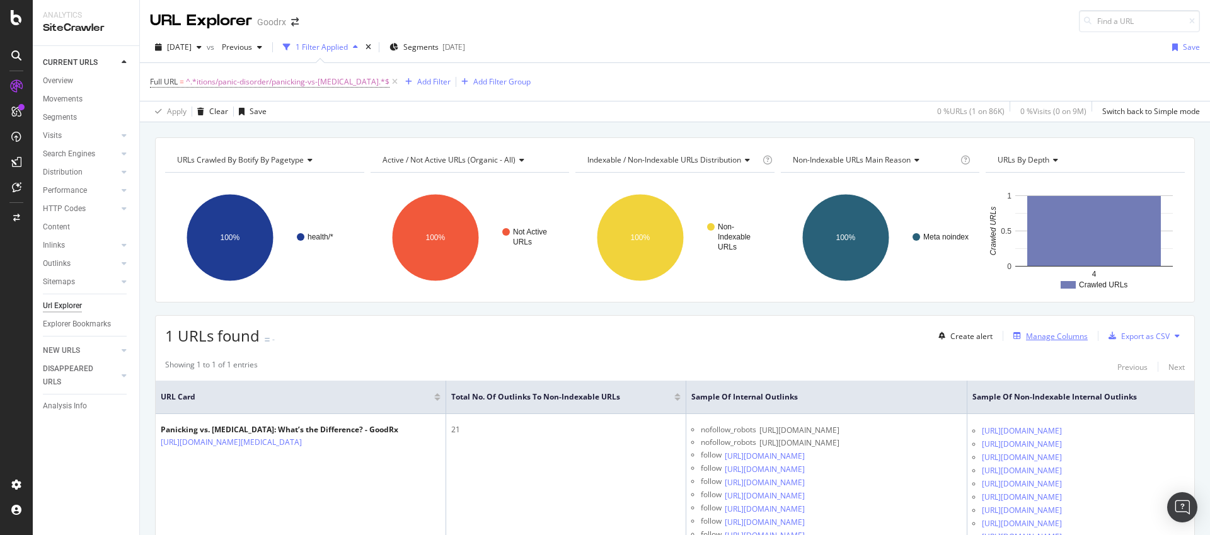
click at [1058, 335] on div "Manage Columns" at bounding box center [1057, 336] width 62 height 11
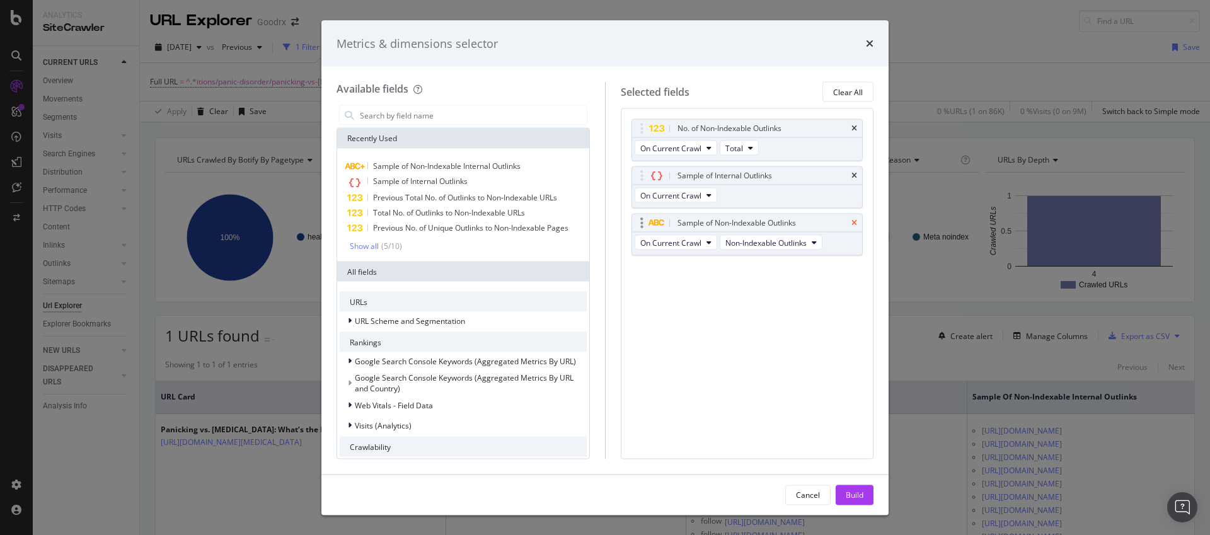
click at [855, 220] on icon "times" at bounding box center [854, 223] width 6 height 8
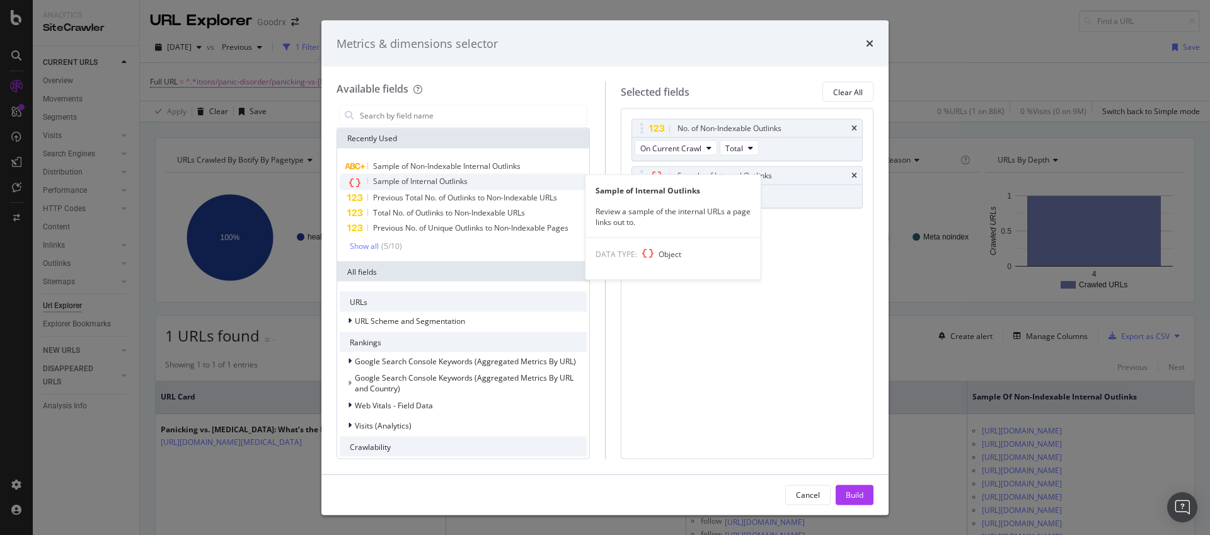
click at [481, 180] on div "Sample of Internal Outlinks" at bounding box center [463, 182] width 247 height 16
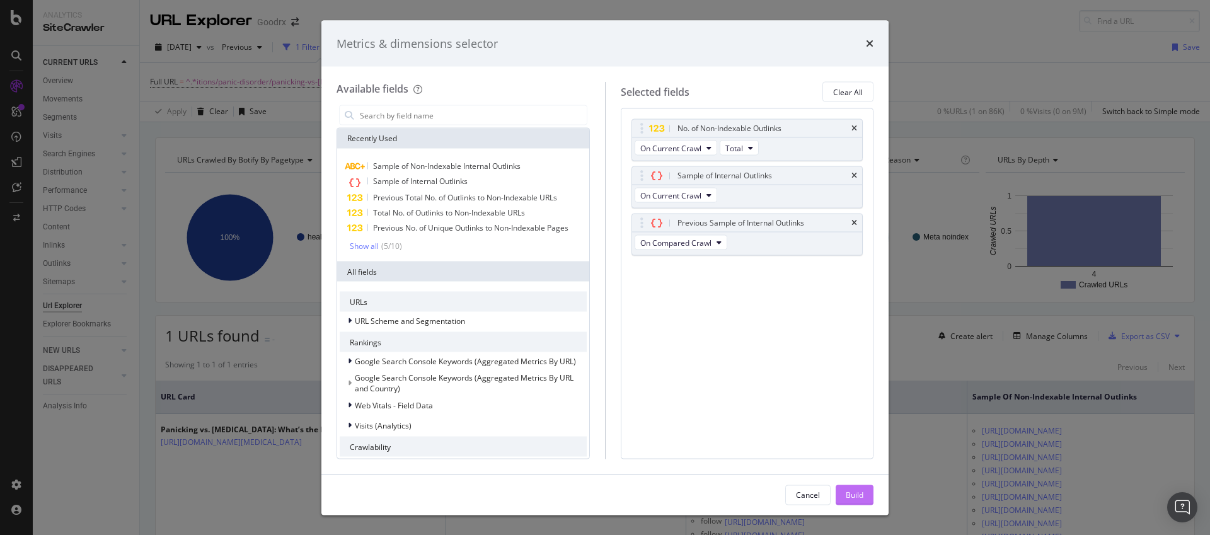
click at [849, 491] on div "Build" at bounding box center [854, 494] width 18 height 11
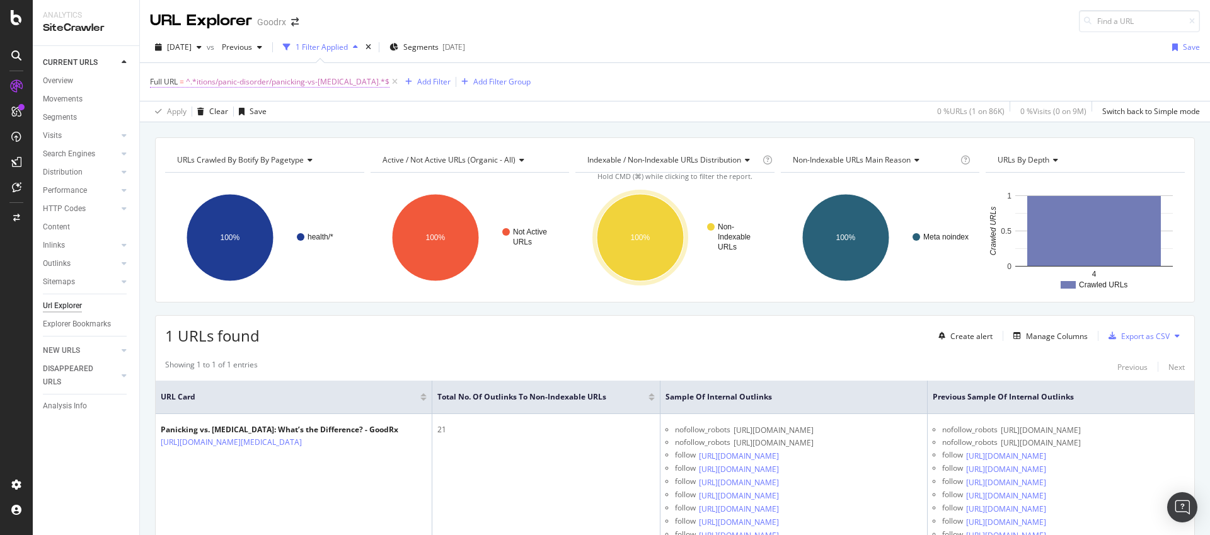
click at [309, 84] on span "^.*itions/panic-disorder/panicking-vs-[MEDICAL_DATA].*$" at bounding box center [287, 82] width 203 height 18
click at [233, 131] on input "itions/panic-disorder/panicking-vs-panic-attack" at bounding box center [220, 134] width 119 height 20
click at [233, 132] on input "itions/panic-disorder/panicking-vs-panic-attack" at bounding box center [220, 134] width 119 height 20
paste input "[URL][DOMAIN_NAME][MEDICAL_DATA]"
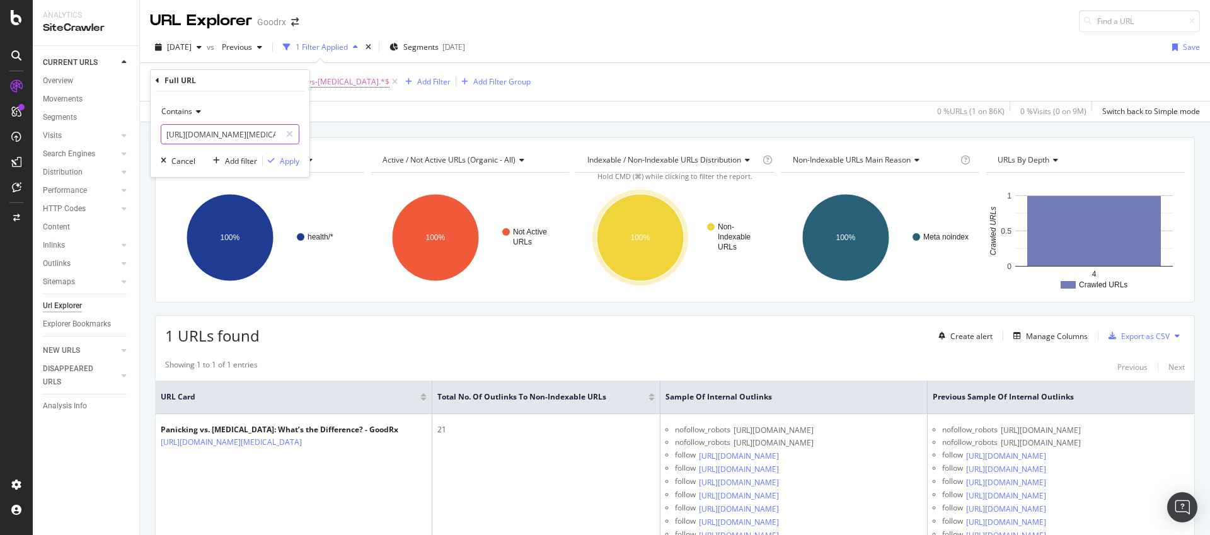
scroll to position [0, 151]
type input "[URL][DOMAIN_NAME][MEDICAL_DATA]"
click at [284, 158] on div "Apply" at bounding box center [290, 161] width 20 height 11
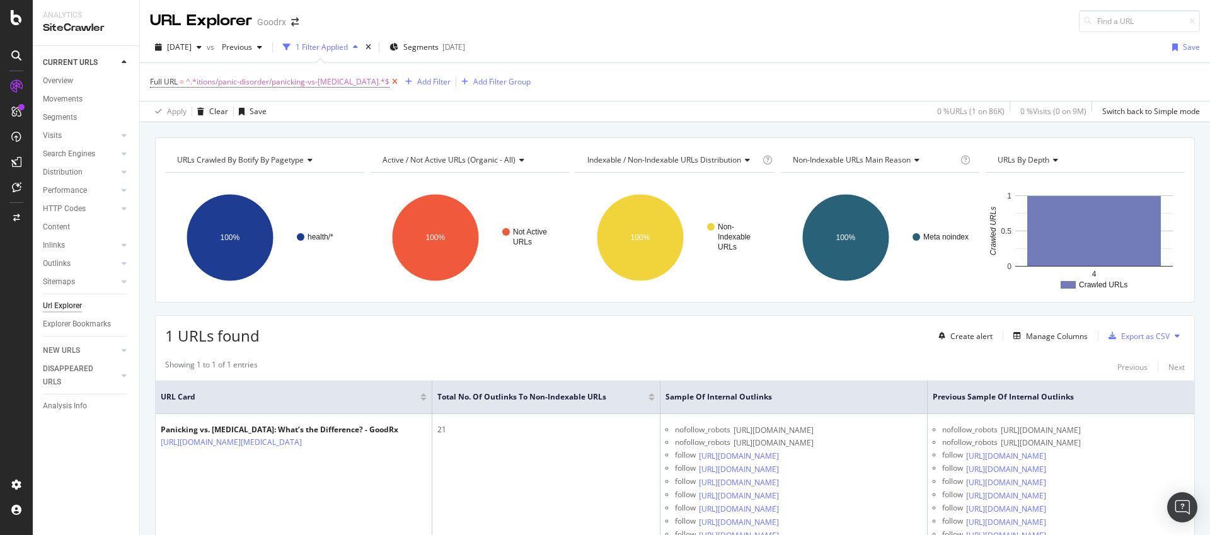
click at [389, 82] on icon at bounding box center [394, 82] width 11 height 13
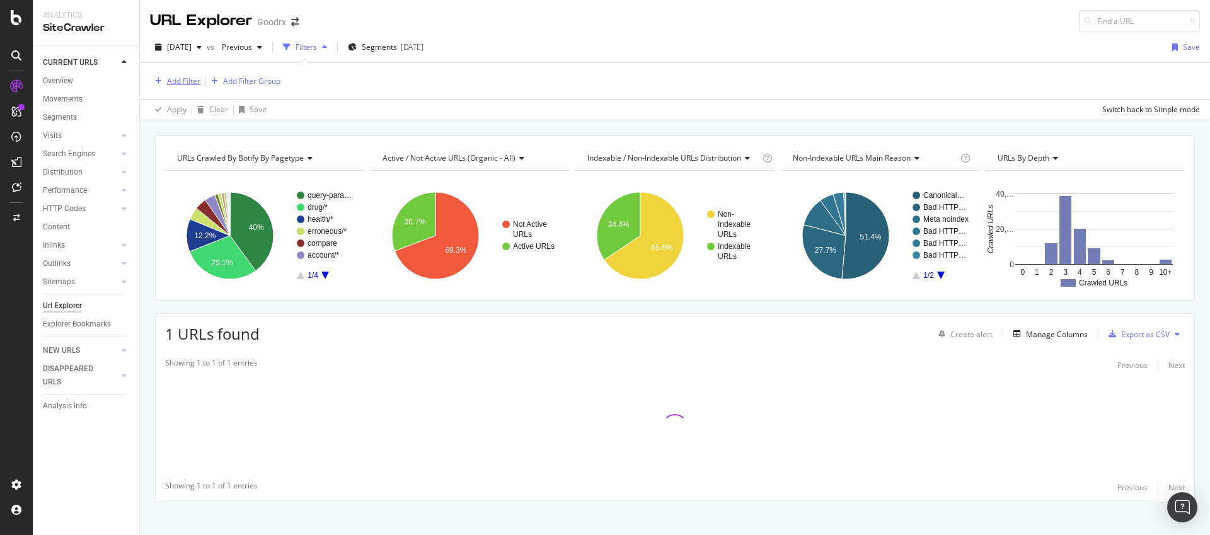
click at [184, 82] on div "Add Filter" at bounding box center [183, 81] width 33 height 11
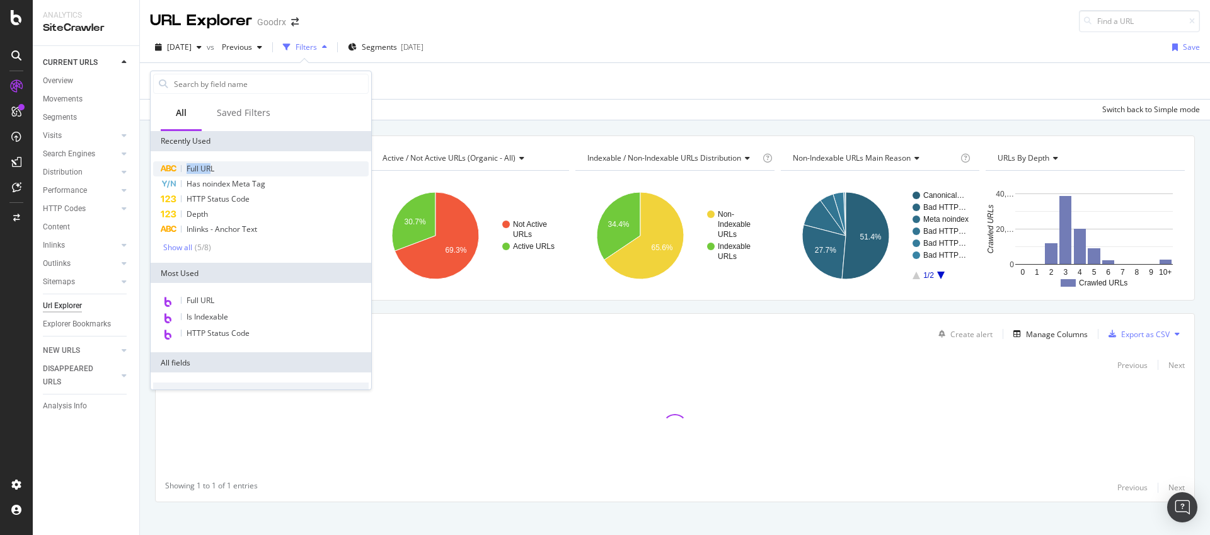
click at [210, 163] on span "Full URL" at bounding box center [200, 168] width 28 height 11
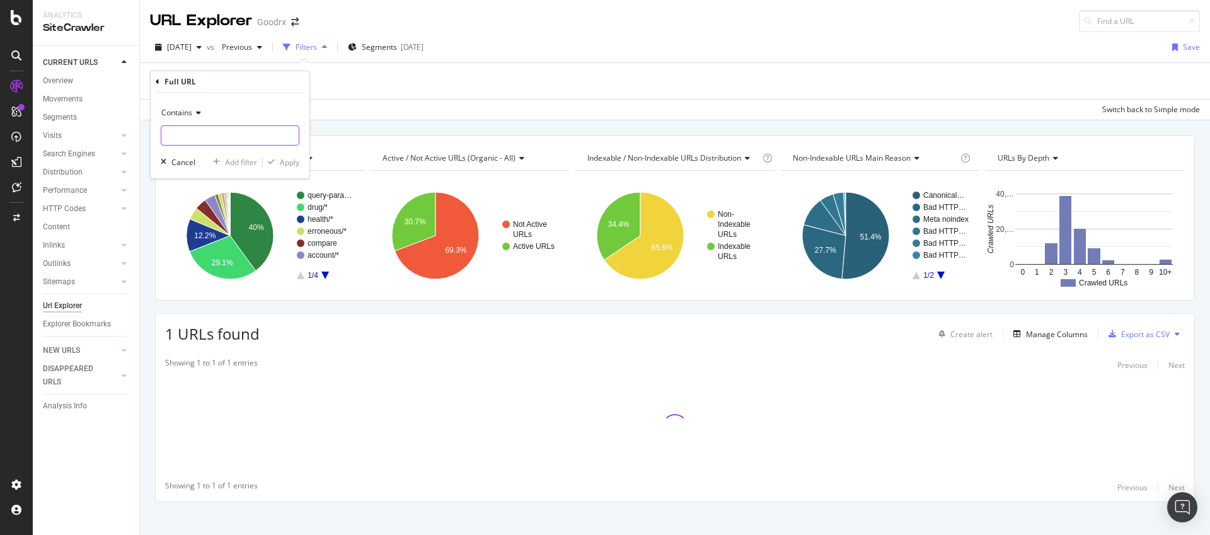
click at [219, 137] on input "text" at bounding box center [229, 135] width 137 height 20
paste input ".[DOMAIN_NAME][URL][MEDICAL_DATA]"
type input ".[DOMAIN_NAME][URL][MEDICAL_DATA]"
click at [291, 161] on div "Apply" at bounding box center [290, 162] width 20 height 11
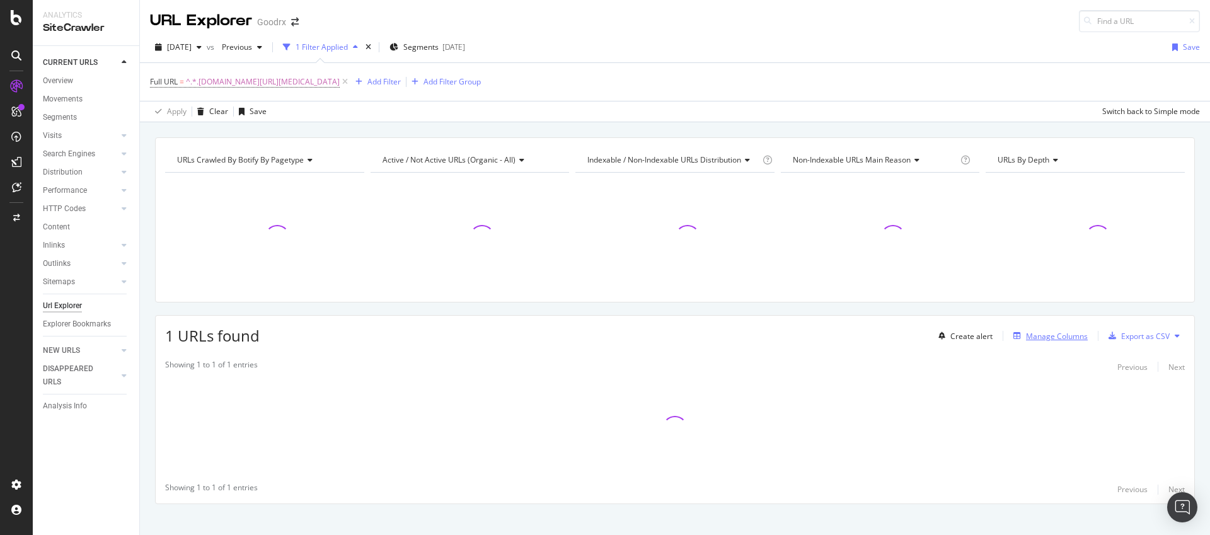
click at [1049, 332] on div "Manage Columns" at bounding box center [1057, 336] width 62 height 11
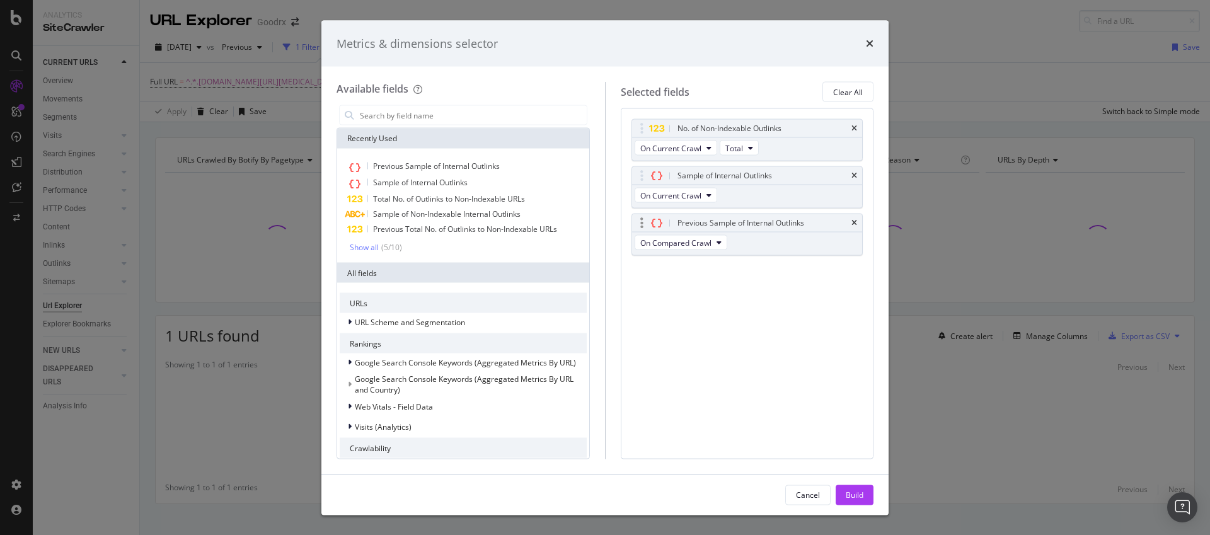
click at [849, 219] on div "Previous Sample of Internal Outlinks" at bounding box center [747, 223] width 231 height 18
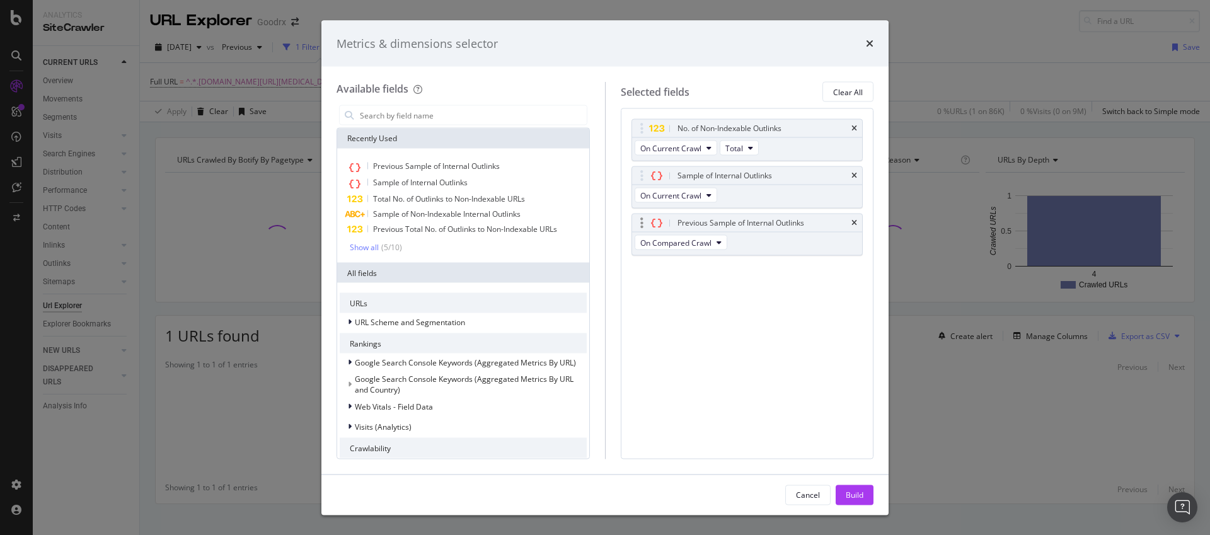
click at [853, 174] on icon "times" at bounding box center [854, 176] width 6 height 8
click at [856, 175] on icon "times" at bounding box center [854, 176] width 6 height 8
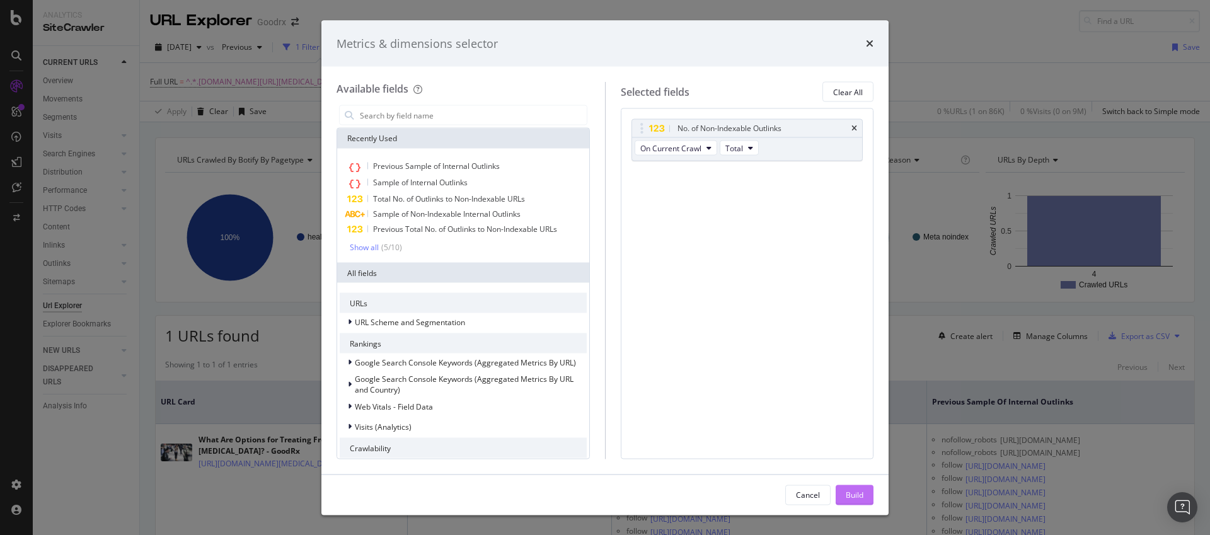
click at [855, 493] on div "Build" at bounding box center [854, 494] width 18 height 11
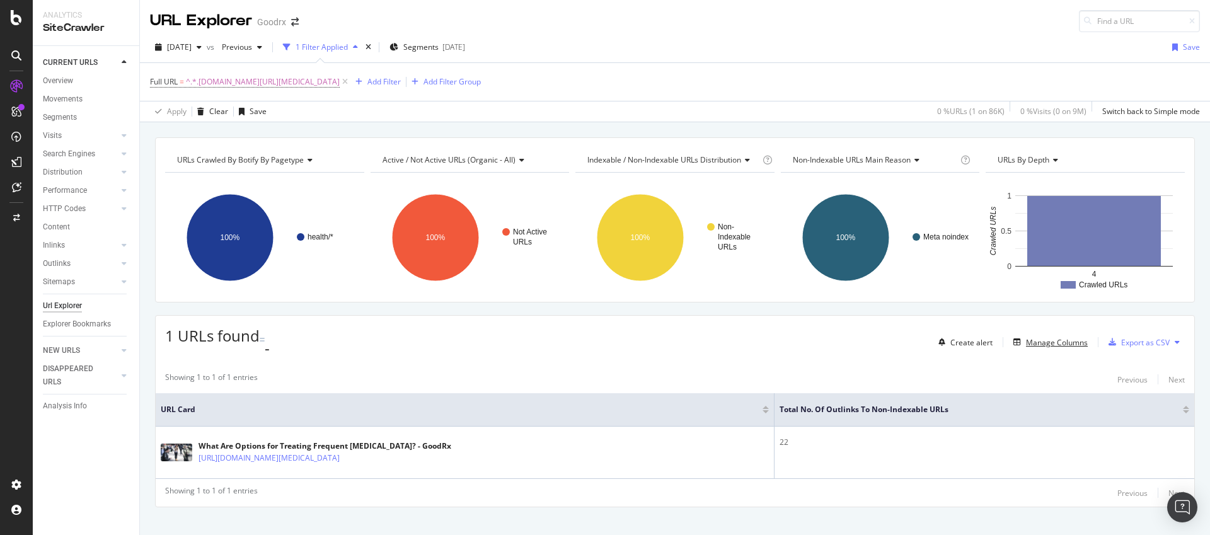
scroll to position [12, 0]
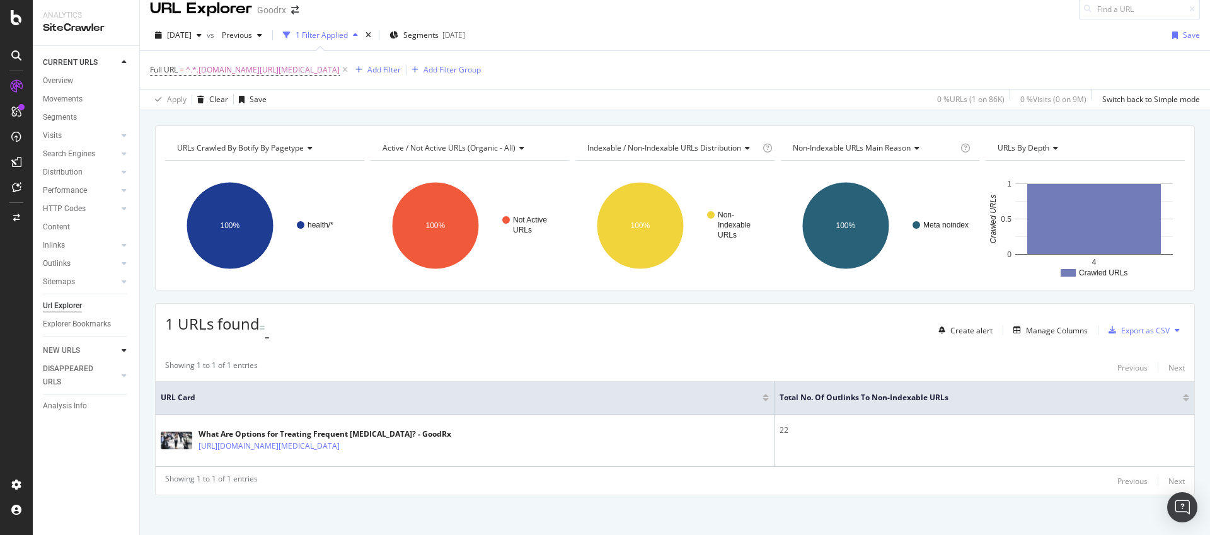
click at [125, 346] on icon at bounding box center [124, 350] width 5 height 8
click at [71, 305] on div "Url Explorer" at bounding box center [62, 305] width 39 height 13
